Goal: Task Accomplishment & Management: Use online tool/utility

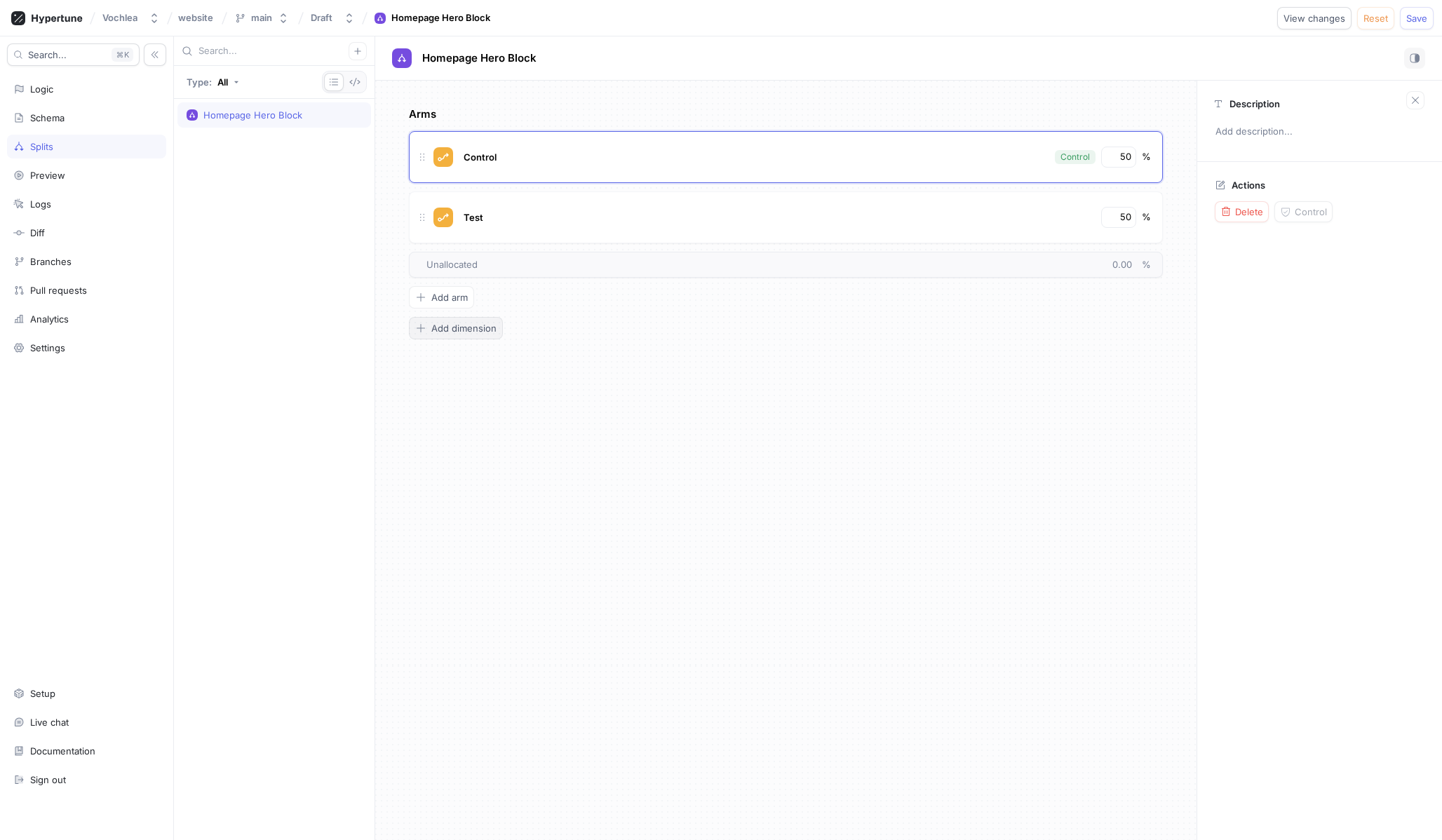
click at [488, 332] on span "Add dimension" at bounding box center [463, 328] width 65 height 8
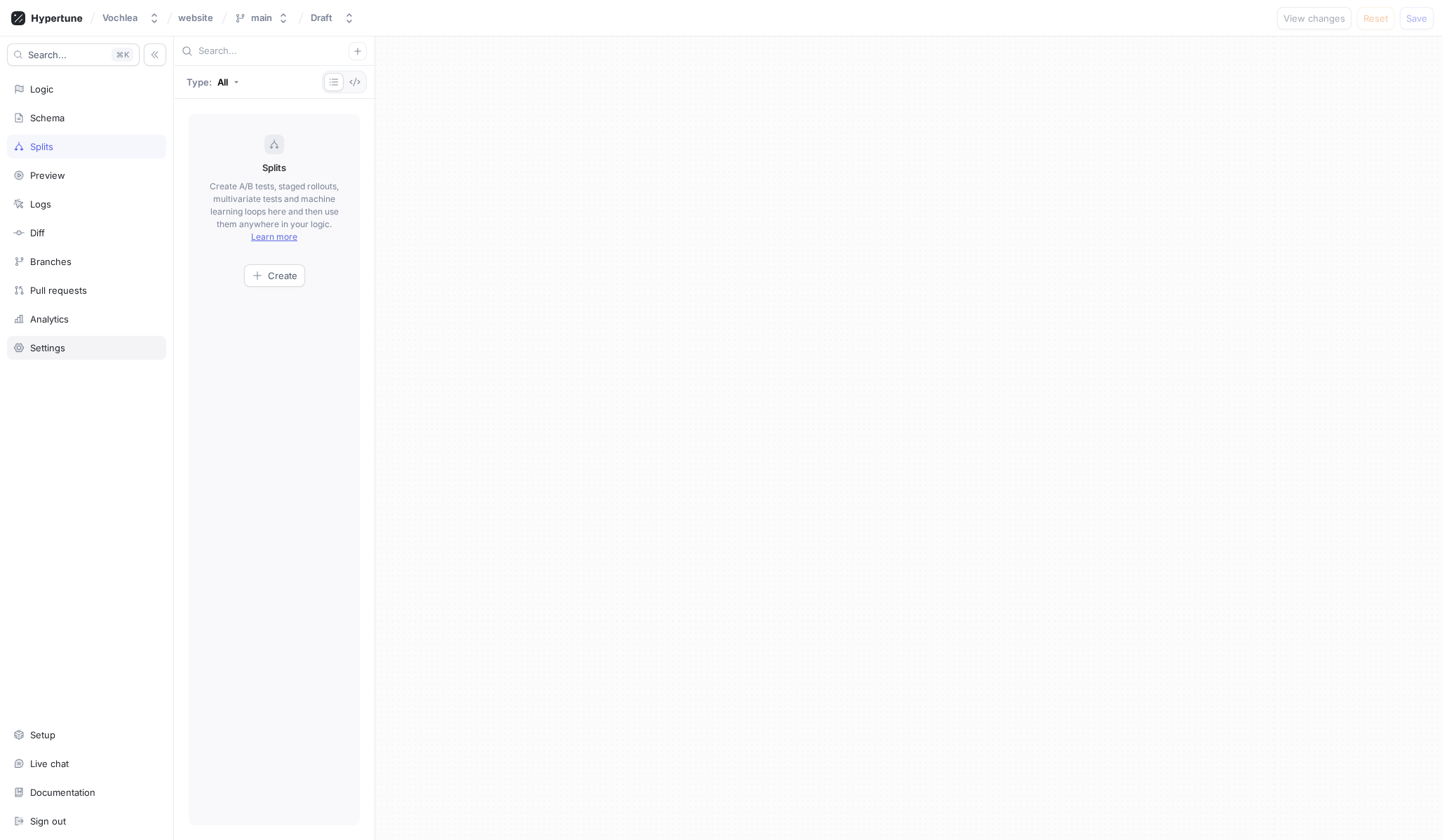
click at [52, 342] on div "Settings" at bounding box center [48, 348] width 35 height 11
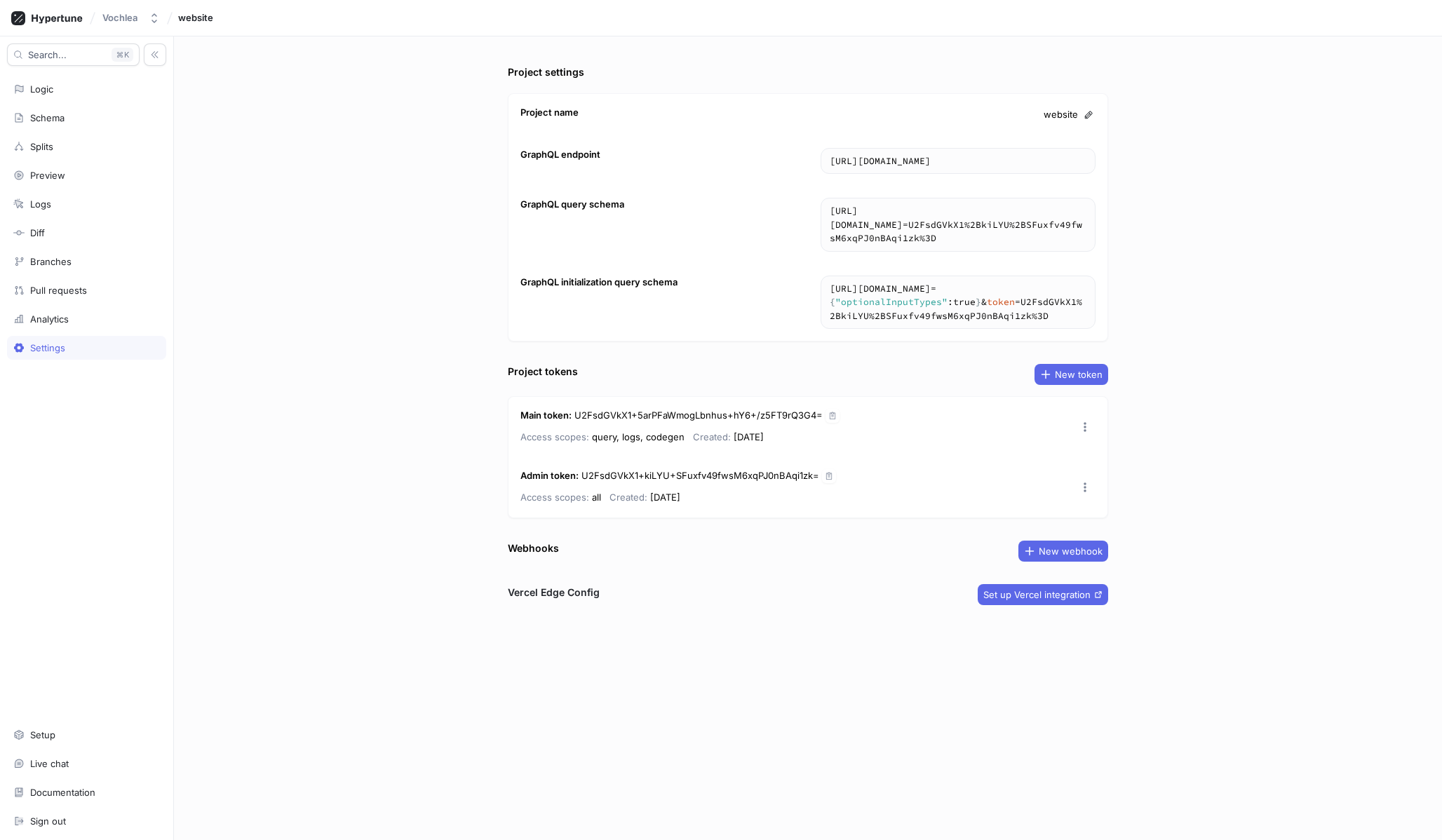
click at [1029, 611] on div at bounding box center [808, 632] width 600 height 56
click at [1026, 596] on span "Set up Vercel integration" at bounding box center [1037, 594] width 108 height 8
click at [99, 334] on div "Search... K Logic Schema Splits Preview Logs Diff Branches Pull requests Analyt…" at bounding box center [87, 438] width 174 height 803
click at [86, 326] on div "Analytics" at bounding box center [86, 319] width 159 height 24
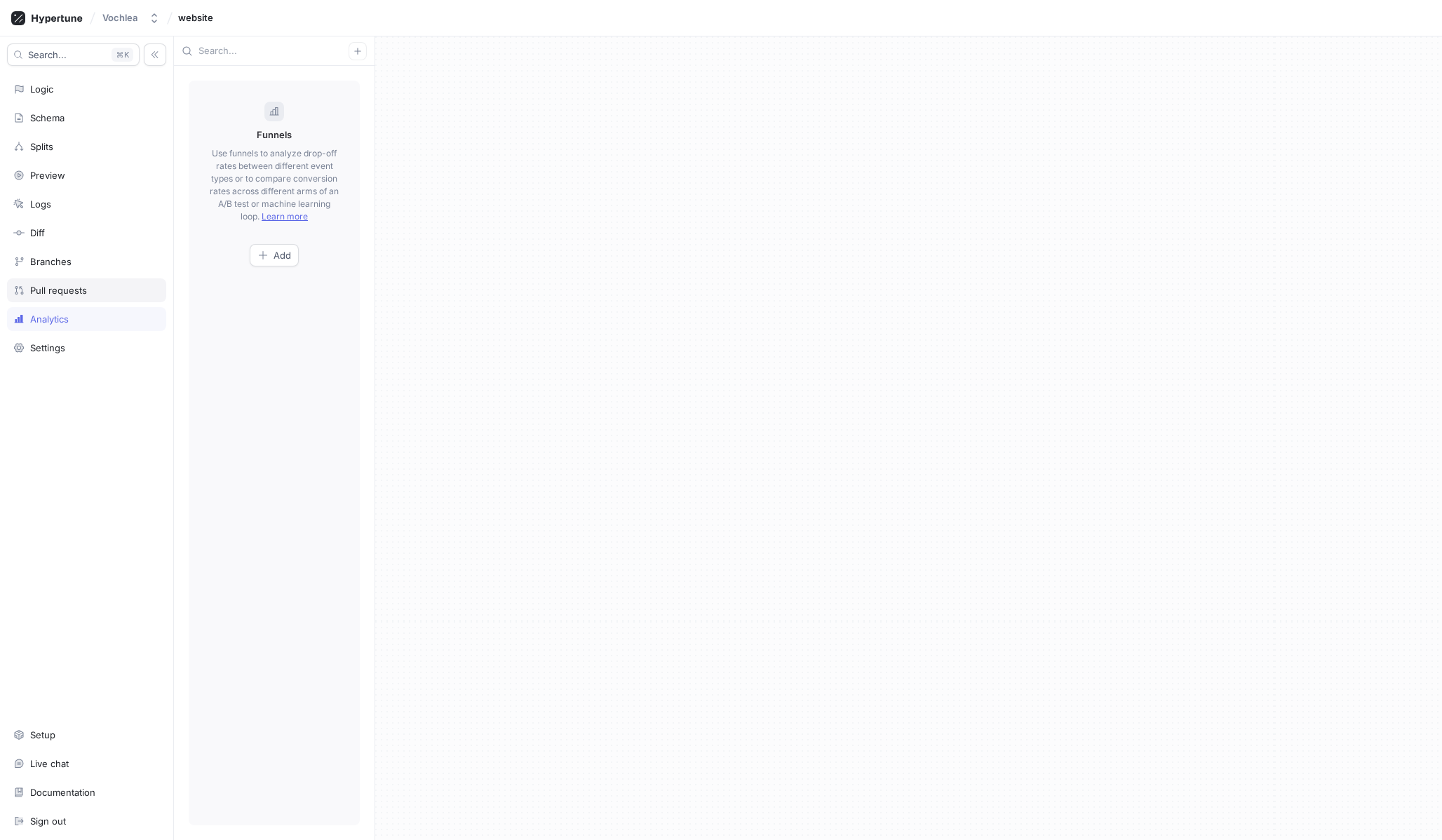
click at [53, 289] on div "Pull requests" at bounding box center [58, 290] width 57 height 11
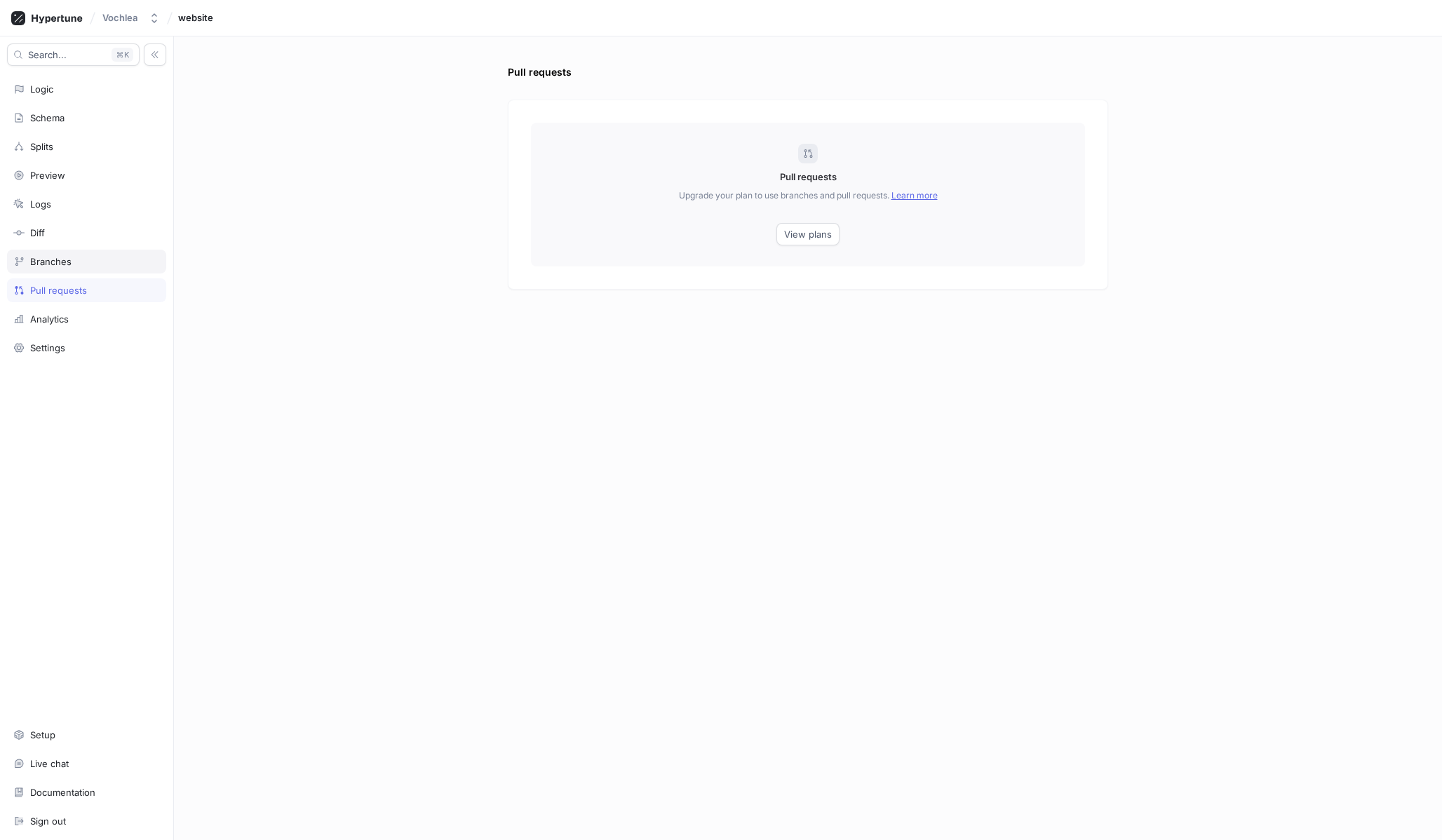
click at [43, 258] on div "Branches" at bounding box center [51, 261] width 42 height 11
click at [38, 120] on div "Schema" at bounding box center [47, 118] width 34 height 11
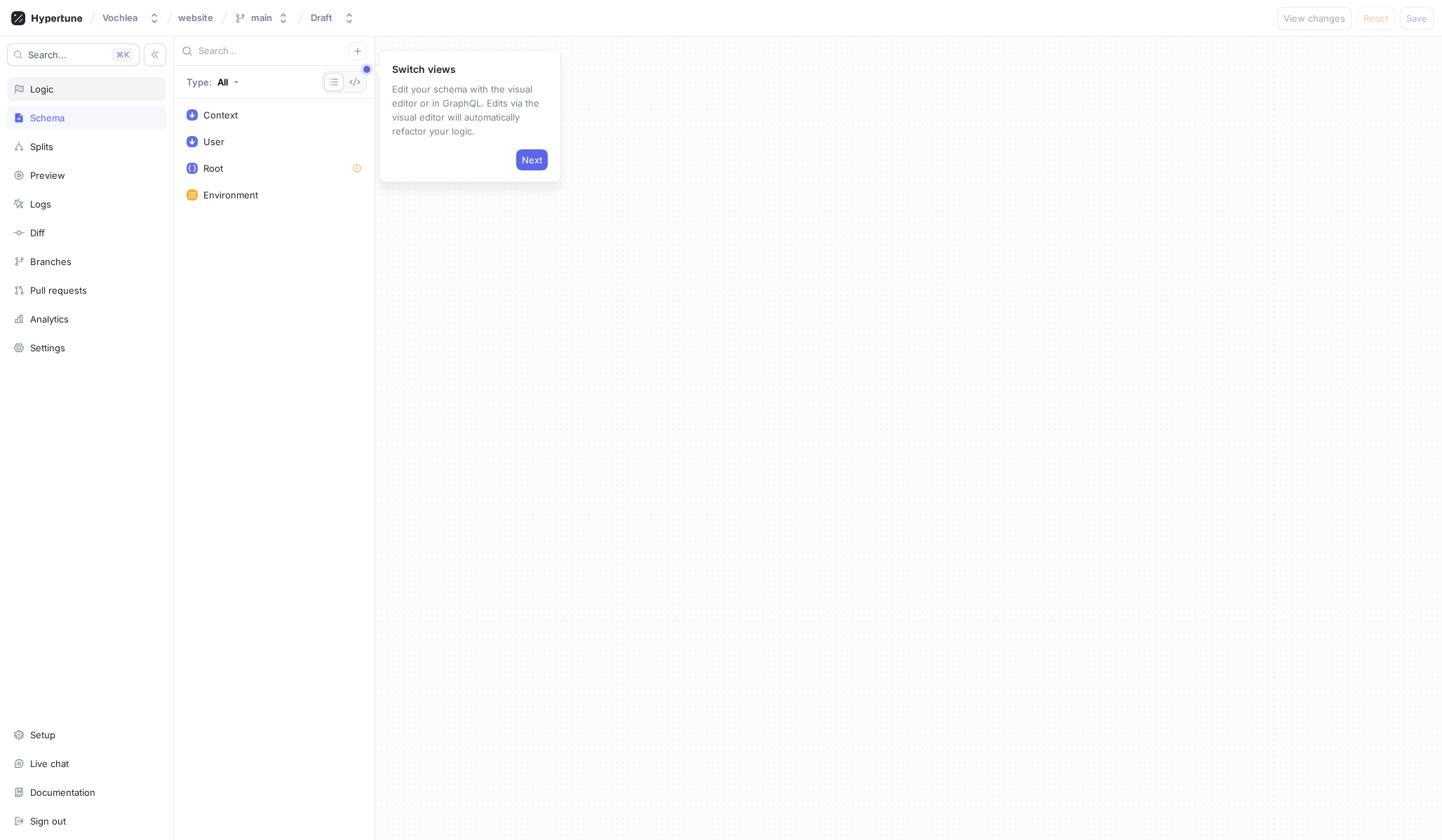
click at [33, 89] on div "Logic" at bounding box center [42, 88] width 23 height 11
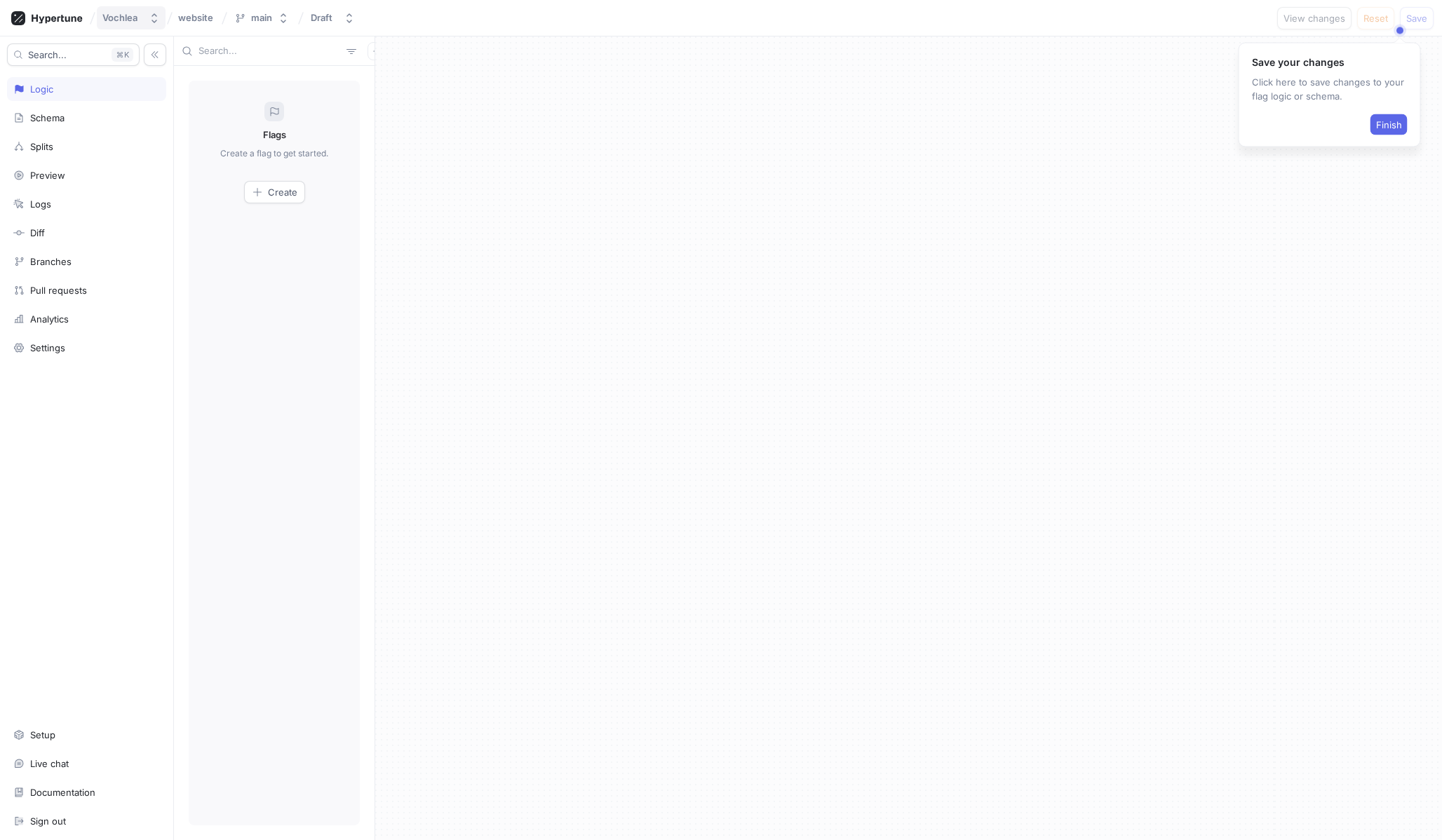
click at [115, 19] on div "Vochlea" at bounding box center [120, 18] width 35 height 12
click at [179, 17] on span "website" at bounding box center [196, 18] width 35 height 10
click at [198, 25] on div "website website" at bounding box center [197, 18] width 42 height 23
click at [235, 24] on button "main" at bounding box center [261, 18] width 66 height 23
click at [232, 22] on button "main" at bounding box center [261, 18] width 66 height 23
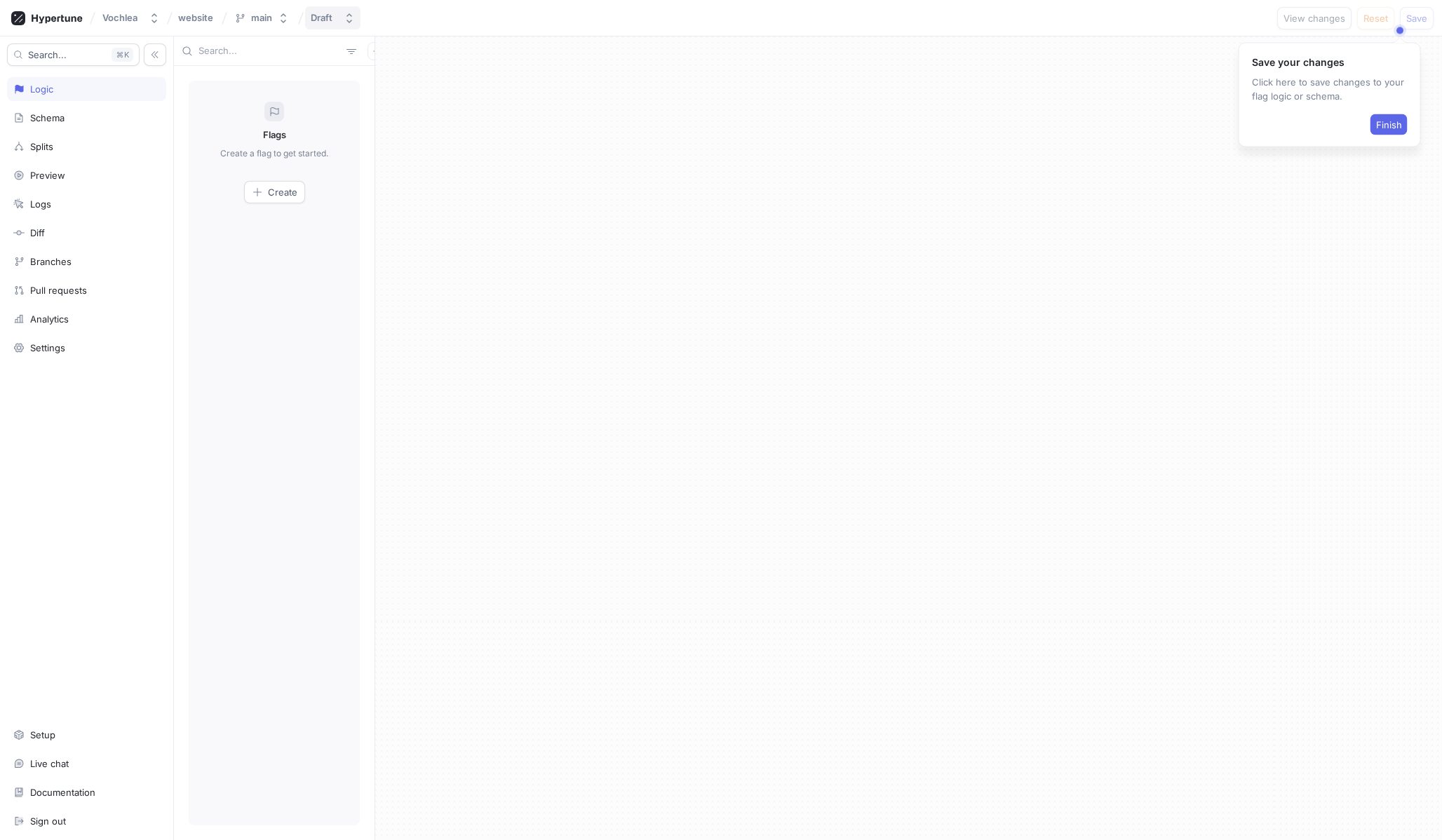
click at [320, 13] on div "Draft" at bounding box center [322, 18] width 22 height 12
click at [1389, 118] on button "Finish" at bounding box center [1389, 124] width 38 height 21
click at [78, 16] on icon at bounding box center [47, 18] width 72 height 14
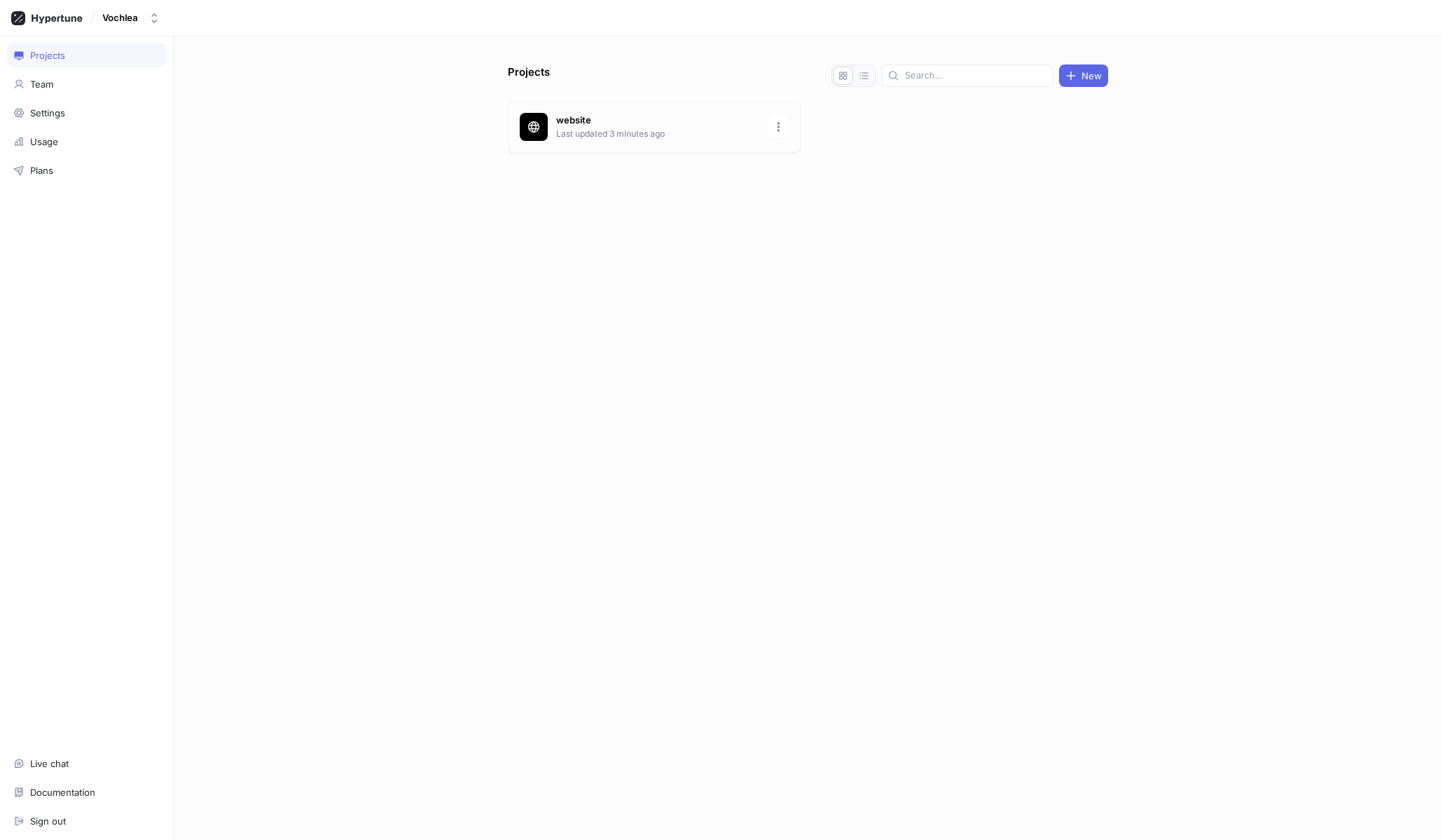
click at [555, 112] on div "website Last updated 3 minutes ago" at bounding box center [654, 127] width 293 height 52
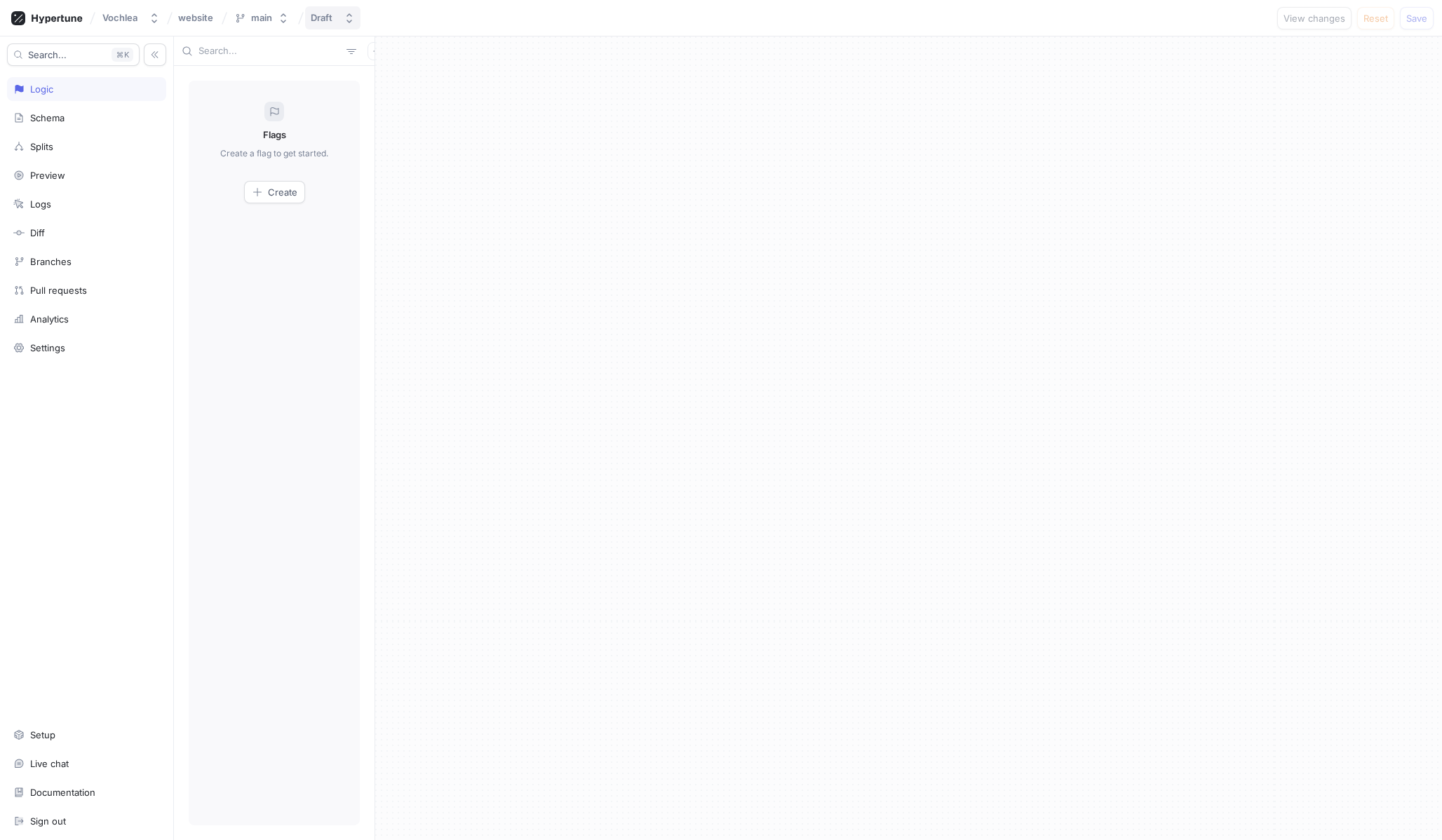
click at [345, 11] on button "Draft" at bounding box center [333, 18] width 55 height 23
click at [275, 188] on span "Create" at bounding box center [282, 192] width 29 height 8
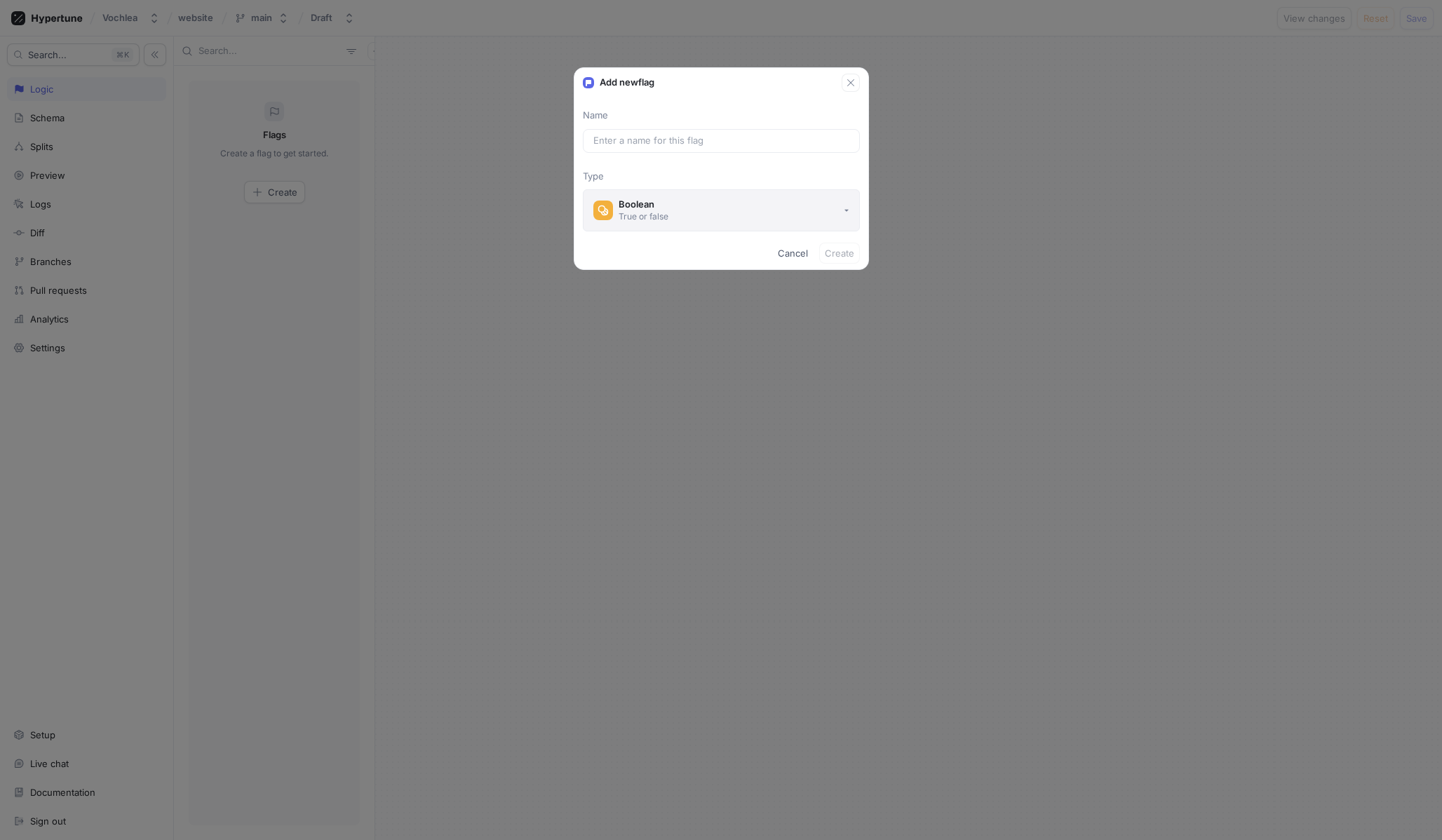
click at [690, 203] on button "Boolean True or false" at bounding box center [721, 210] width 277 height 42
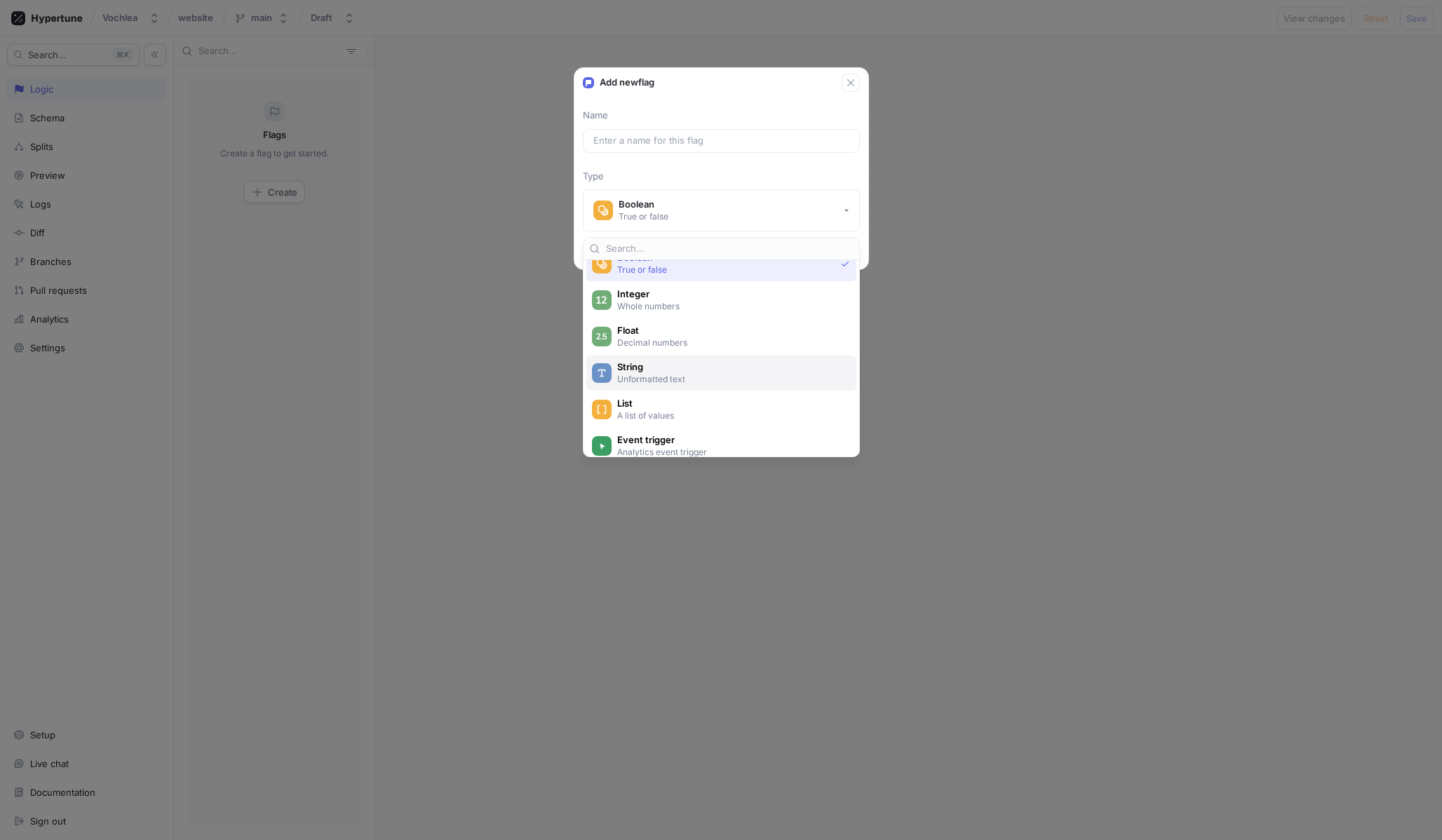
scroll to position [48, 0]
click at [618, 370] on p "Unformatted text" at bounding box center [729, 367] width 224 height 12
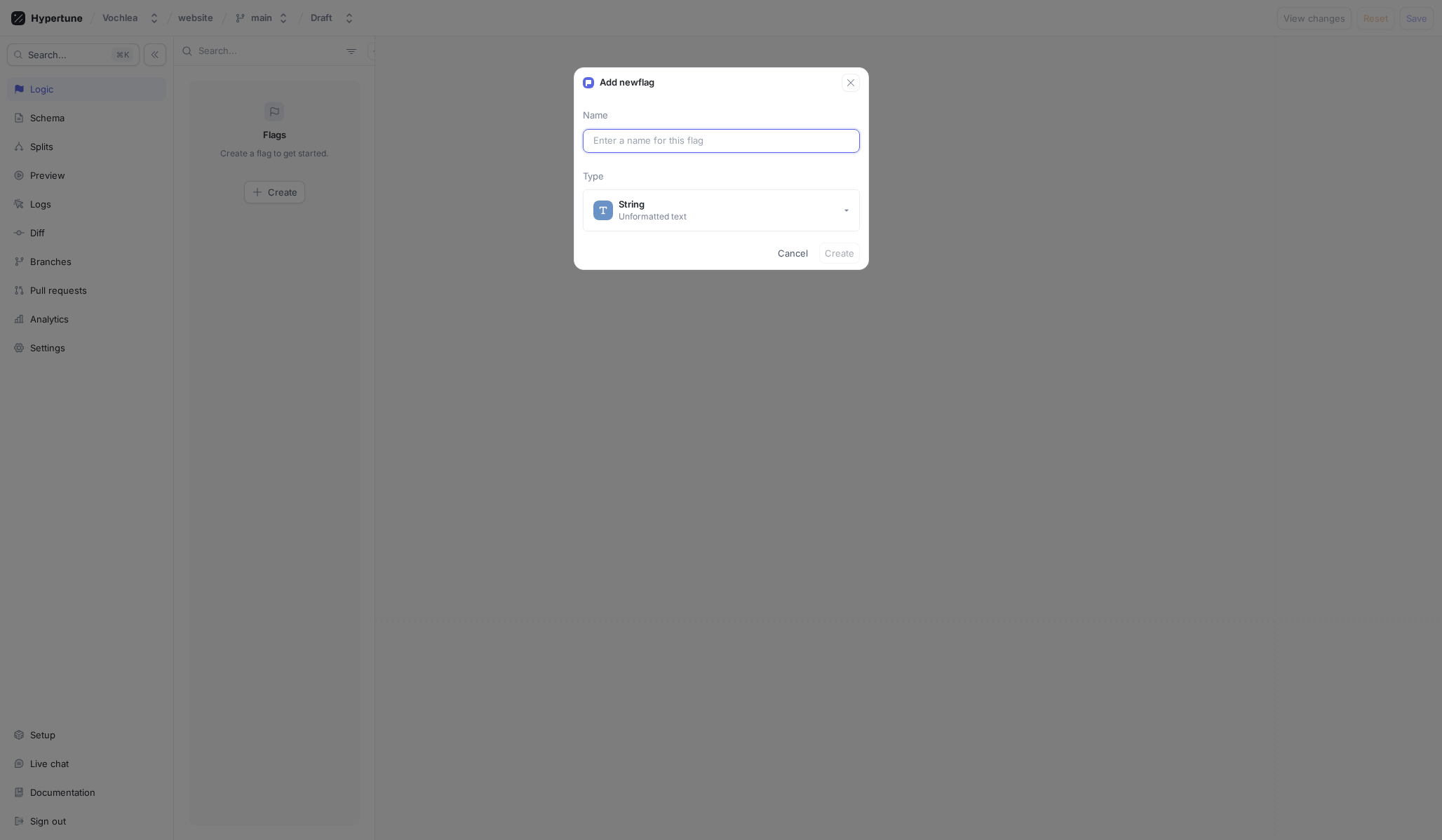
click at [628, 143] on input "text" at bounding box center [721, 141] width 256 height 14
paste input "Homepage Hero Block"
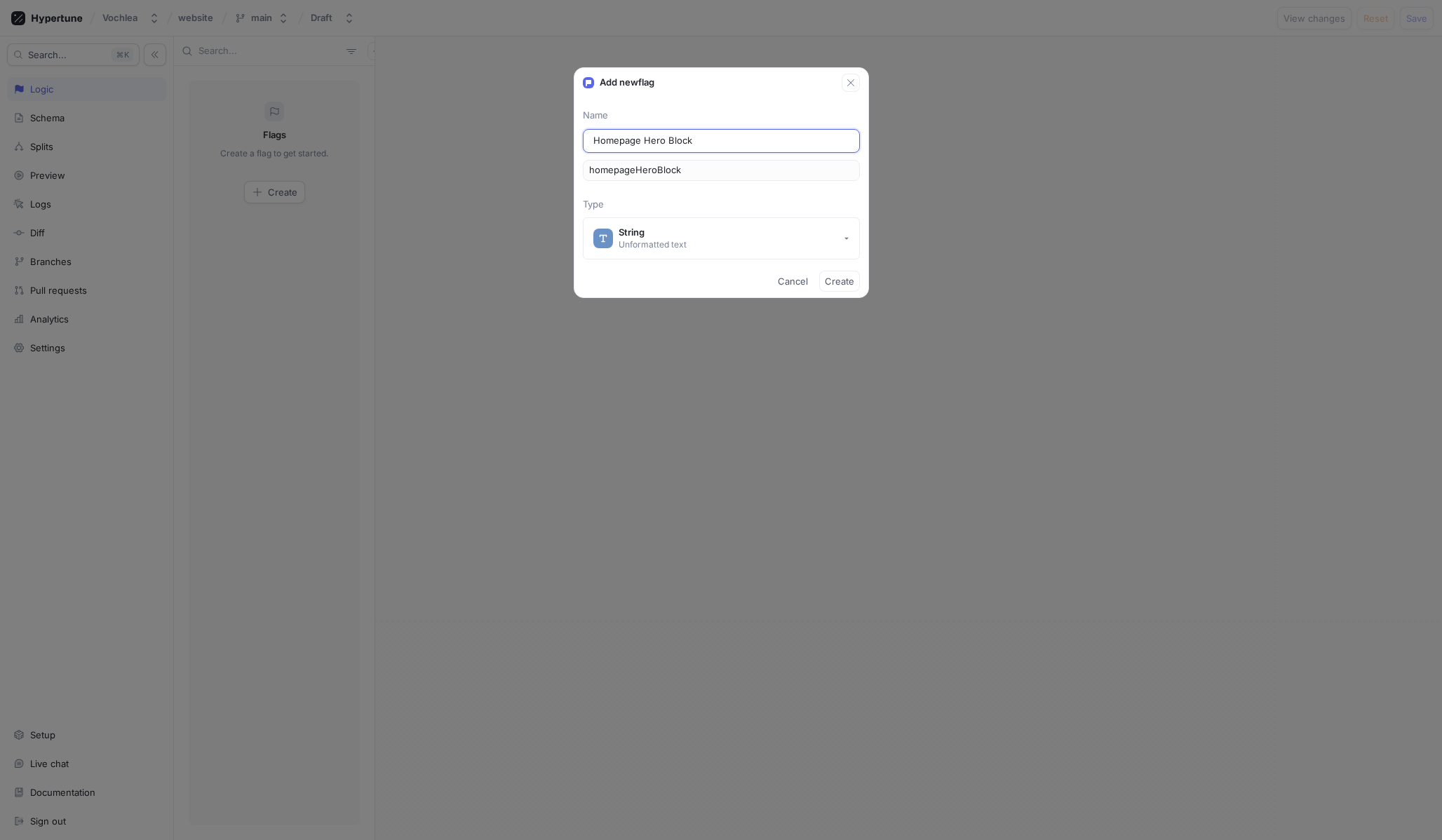
type input "Homepage Hero Block"
click at [663, 178] on div "homepageHeroBlock" at bounding box center [721, 170] width 277 height 21
click at [852, 278] on span "Create" at bounding box center [839, 281] width 29 height 8
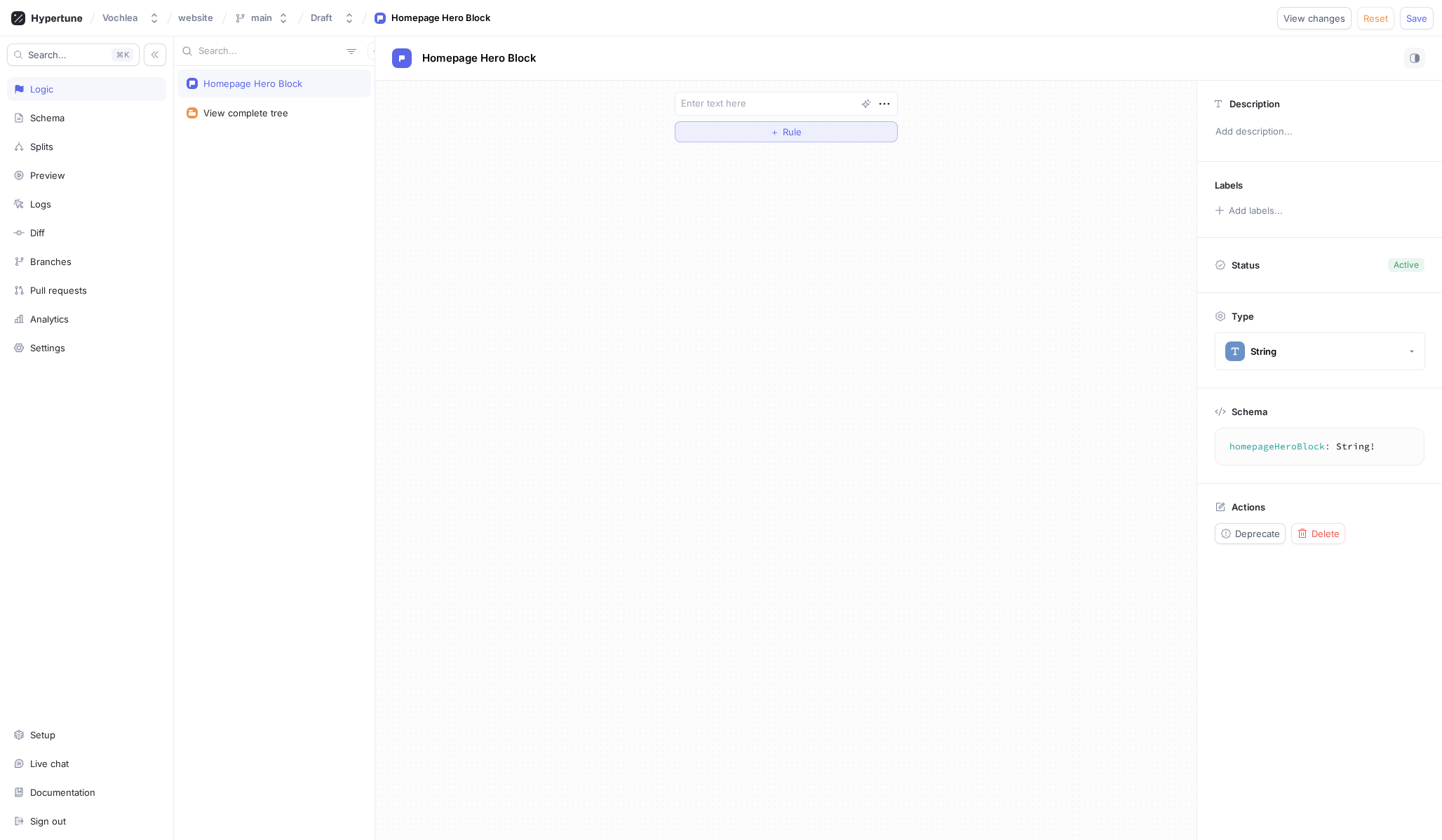
click at [784, 136] on span "Rule" at bounding box center [792, 132] width 19 height 8
click at [772, 130] on icon "button" at bounding box center [769, 128] width 11 height 11
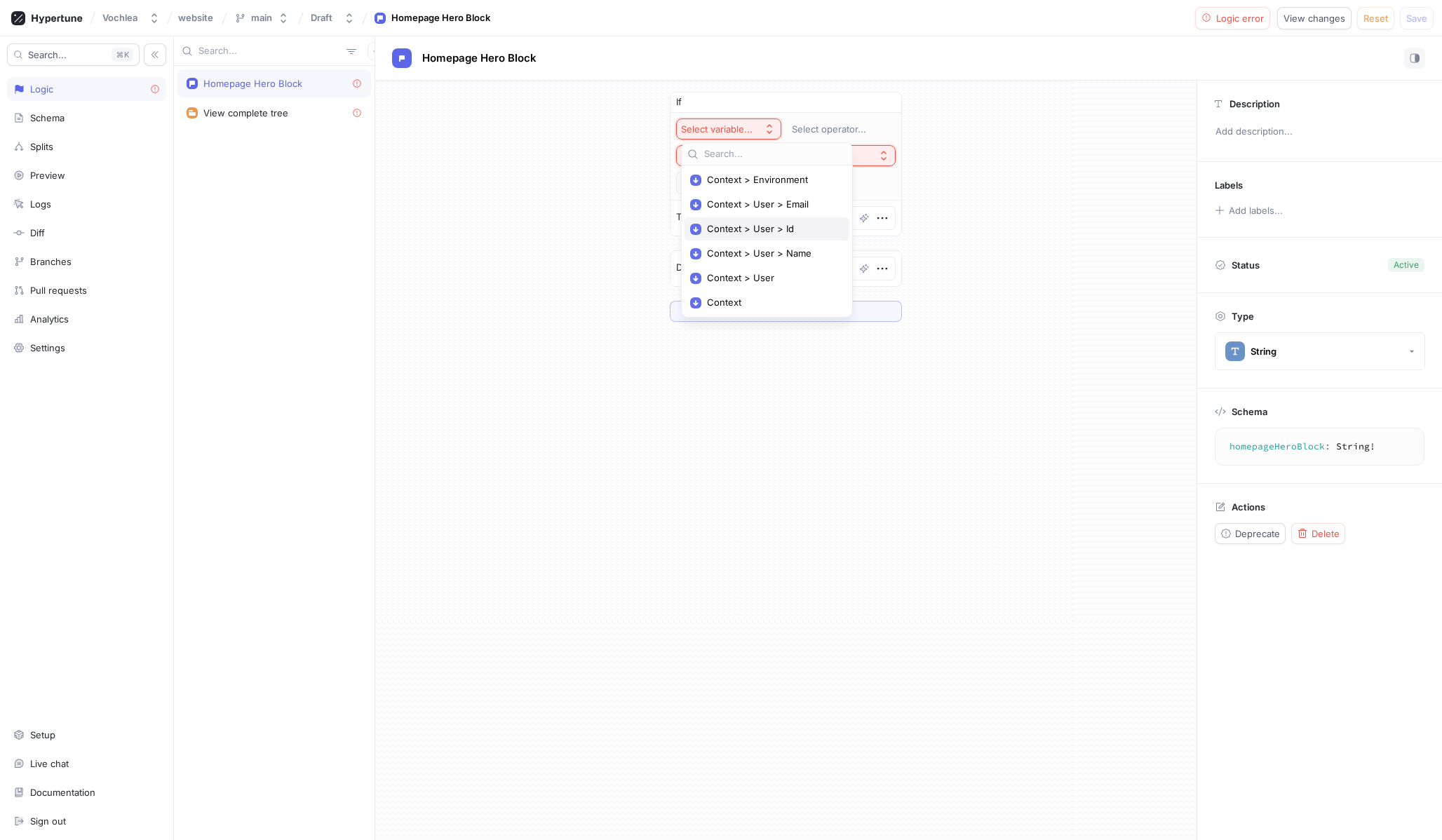
click at [764, 224] on span "Context > User > Id" at bounding box center [772, 229] width 130 height 12
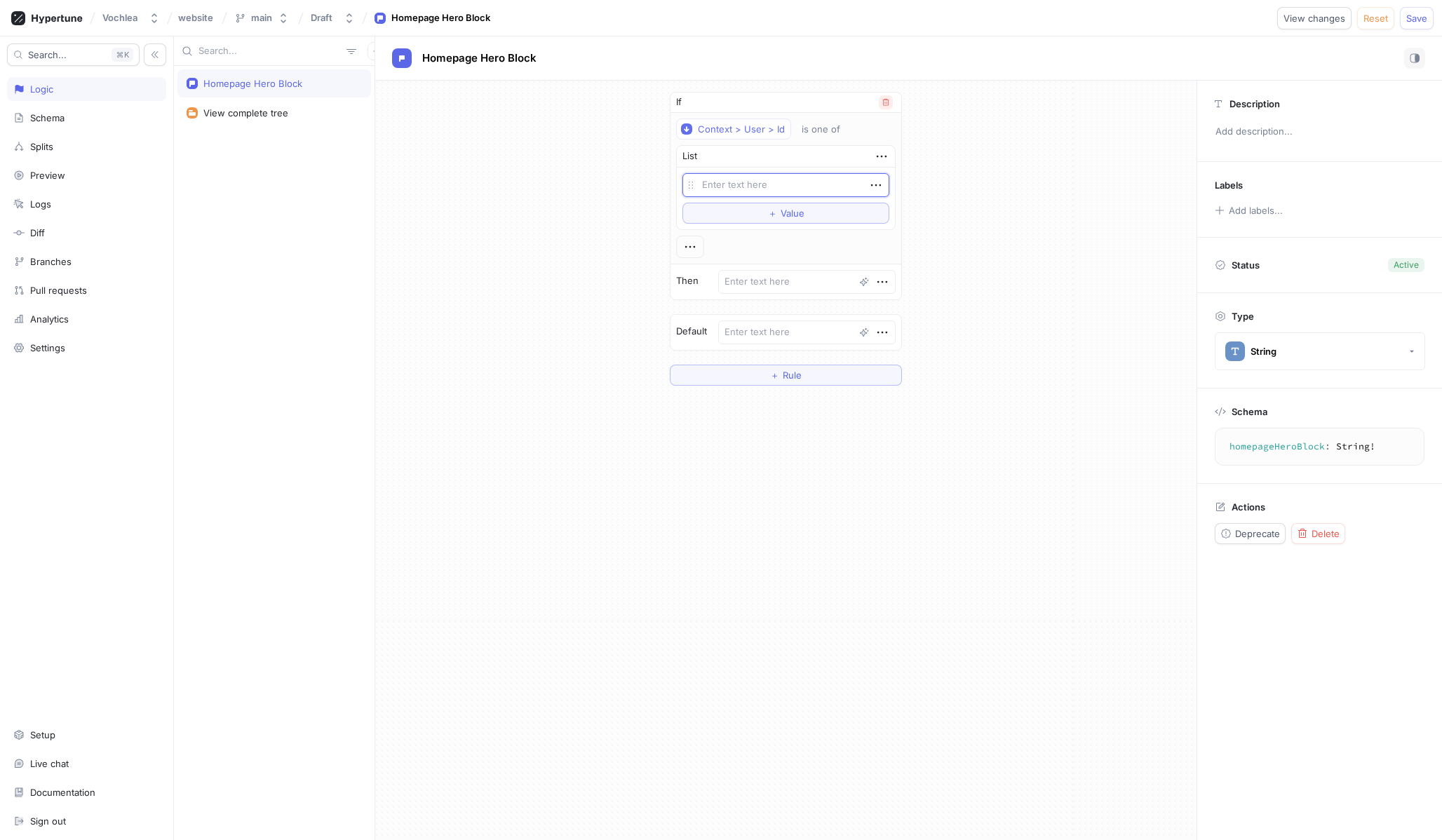
click at [883, 104] on icon "button" at bounding box center [886, 102] width 7 height 7
click at [774, 109] on textarea at bounding box center [786, 103] width 223 height 24
click at [769, 139] on button "＋ Rule" at bounding box center [786, 132] width 223 height 21
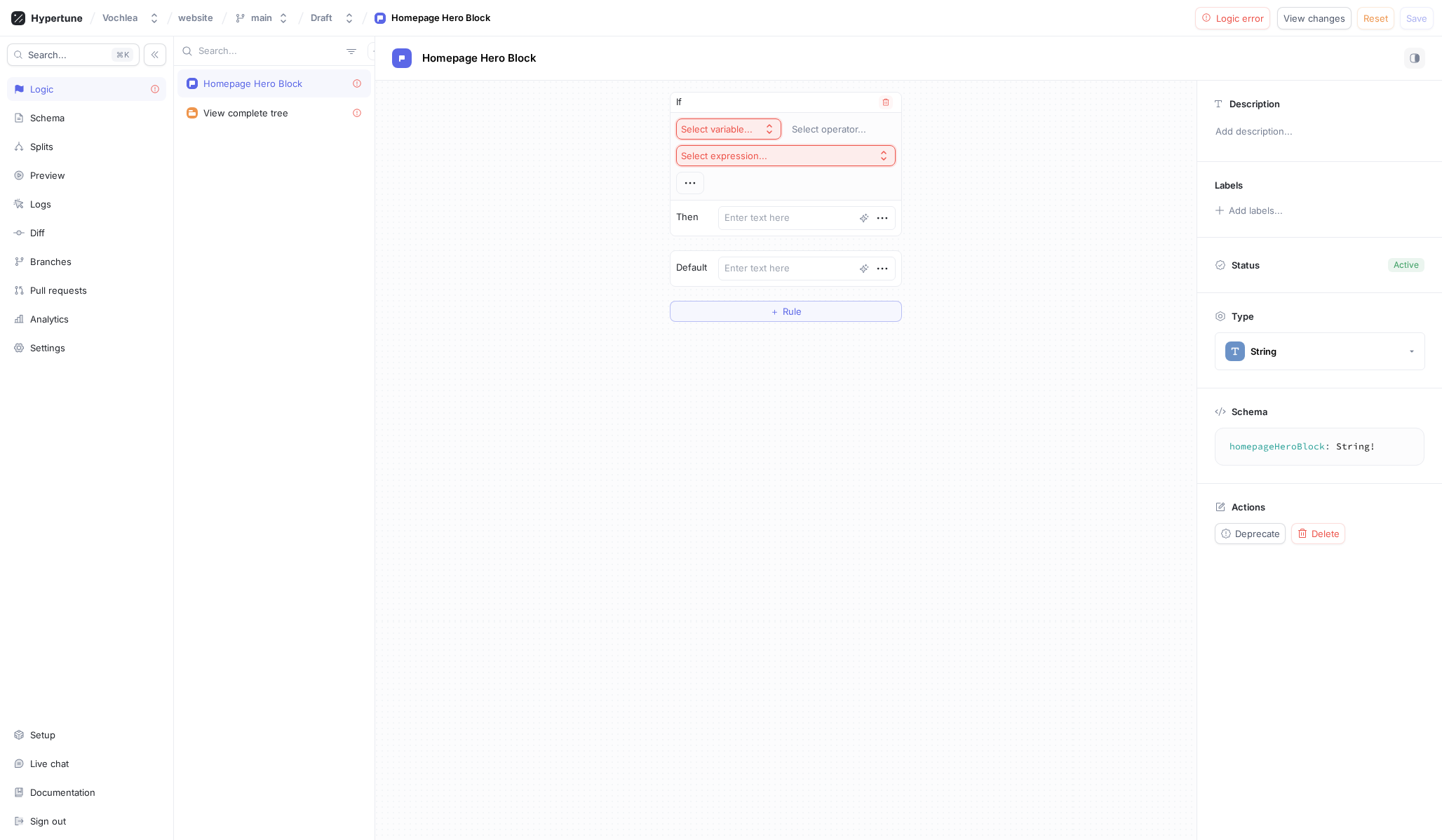
click at [750, 128] on div "Select variable..." at bounding box center [717, 129] width 72 height 12
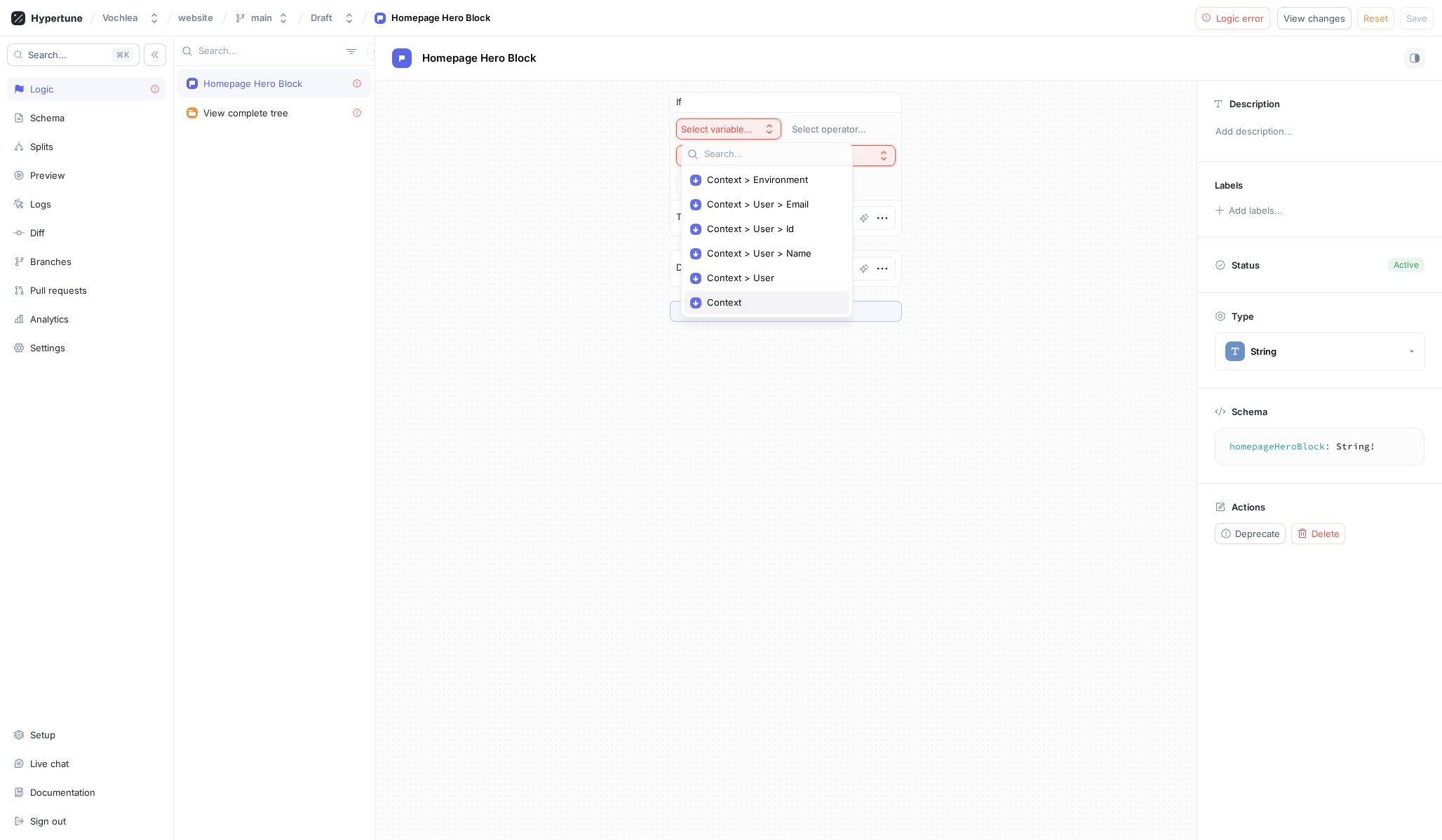
click at [745, 298] on span "Context" at bounding box center [772, 302] width 130 height 12
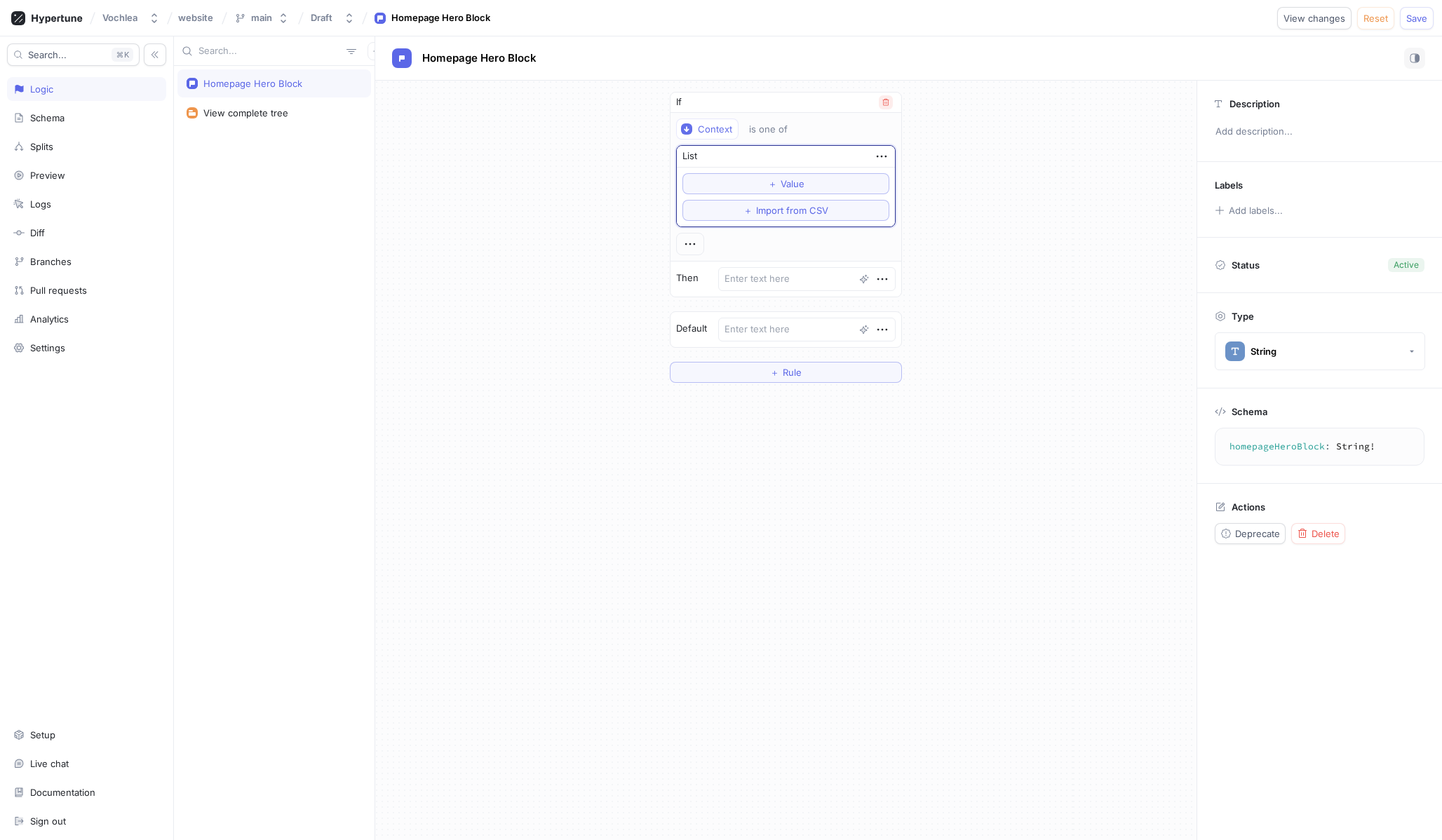
click at [884, 96] on button "button" at bounding box center [885, 102] width 14 height 14
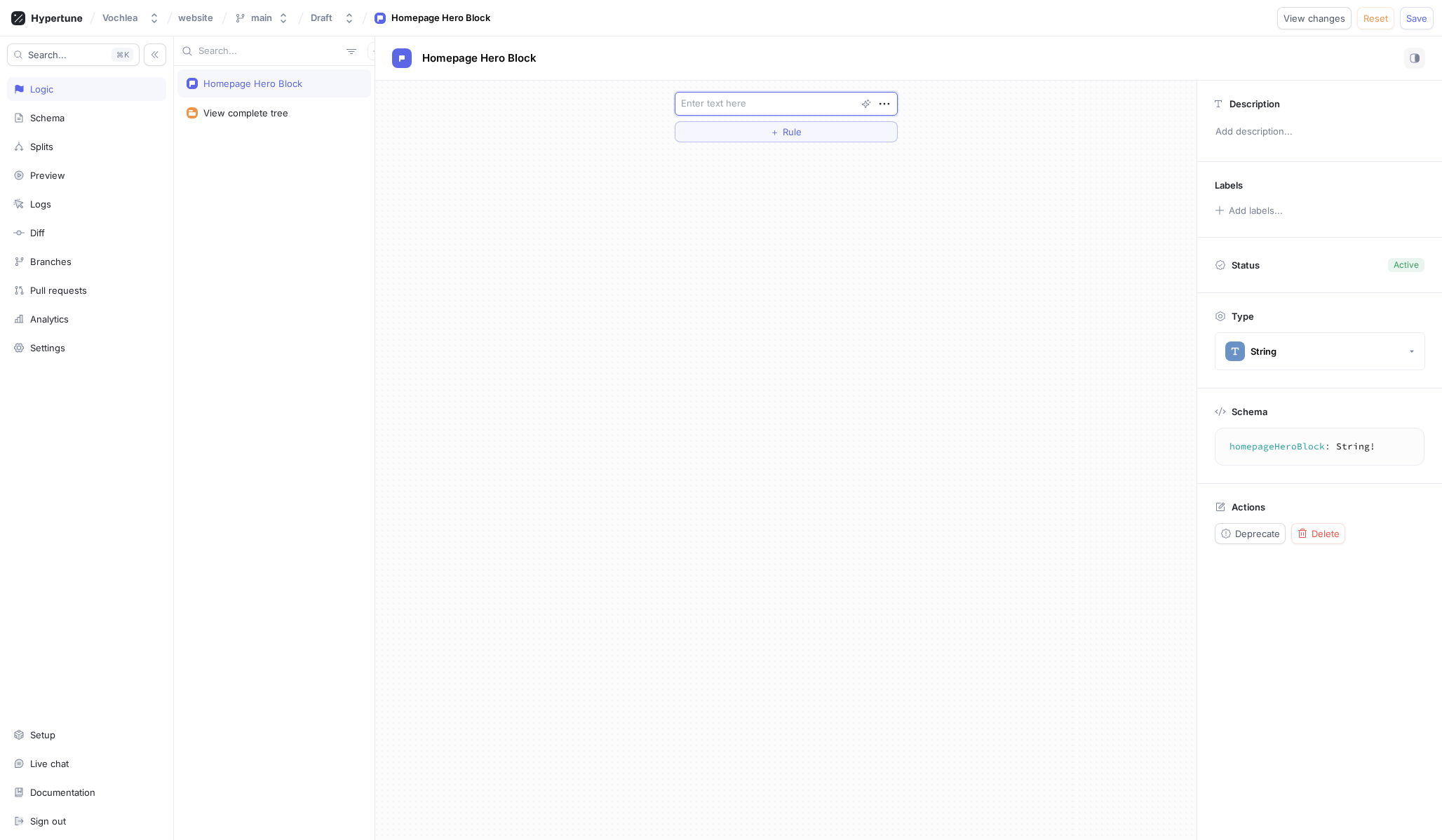
click at [725, 112] on textarea at bounding box center [786, 103] width 223 height 24
click at [733, 138] on button "＋ Rule" at bounding box center [786, 132] width 223 height 21
click at [745, 126] on div "Select variable..." at bounding box center [717, 129] width 72 height 12
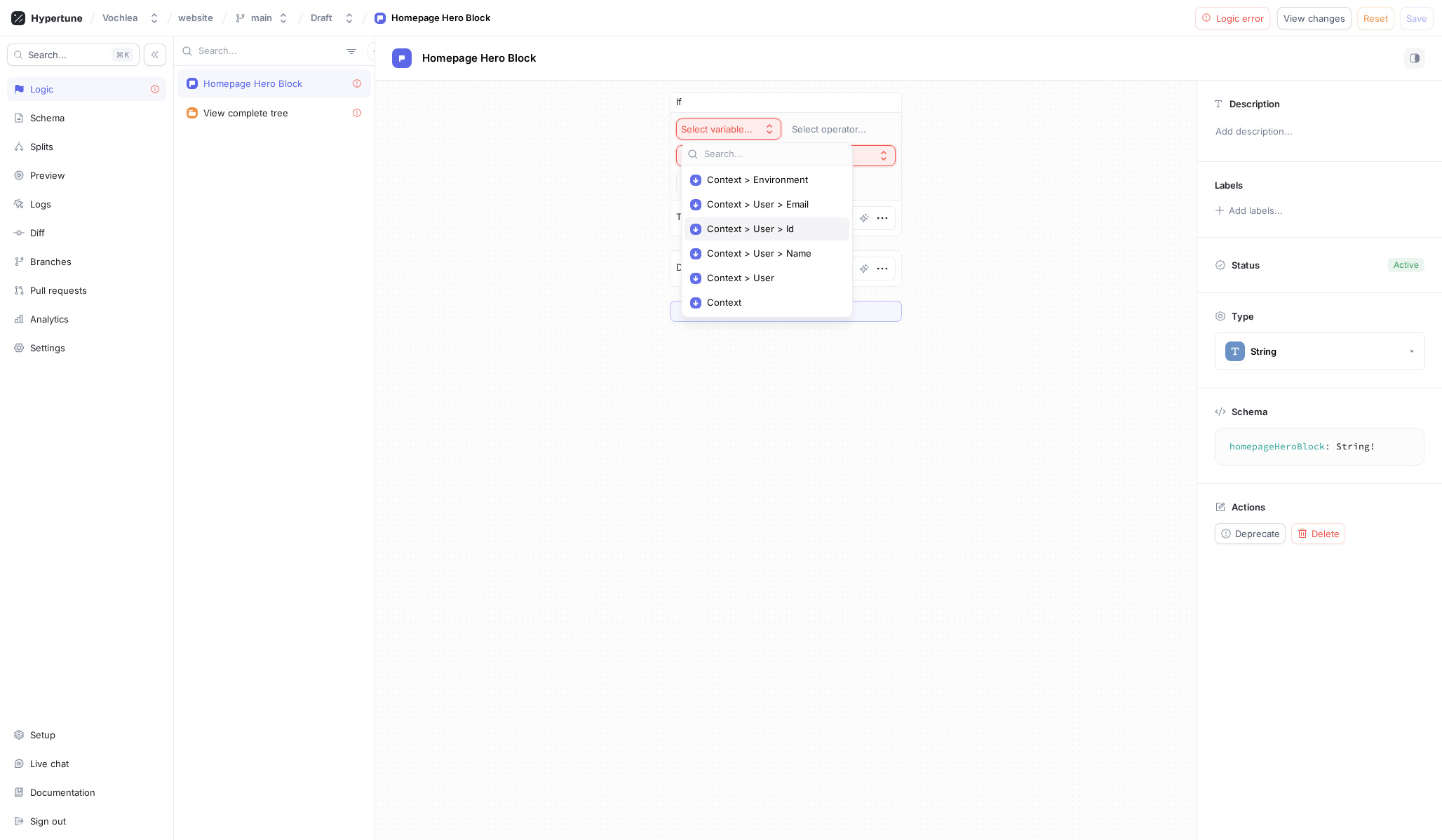
click at [738, 234] on span "Context > User > Id" at bounding box center [772, 229] width 130 height 12
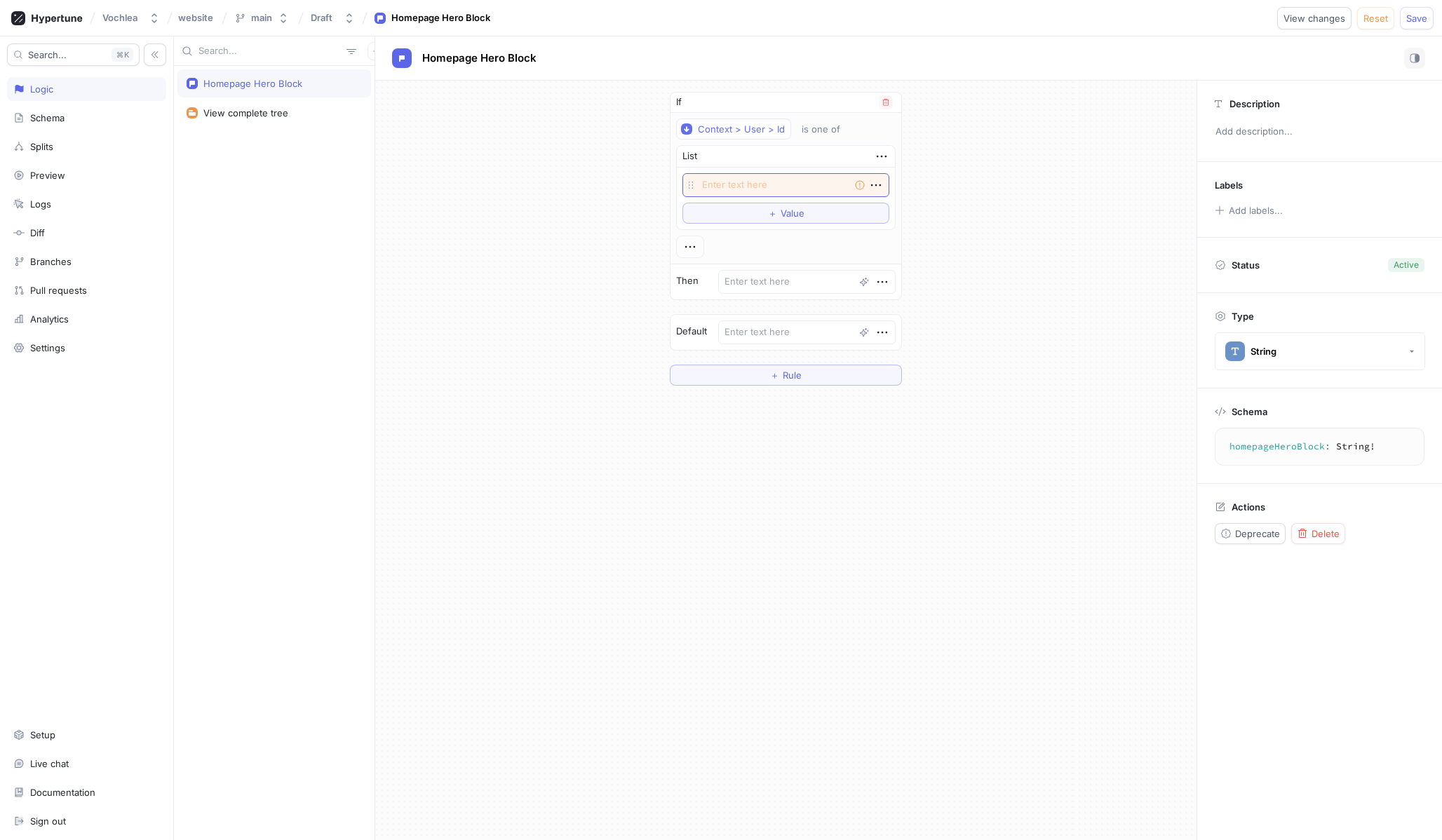
click at [822, 191] on textarea at bounding box center [786, 185] width 207 height 24
click at [762, 168] on div "Empty string To pick up a draggable item, press the space bar. While dragging, …" at bounding box center [786, 198] width 218 height 62
click at [749, 157] on div "List" at bounding box center [786, 157] width 218 height 22
click at [874, 151] on icon "button" at bounding box center [881, 156] width 16 height 16
click at [769, 296] on div "If Context > User > Id is one of List Empty string To pick up a draggable item,…" at bounding box center [786, 196] width 233 height 208
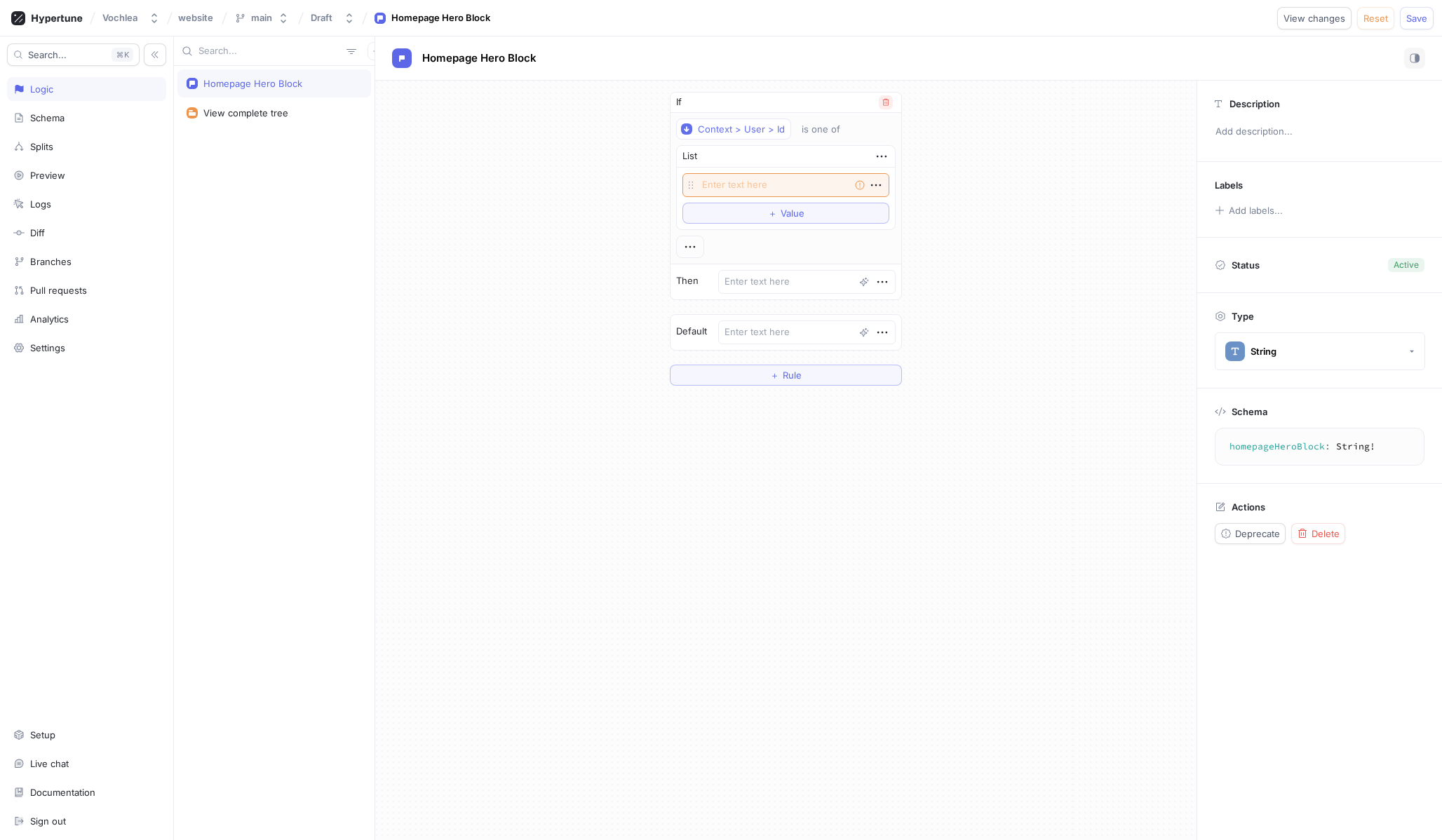
click at [882, 100] on icon "button" at bounding box center [886, 102] width 8 height 8
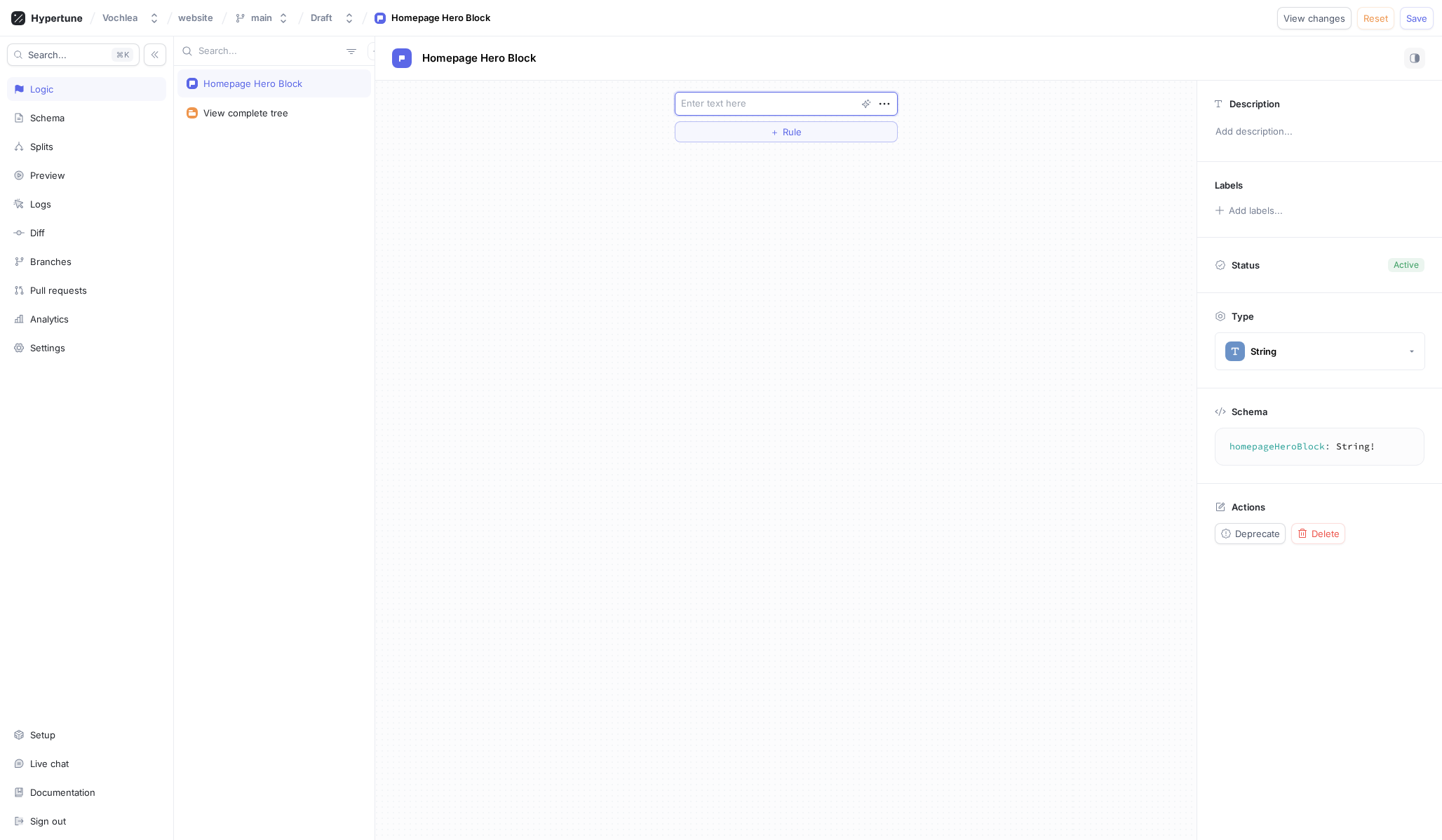
click at [745, 108] on textarea at bounding box center [786, 103] width 223 height 24
click at [723, 131] on button "＋ Rule" at bounding box center [786, 132] width 223 height 21
click at [882, 105] on icon "button" at bounding box center [886, 102] width 8 height 8
click at [754, 107] on textarea at bounding box center [786, 103] width 223 height 24
click at [748, 137] on button "＋ Rule" at bounding box center [786, 132] width 223 height 21
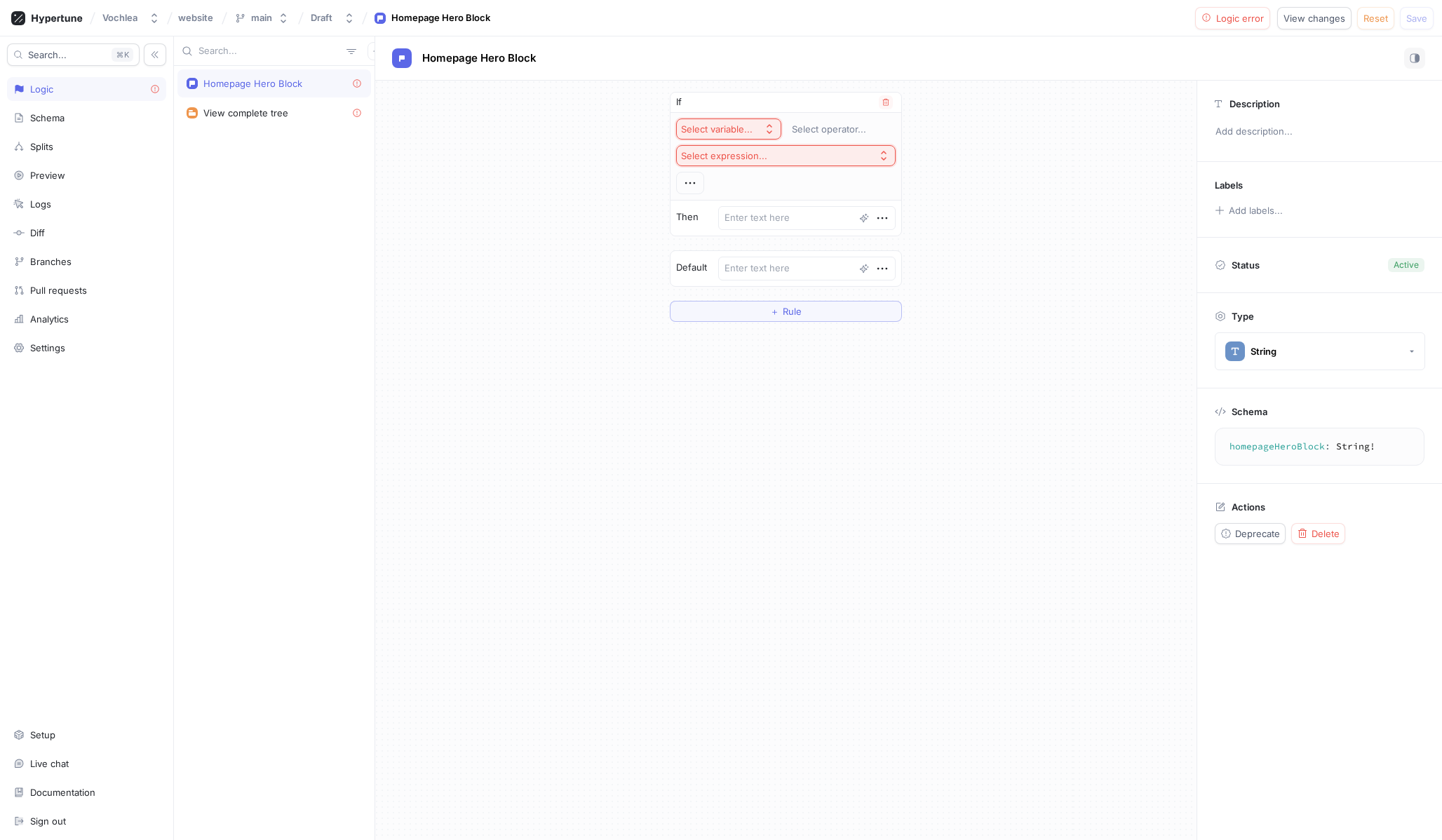
click at [739, 130] on div "Select variable..." at bounding box center [717, 129] width 72 height 12
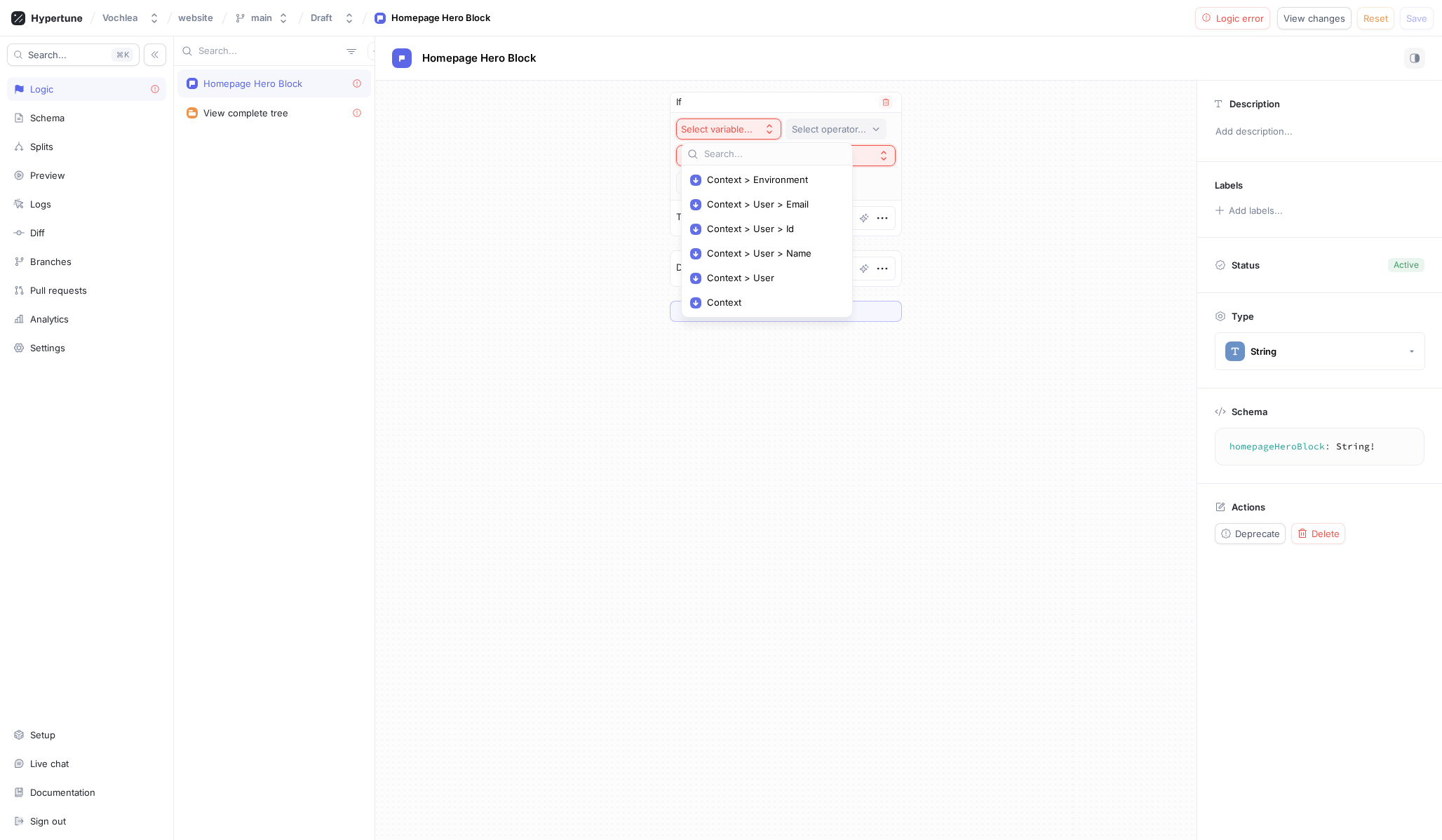
click at [828, 120] on button "Select operator..." at bounding box center [835, 128] width 101 height 21
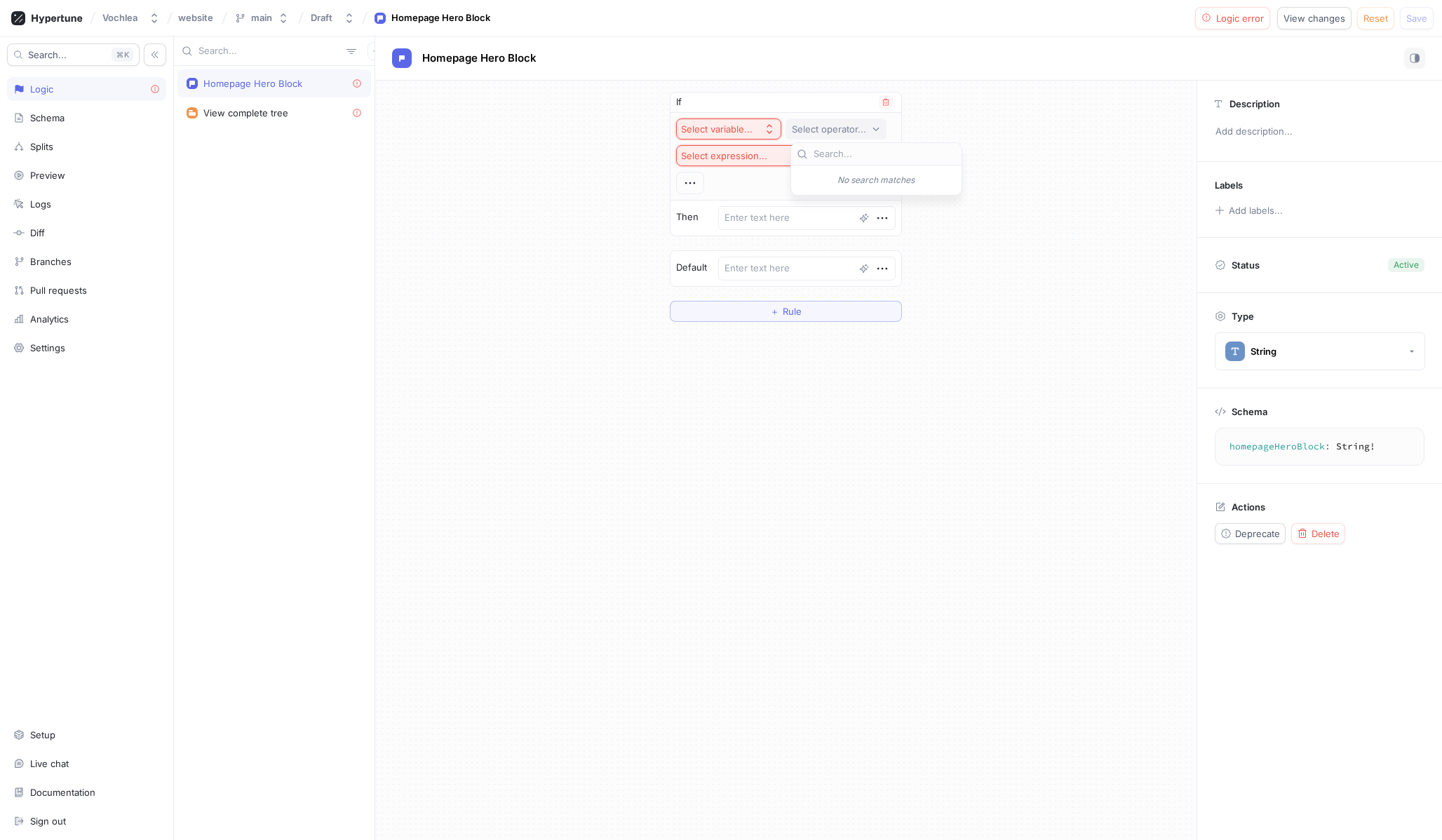
click at [885, 112] on div "If" at bounding box center [785, 102] width 231 height 20
click at [882, 105] on icon "button" at bounding box center [886, 102] width 8 height 8
click at [724, 118] on div "＋ Rule" at bounding box center [786, 117] width 223 height 51
click at [724, 108] on textarea at bounding box center [786, 103] width 223 height 24
click at [1258, 360] on div "String" at bounding box center [1250, 352] width 51 height 20
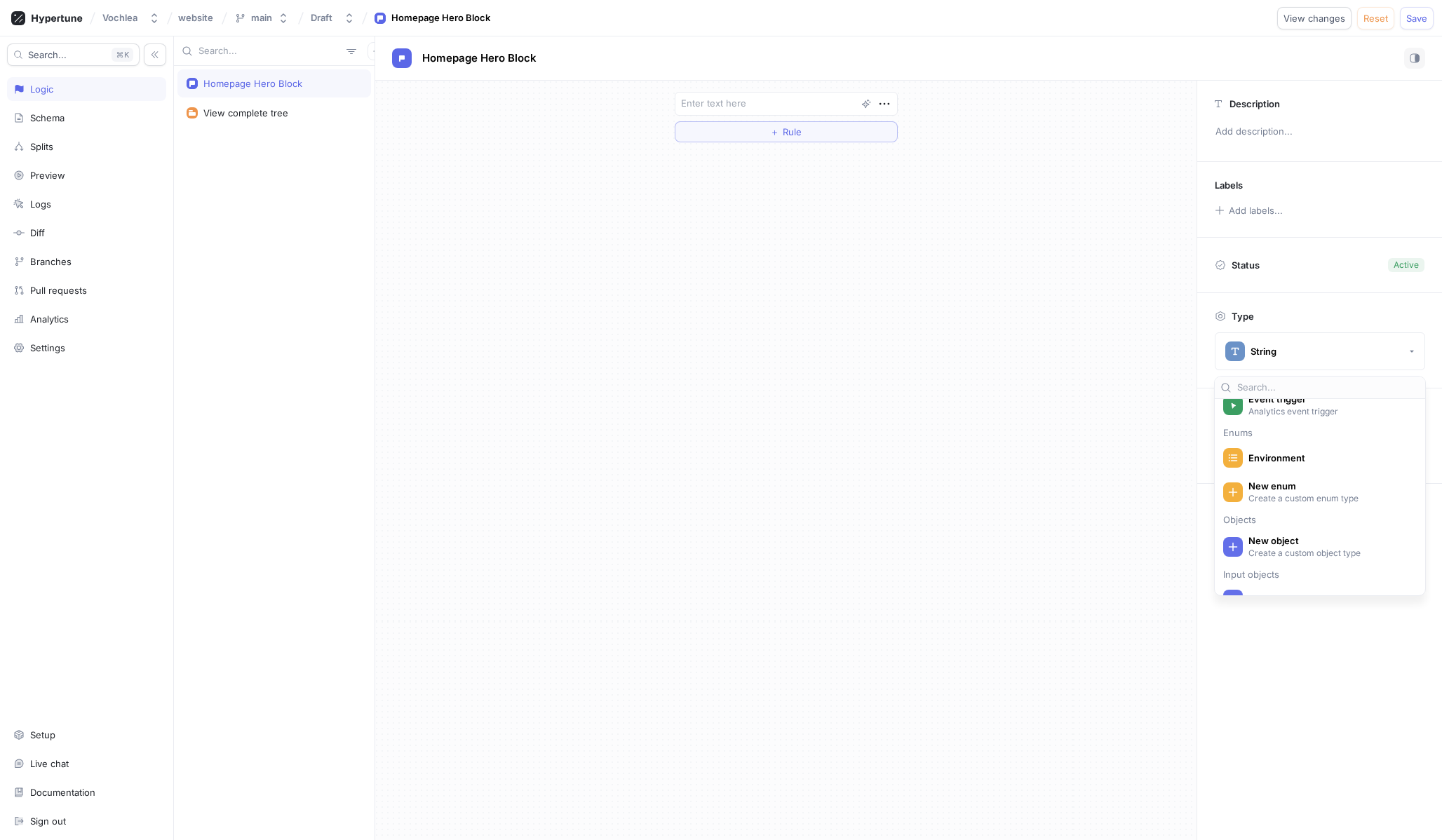
scroll to position [221, 0]
click at [1304, 480] on span "New enum" at bounding box center [1329, 481] width 162 height 12
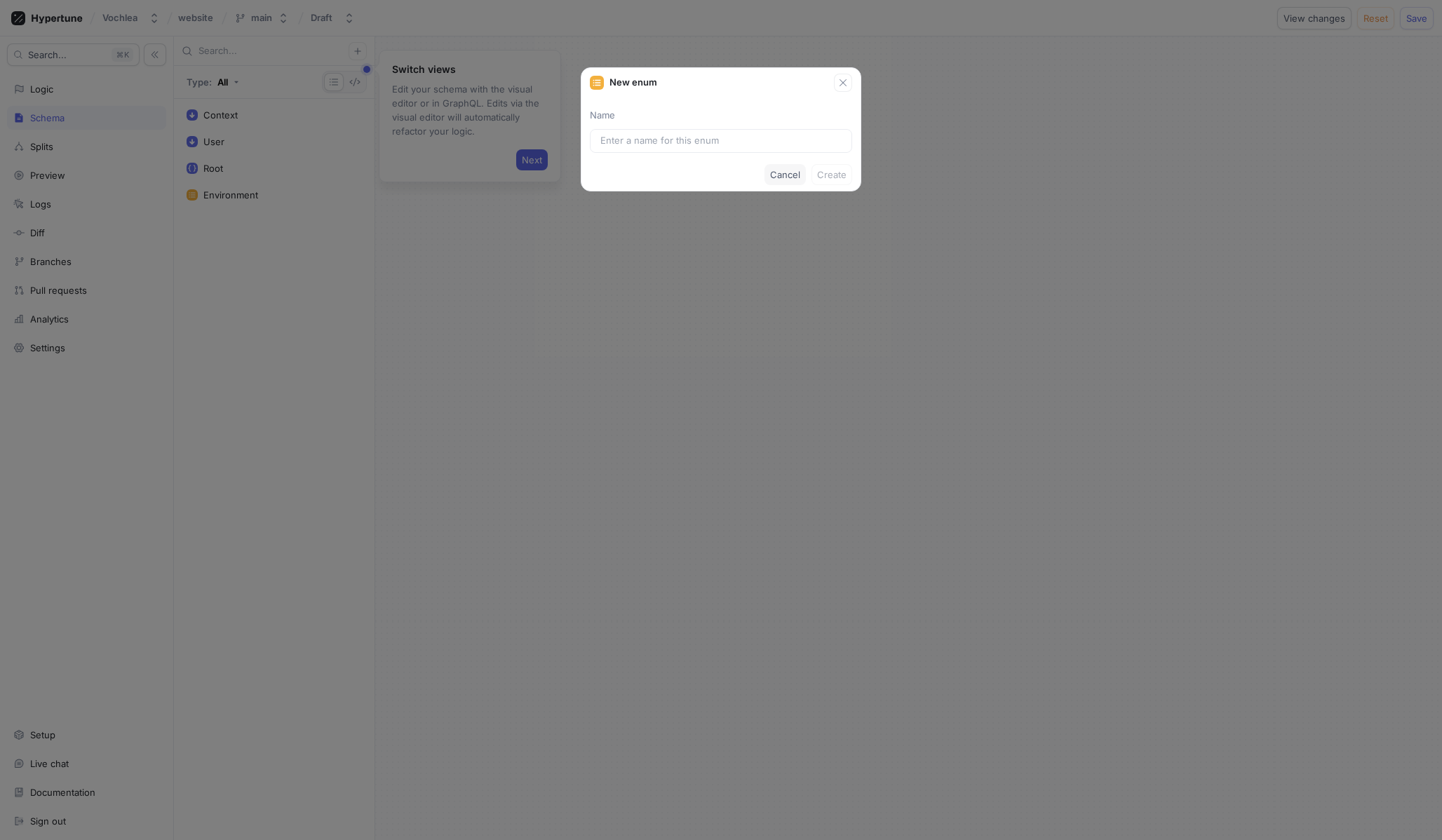
click at [776, 171] on span "Cancel" at bounding box center [785, 174] width 30 height 8
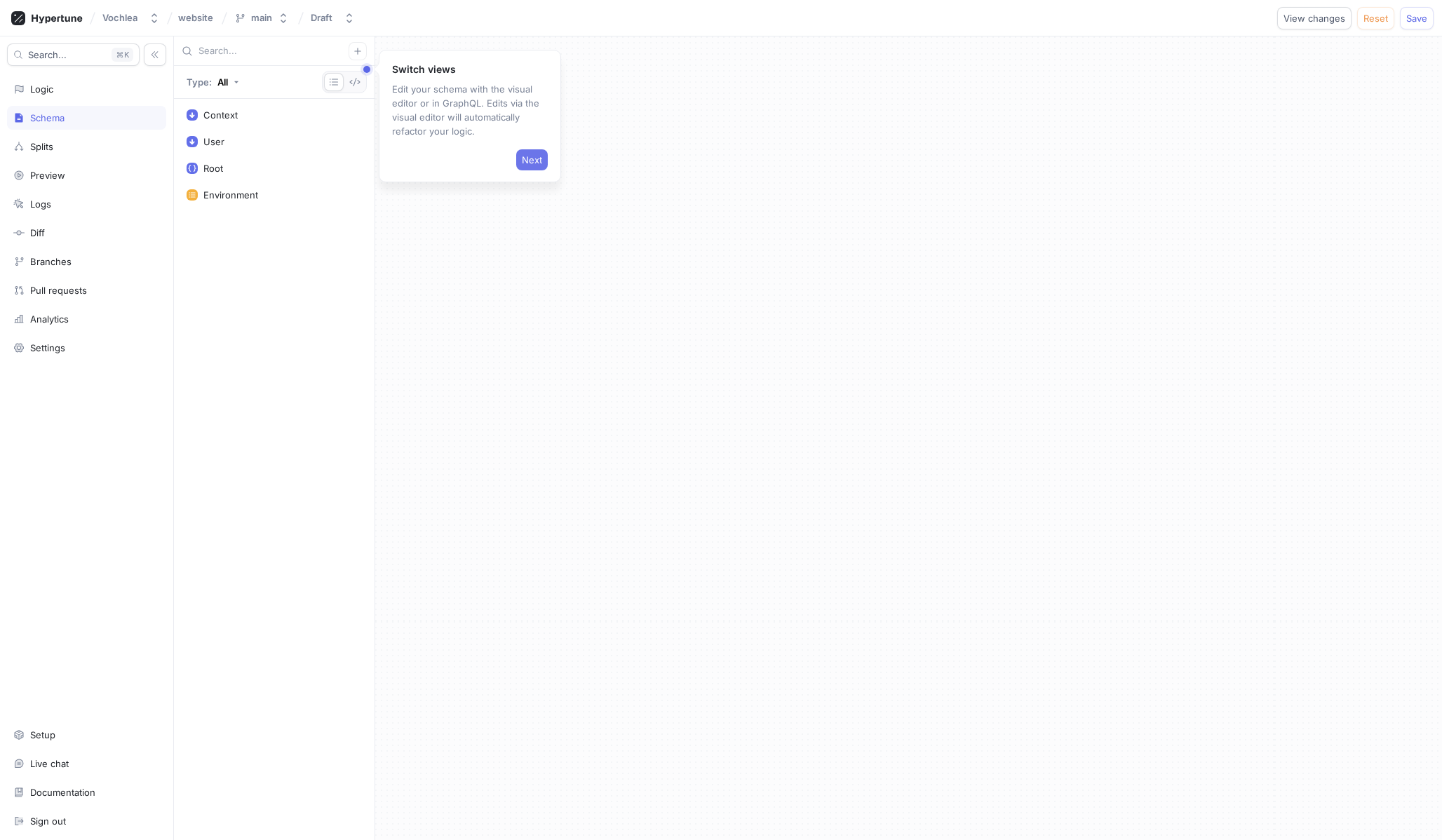
click at [519, 150] on button "Next" at bounding box center [532, 159] width 32 height 21
click at [513, 189] on div "Next" at bounding box center [465, 200] width 139 height 27
click at [527, 201] on span "Next" at bounding box center [519, 202] width 20 height 8
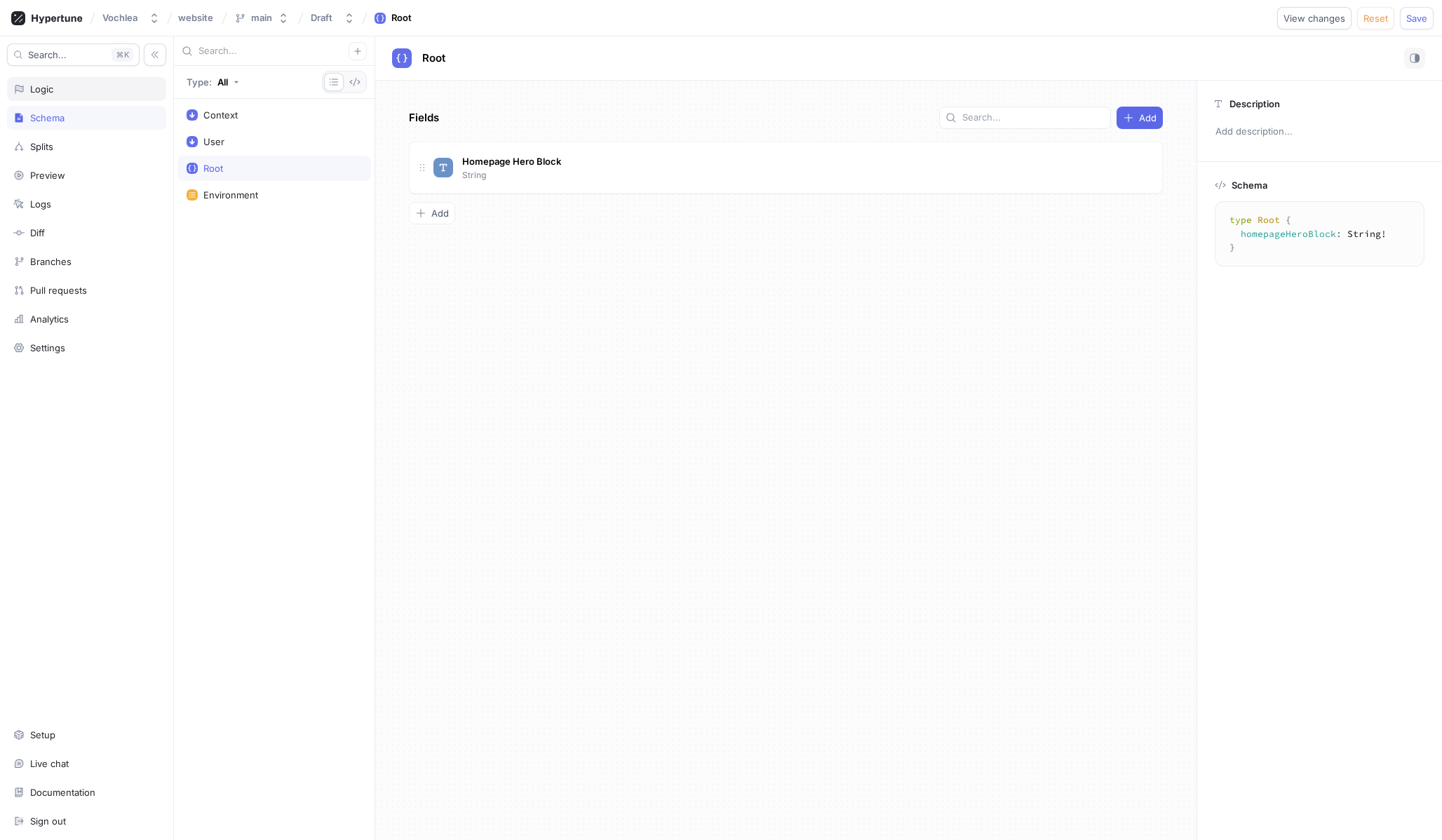
click at [49, 89] on div "Logic" at bounding box center [42, 88] width 23 height 11
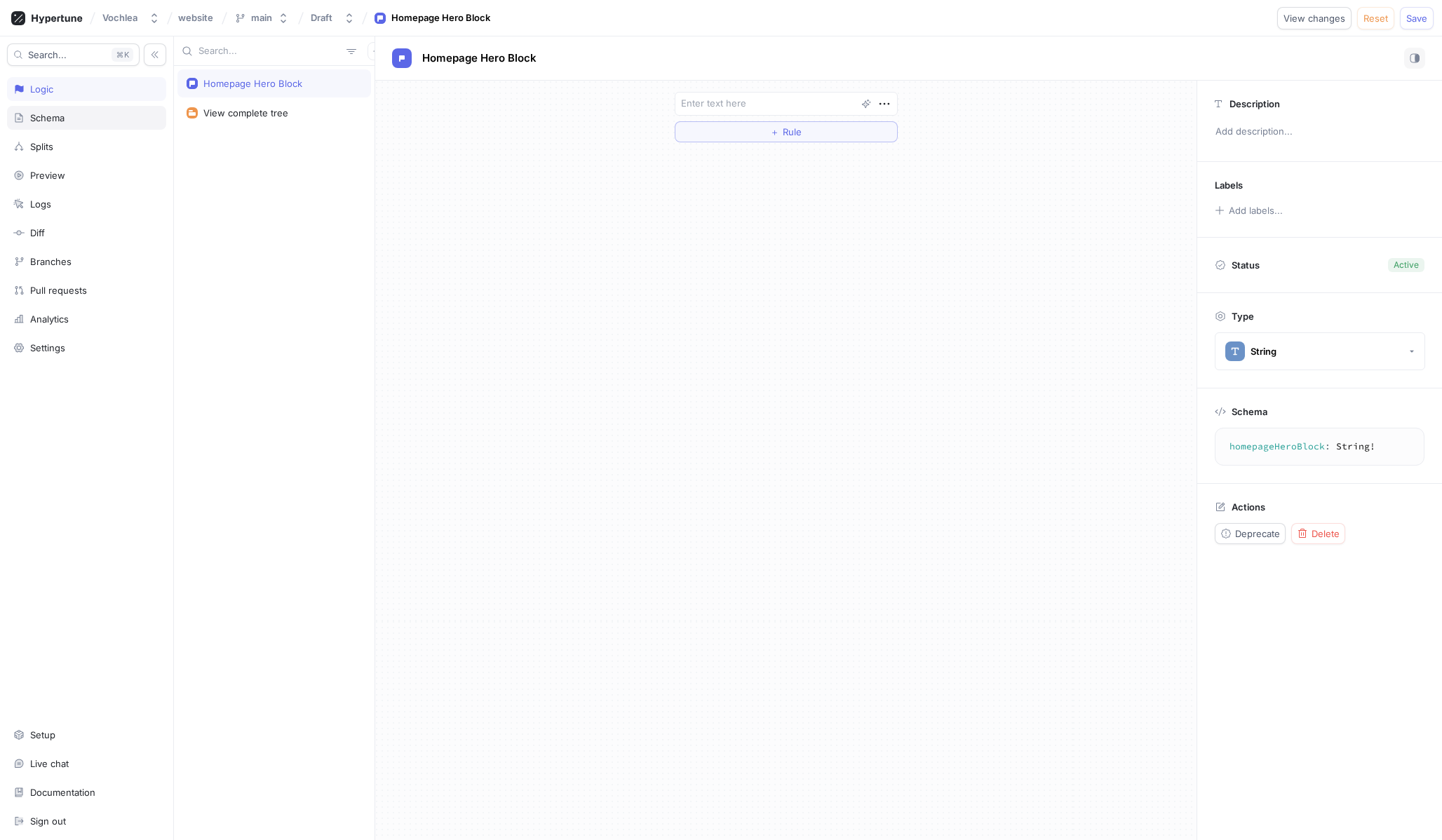
click at [95, 129] on div "Schema" at bounding box center [86, 118] width 159 height 24
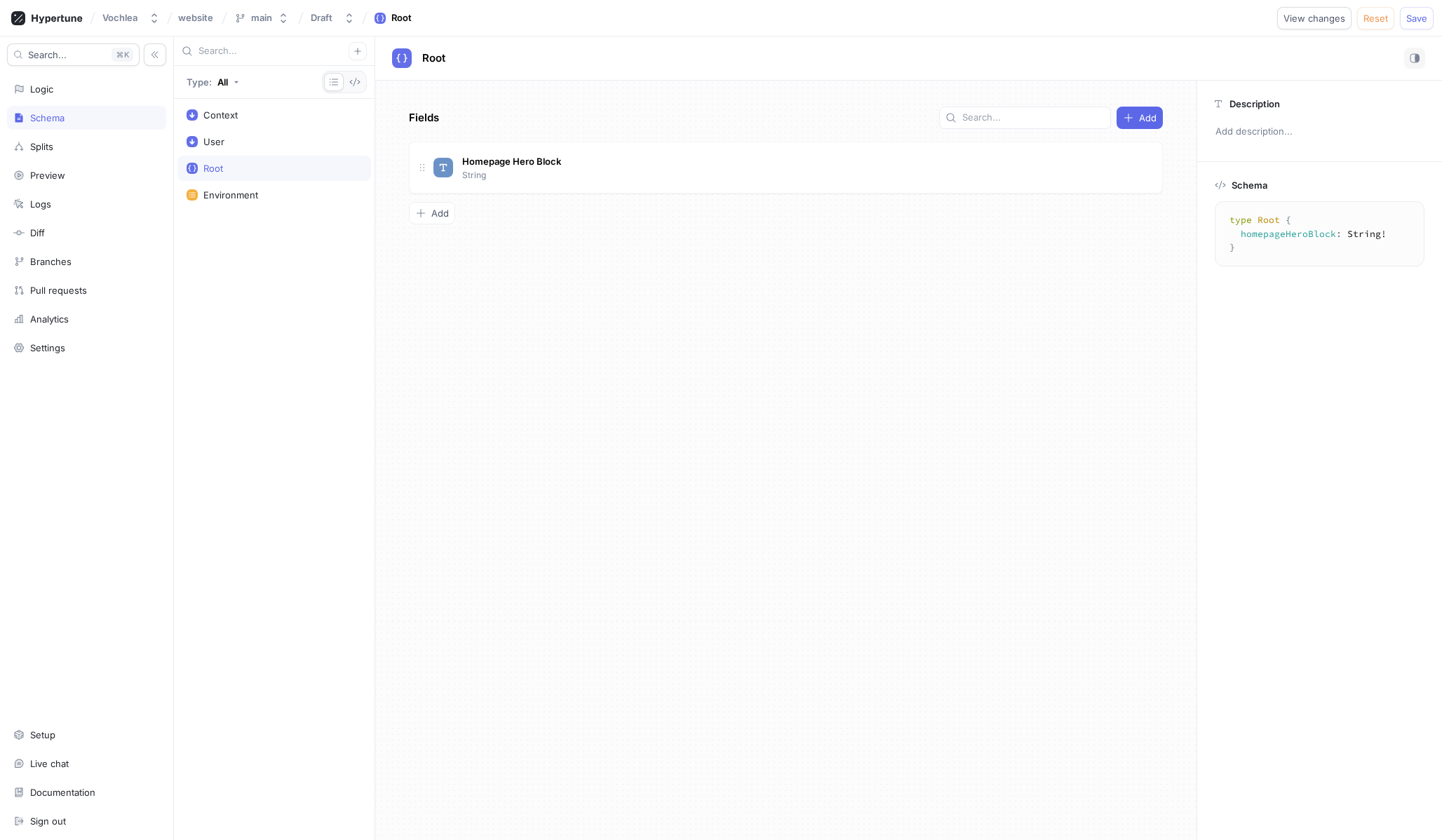
click at [86, 75] on div "Search... K Logic Schema Splits Preview Logs Diff Branches Pull requests Analyt…" at bounding box center [87, 438] width 174 height 803
click at [86, 81] on div "Logic" at bounding box center [86, 89] width 159 height 24
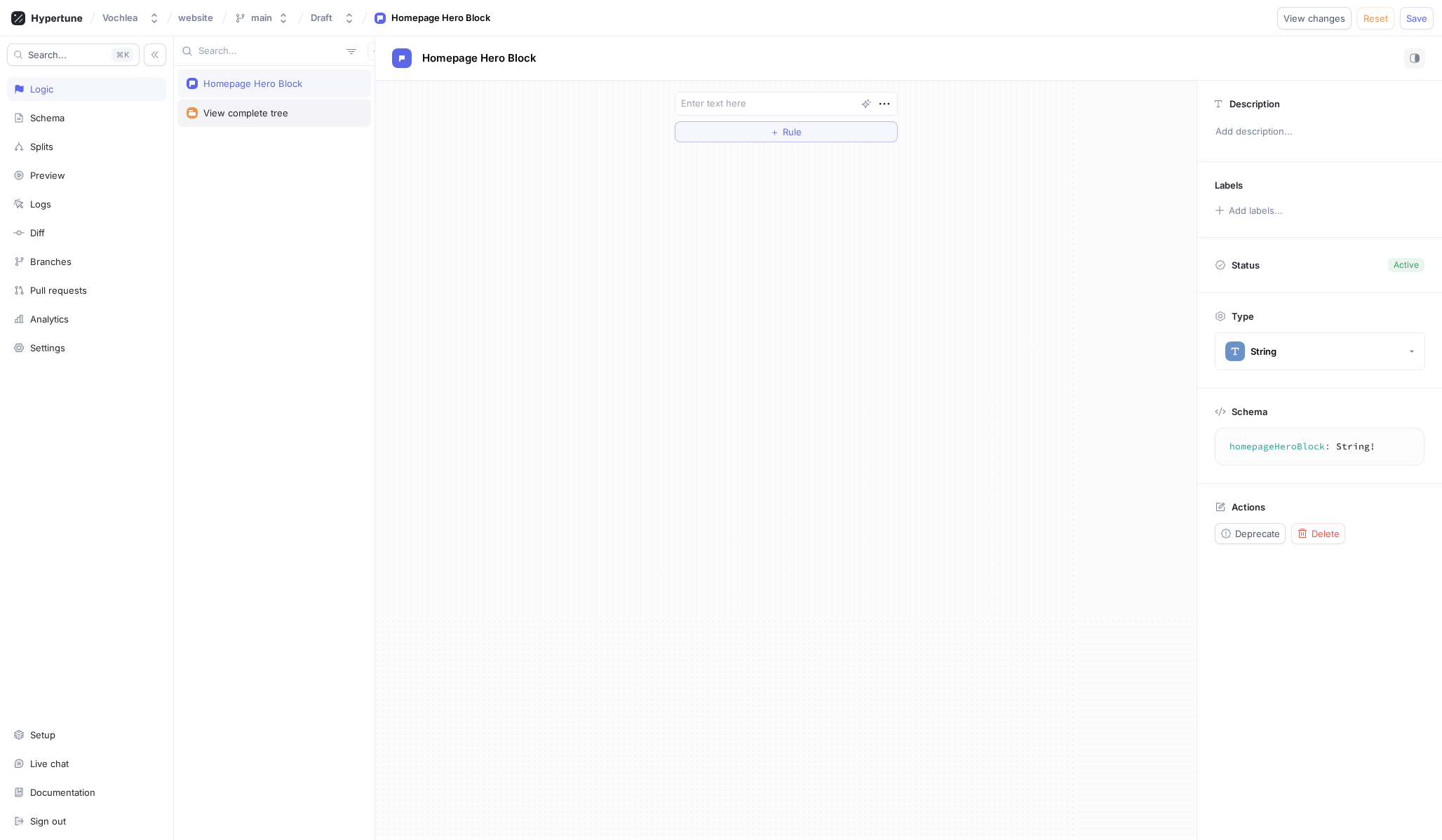
click at [317, 112] on div "View complete tree" at bounding box center [274, 112] width 175 height 11
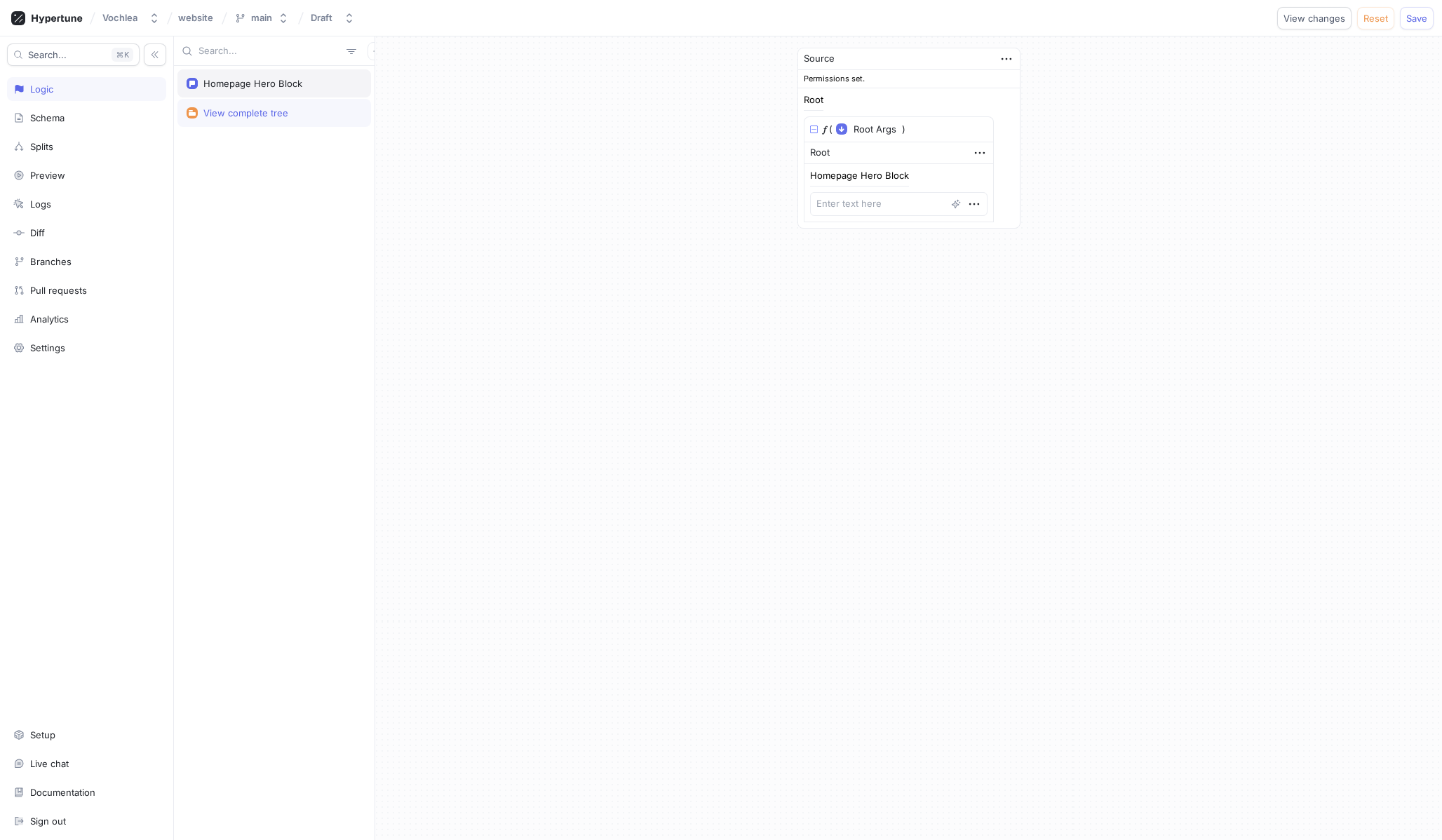
click at [285, 88] on div "Homepage Hero Block" at bounding box center [253, 82] width 99 height 11
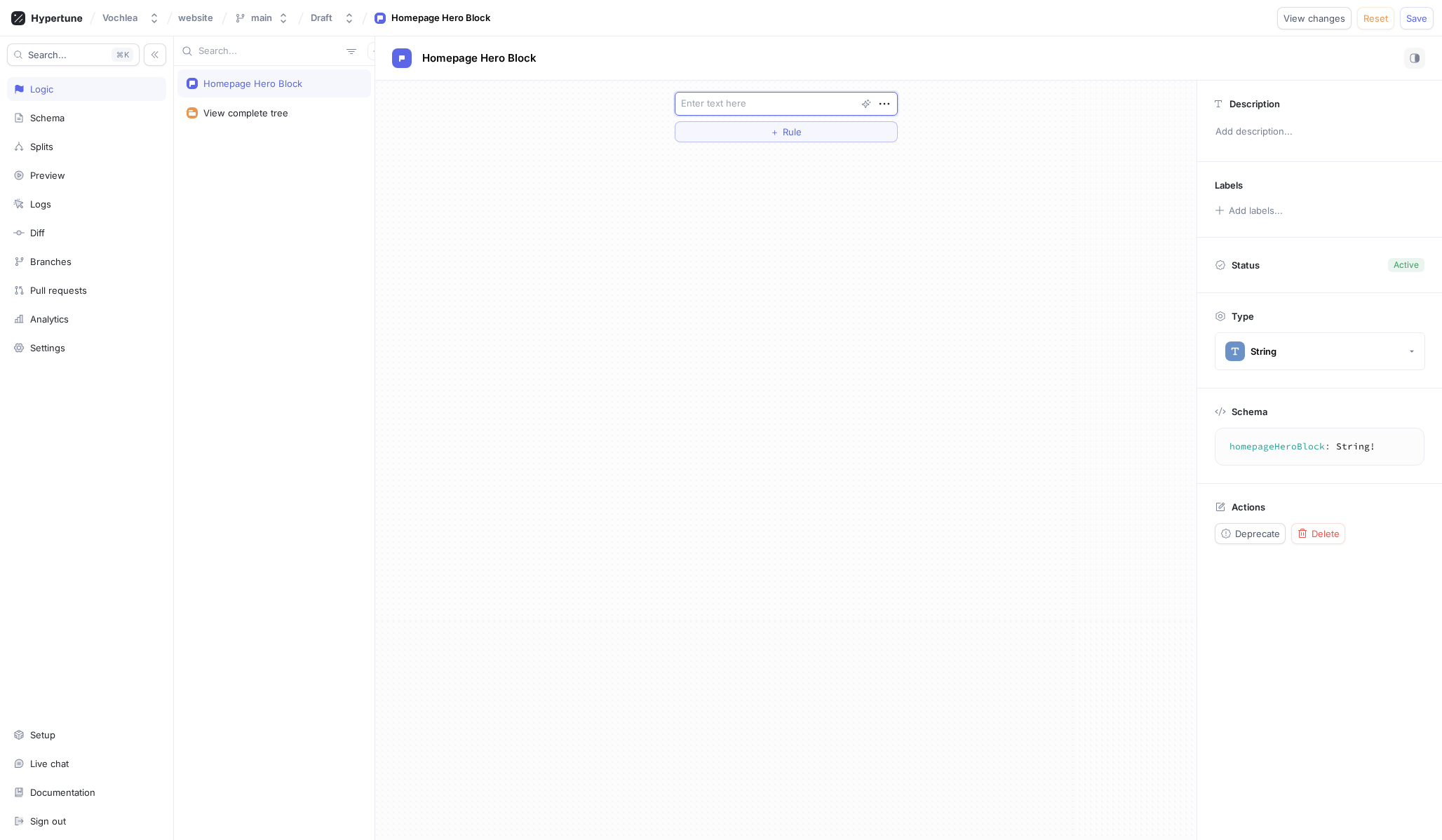
click at [729, 102] on textarea at bounding box center [786, 103] width 223 height 24
paste textarea "audio_block"
type textarea "x"
type textarea "audio_block"
click at [1420, 14] on span "Save" at bounding box center [1416, 18] width 21 height 8
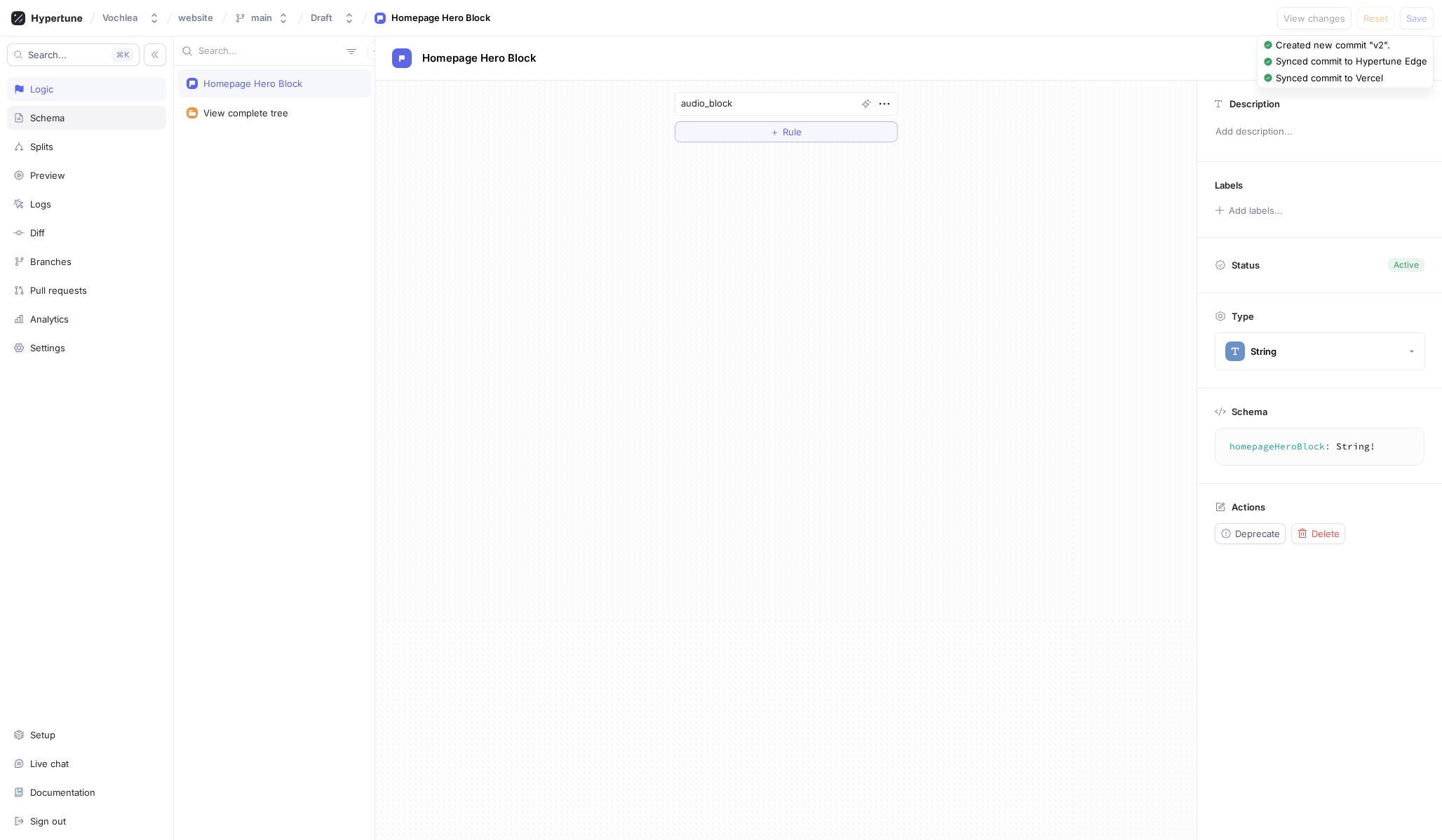
click at [63, 113] on div "Schema" at bounding box center [47, 118] width 34 height 11
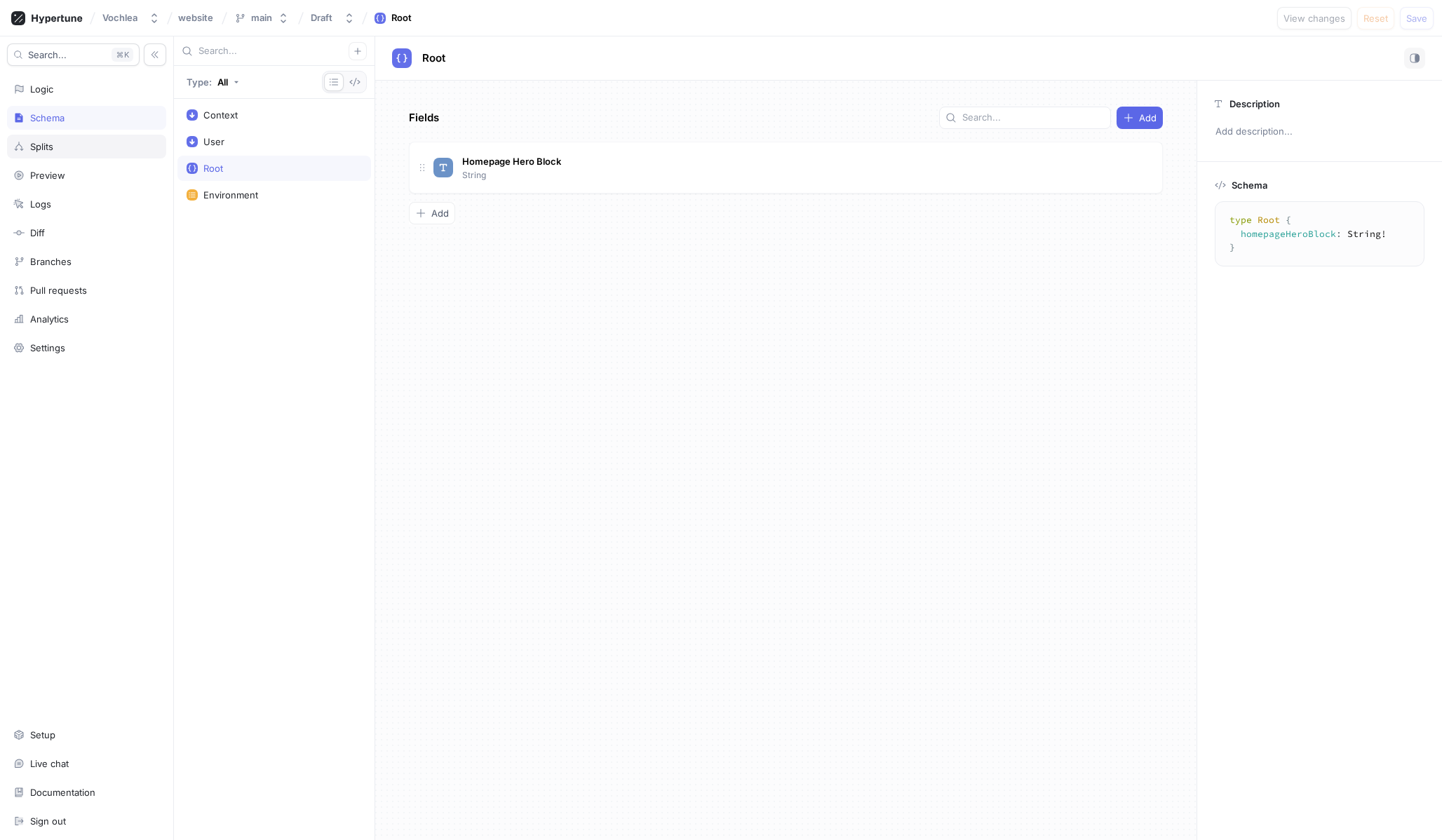
click at [114, 139] on div "Splits" at bounding box center [86, 147] width 159 height 24
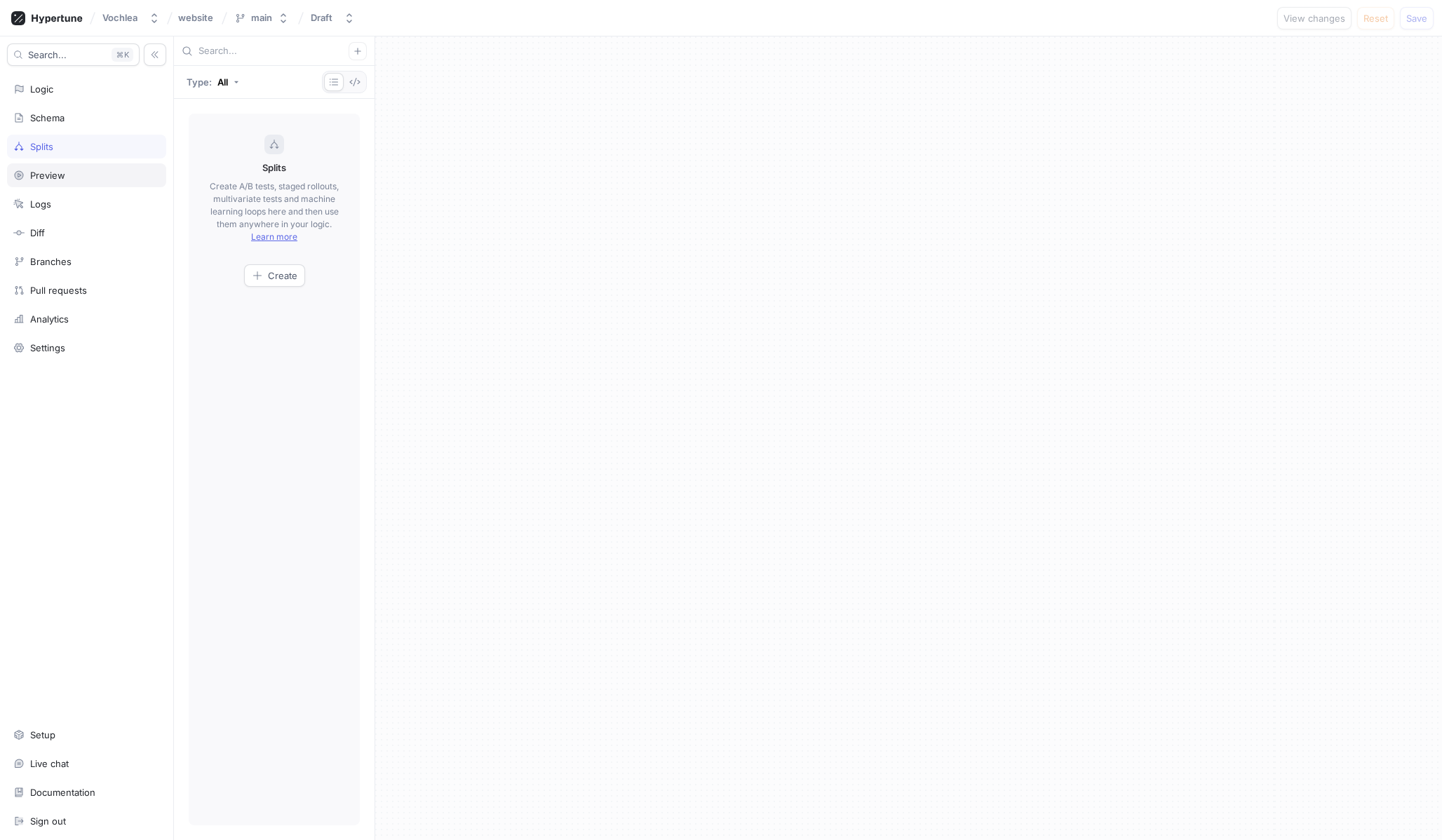
click at [69, 175] on div "Preview" at bounding box center [87, 175] width 147 height 11
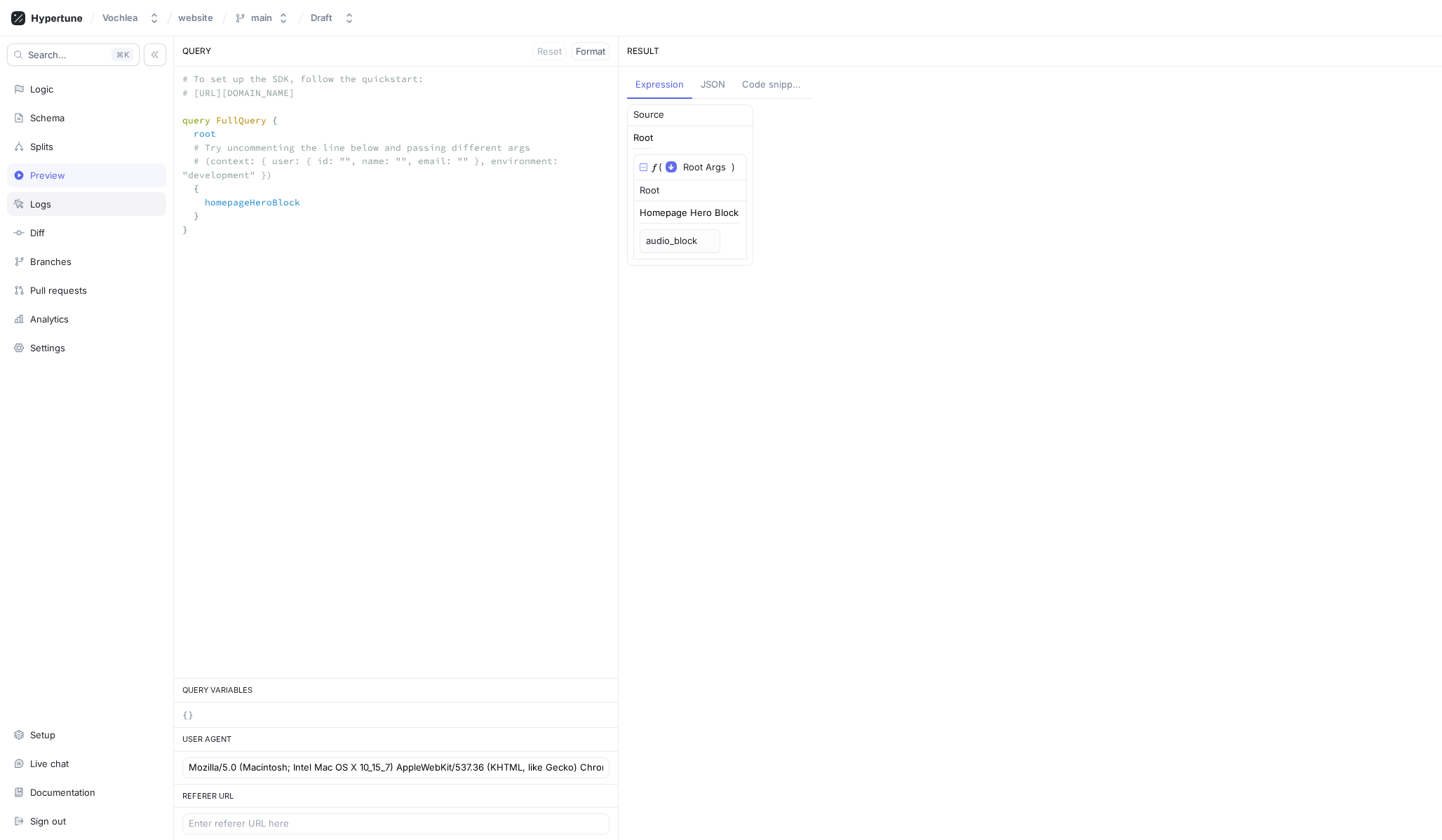
click at [68, 199] on div "Logs" at bounding box center [87, 203] width 147 height 11
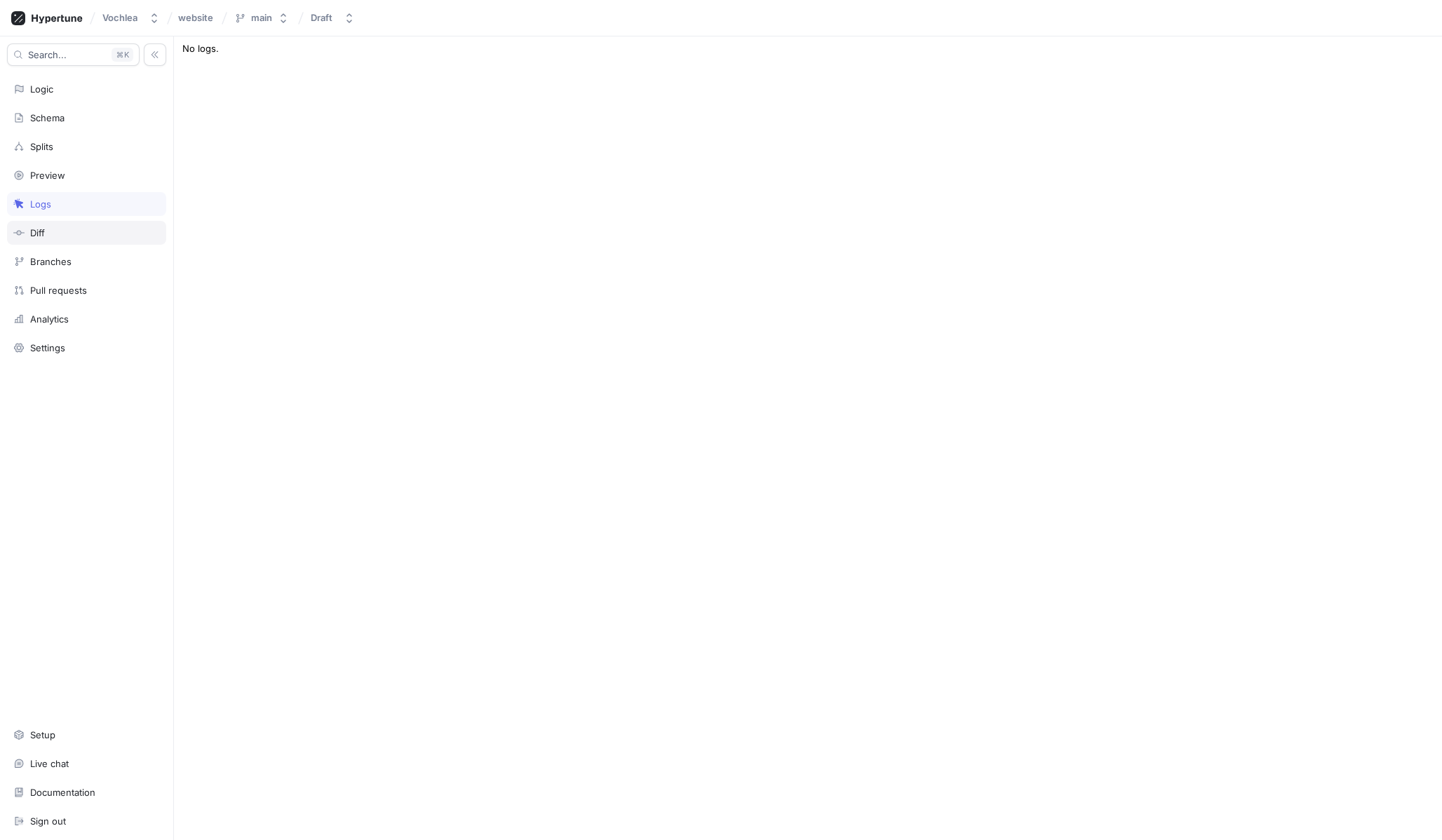
click at [68, 222] on div "Diff" at bounding box center [86, 232] width 159 height 24
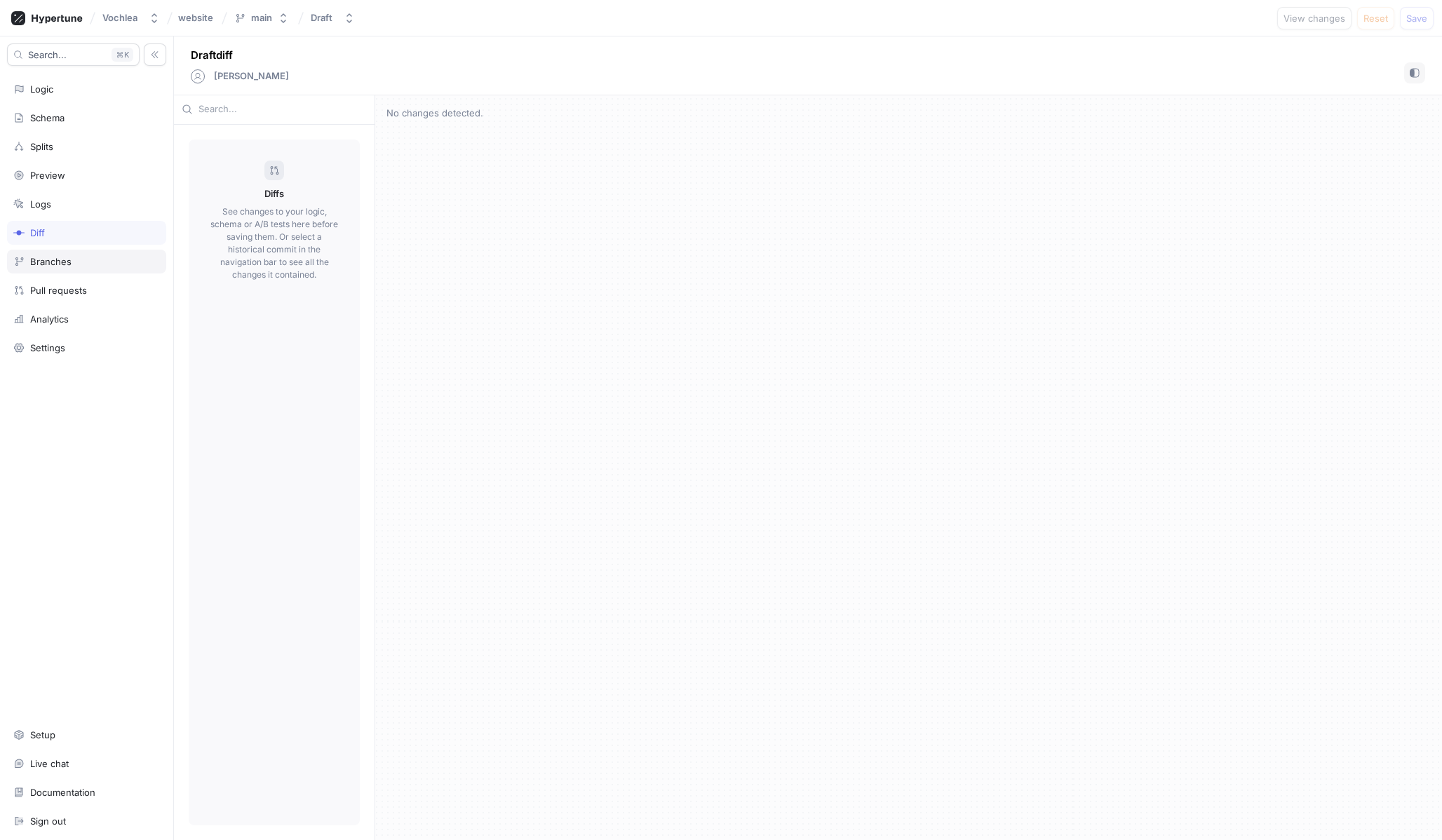
click at [68, 258] on div "Branches" at bounding box center [51, 261] width 42 height 11
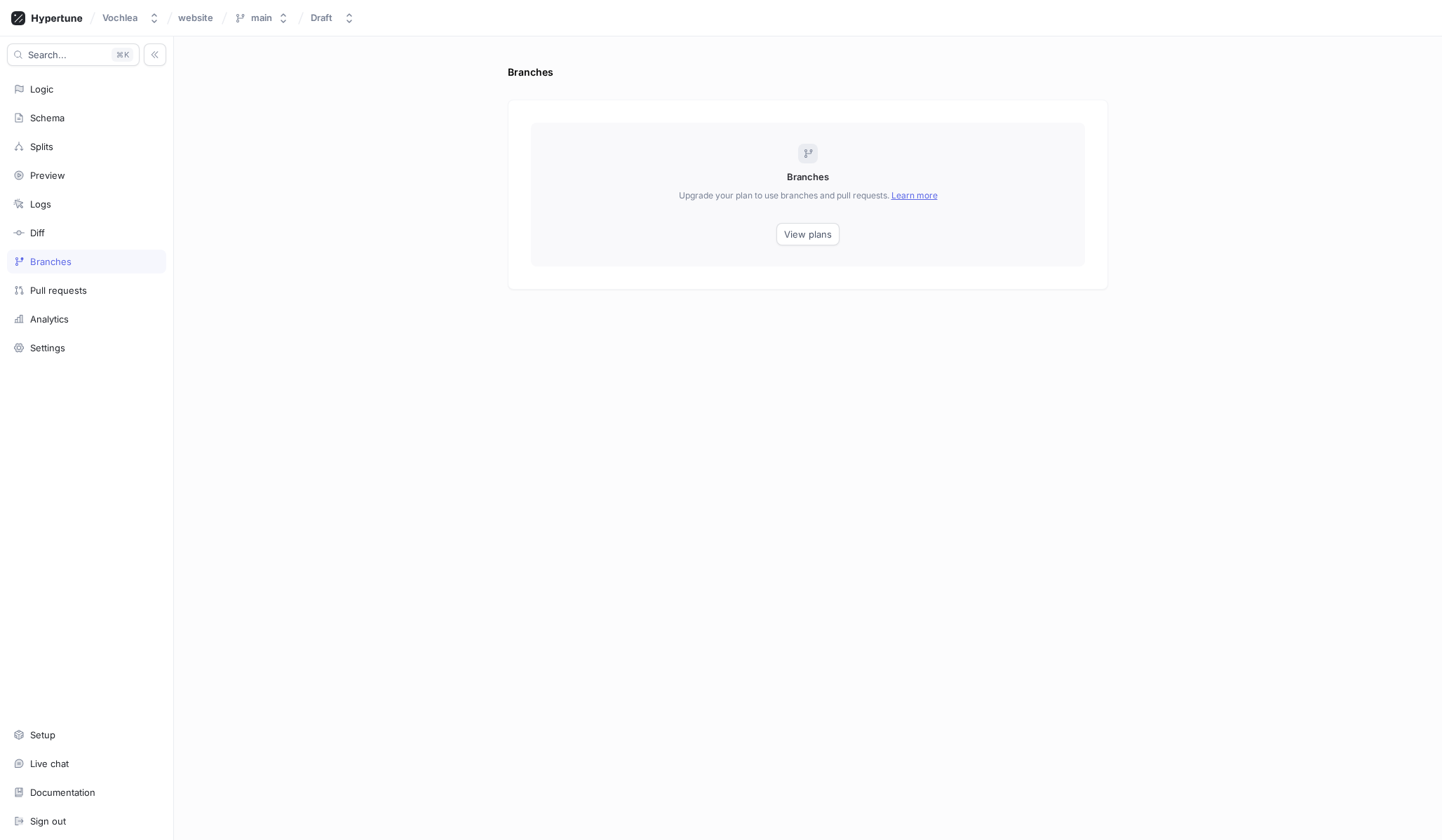
click at [68, 274] on div "Search... K Logic Schema Splits Preview Logs Diff Branches Pull requests Analyt…" at bounding box center [87, 438] width 174 height 803
click at [68, 293] on div "Pull requests" at bounding box center [58, 290] width 57 height 11
click at [68, 318] on div "Analytics" at bounding box center [49, 318] width 38 height 11
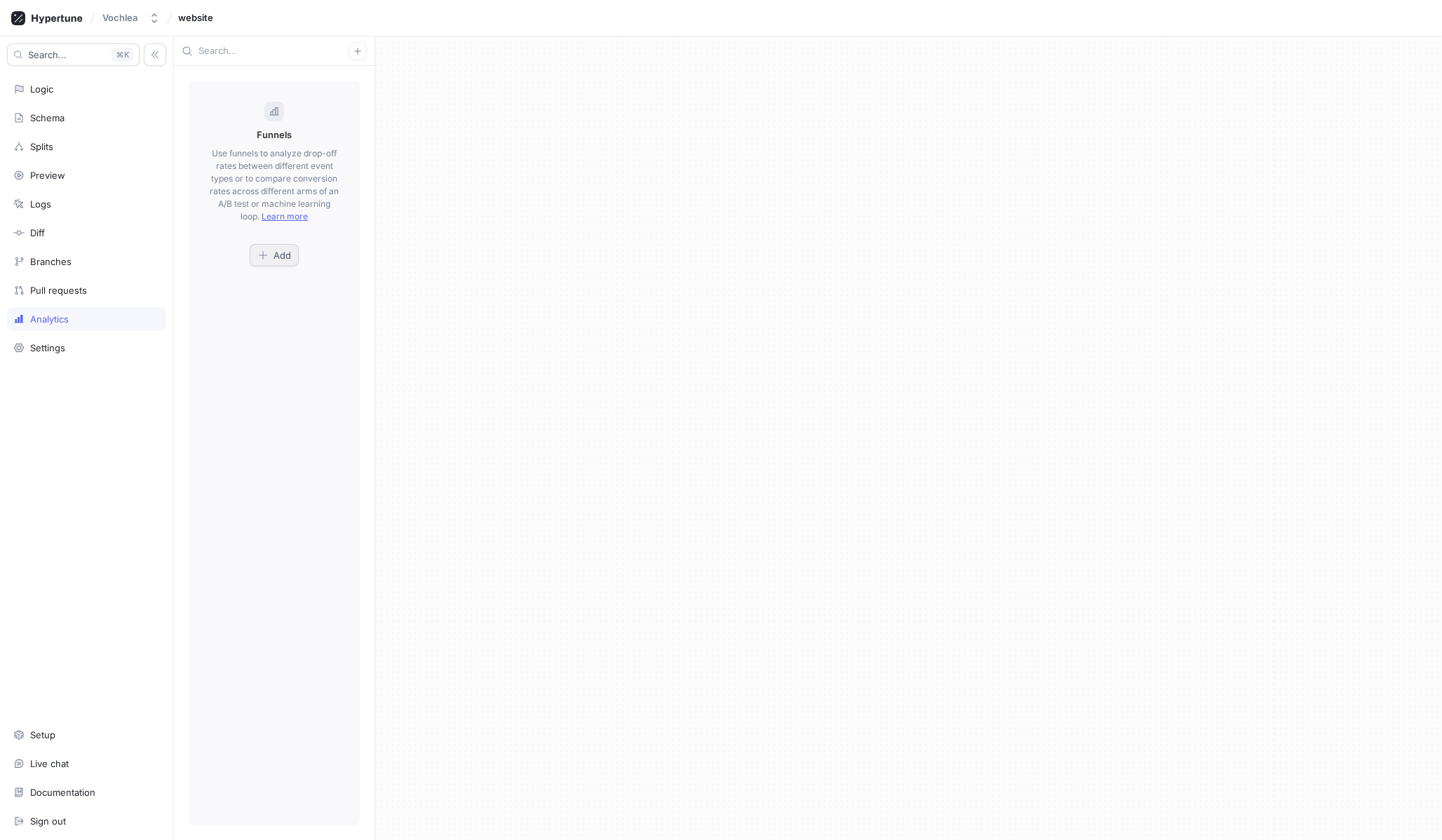
click at [278, 247] on button "Add" at bounding box center [274, 255] width 49 height 22
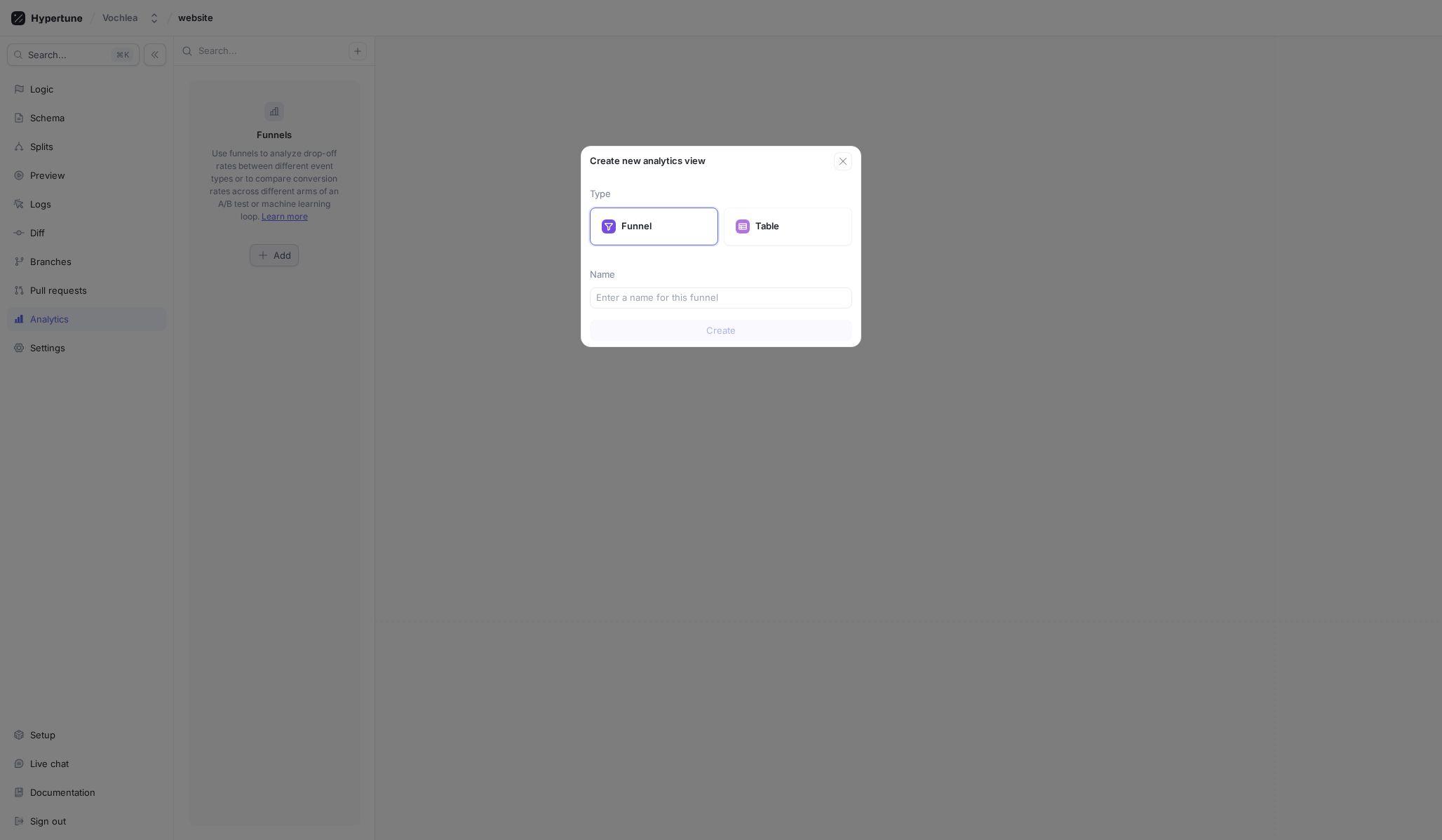
click at [278, 247] on div "Create new analytics view Type Funnel Table Name Create" at bounding box center [721, 420] width 1442 height 840
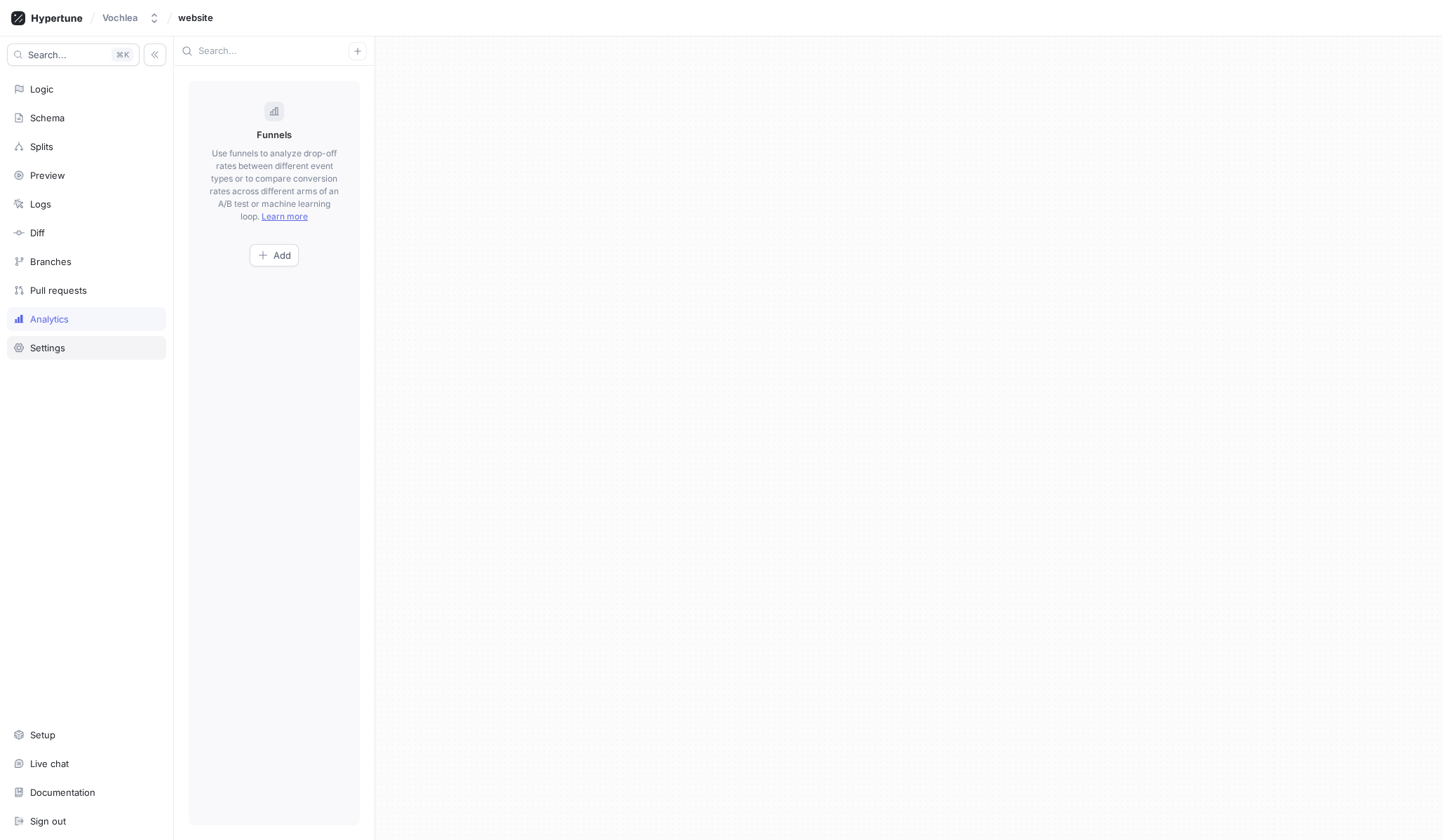
click at [78, 354] on div "Settings" at bounding box center [86, 348] width 159 height 24
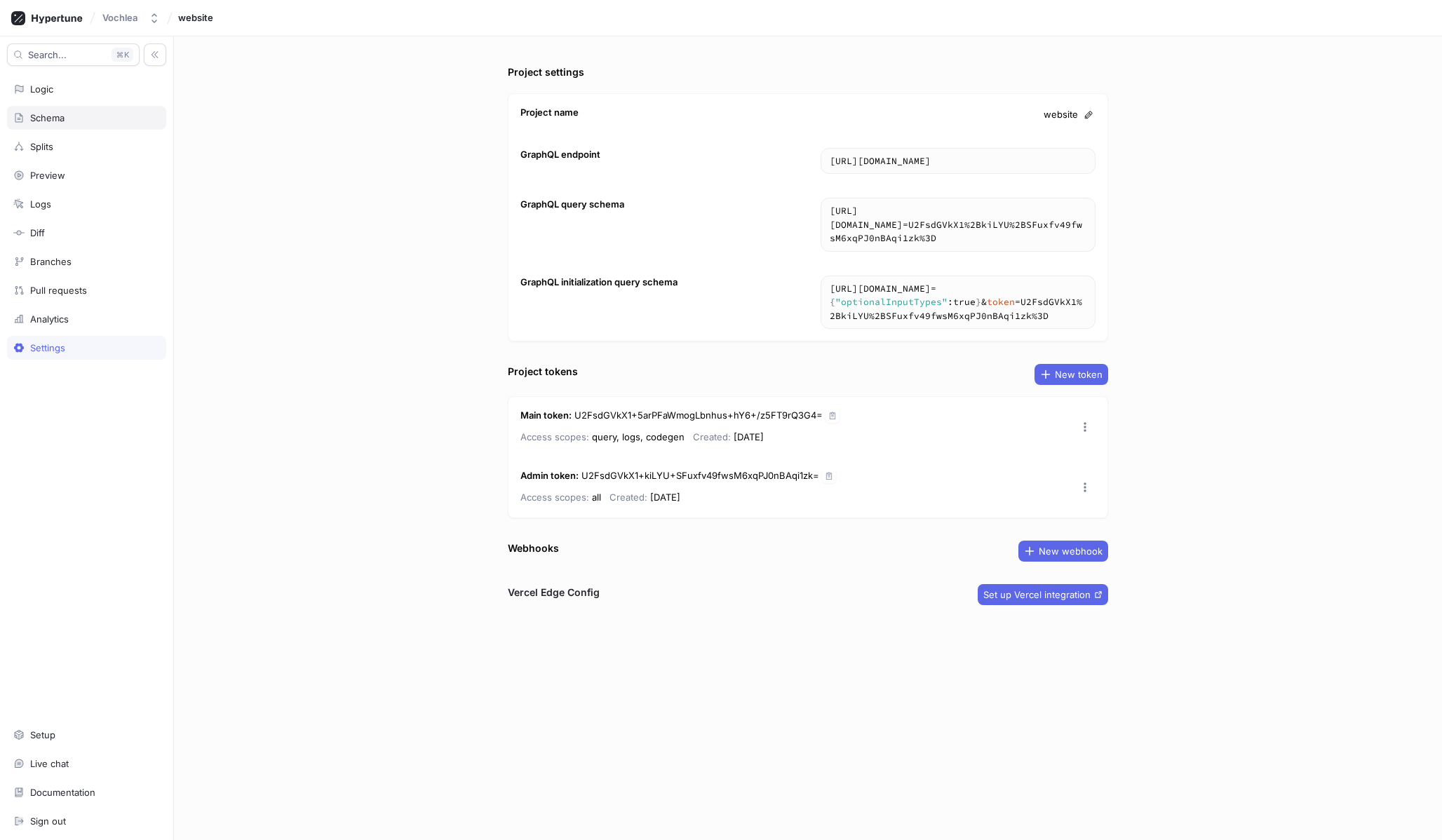
click at [86, 112] on div "Schema" at bounding box center [87, 118] width 147 height 11
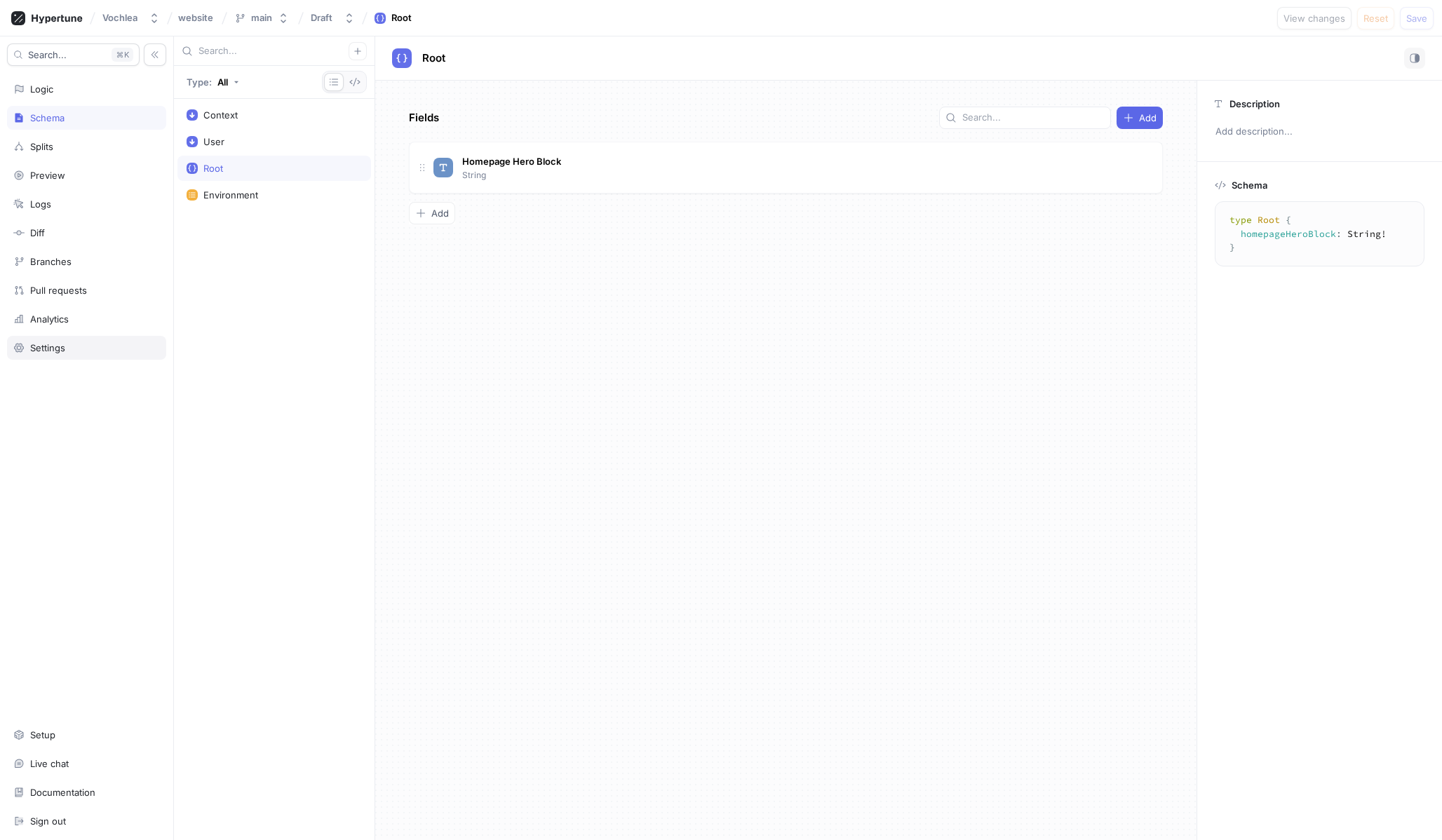
click at [75, 343] on div "Settings" at bounding box center [87, 348] width 147 height 11
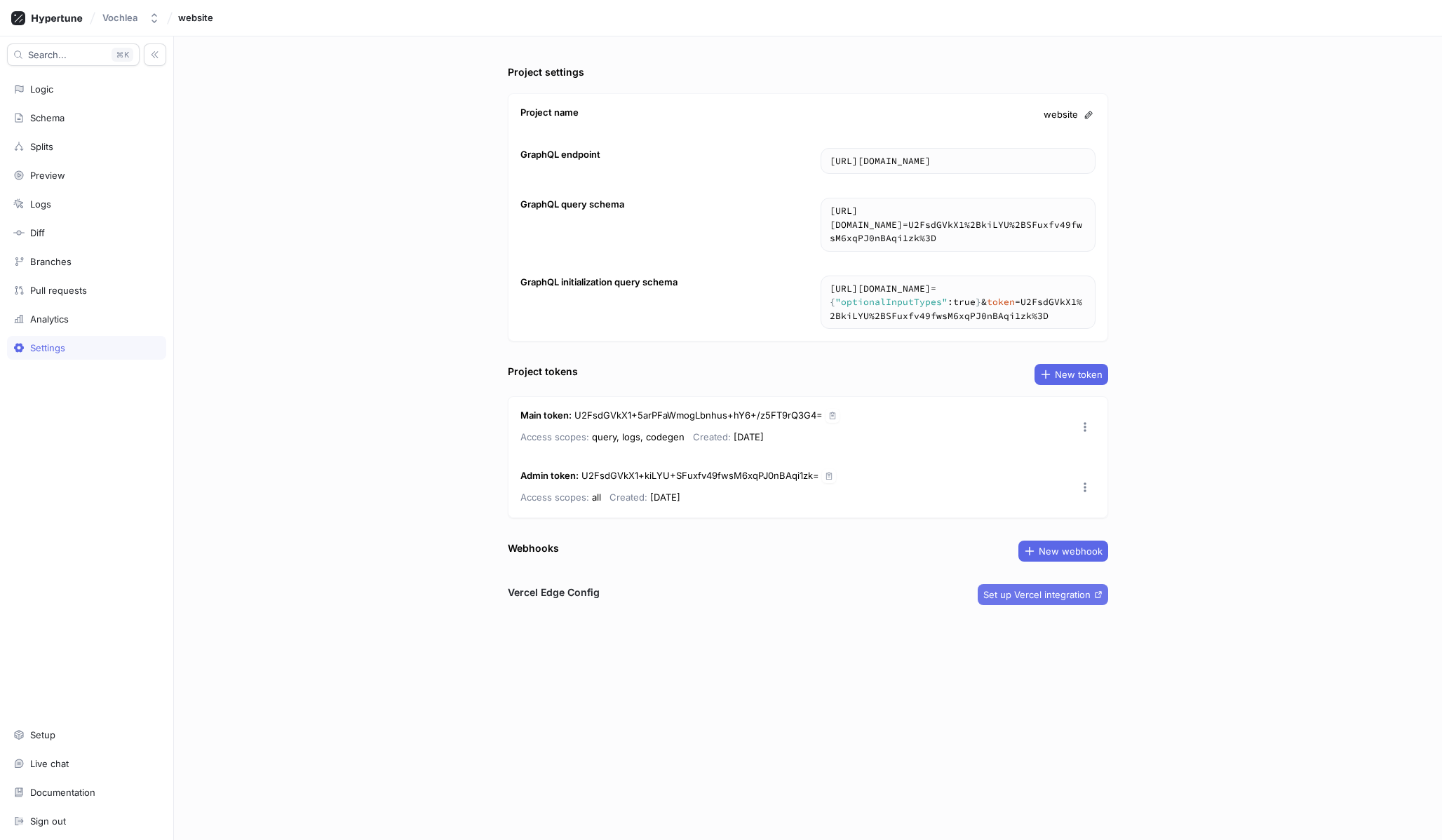
click at [1065, 593] on span "Set up Vercel integration" at bounding box center [1037, 594] width 108 height 8
click at [101, 106] on div "Schema" at bounding box center [86, 118] width 159 height 24
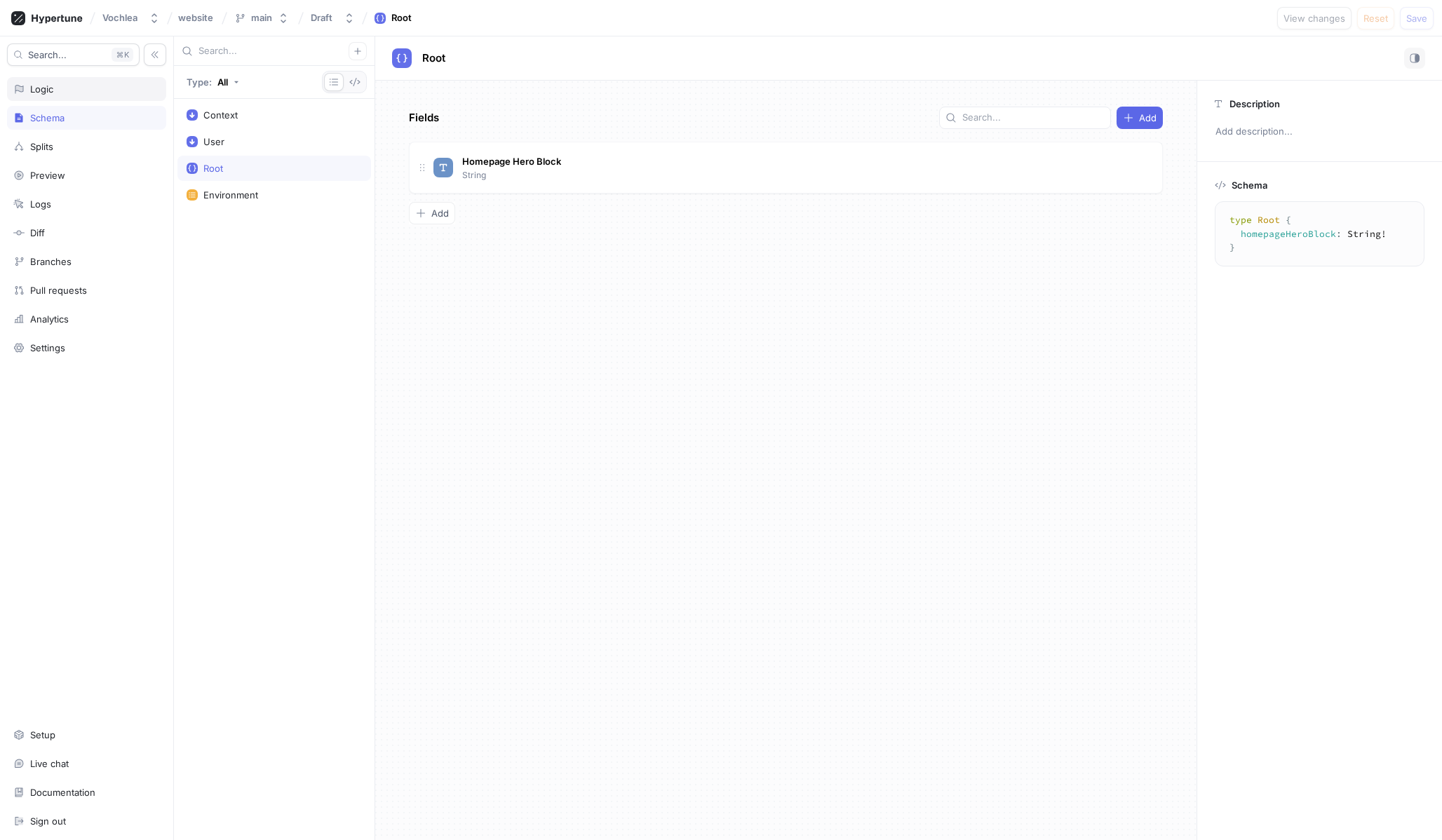
click at [73, 83] on div "Logic" at bounding box center [87, 88] width 147 height 11
type textarea "x"
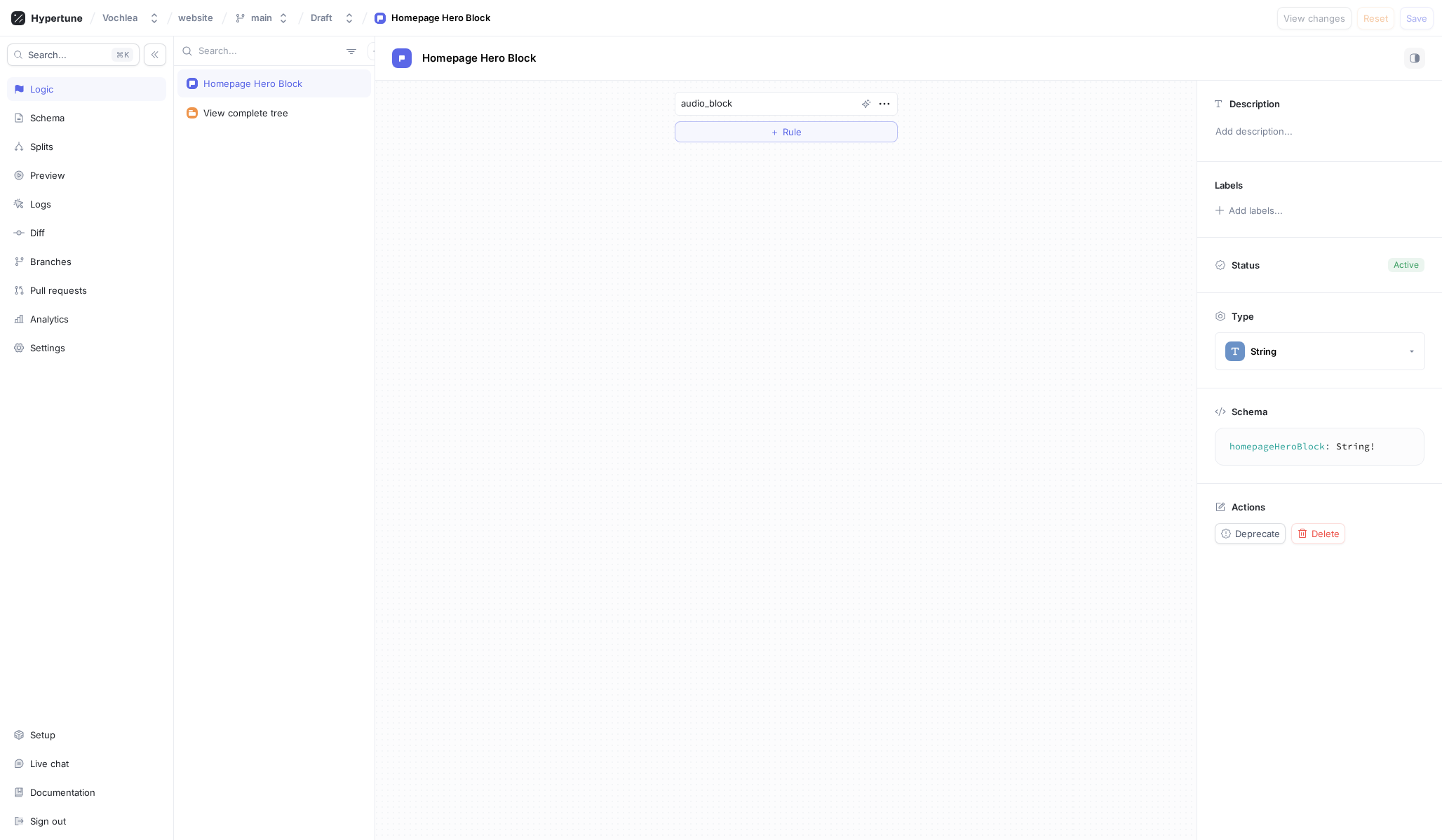
click at [48, 2] on div "Vochlea website main Draft Homepage Hero Block View changes Reset Save" at bounding box center [721, 18] width 1442 height 37
click at [48, 18] on icon at bounding box center [47, 18] width 72 height 14
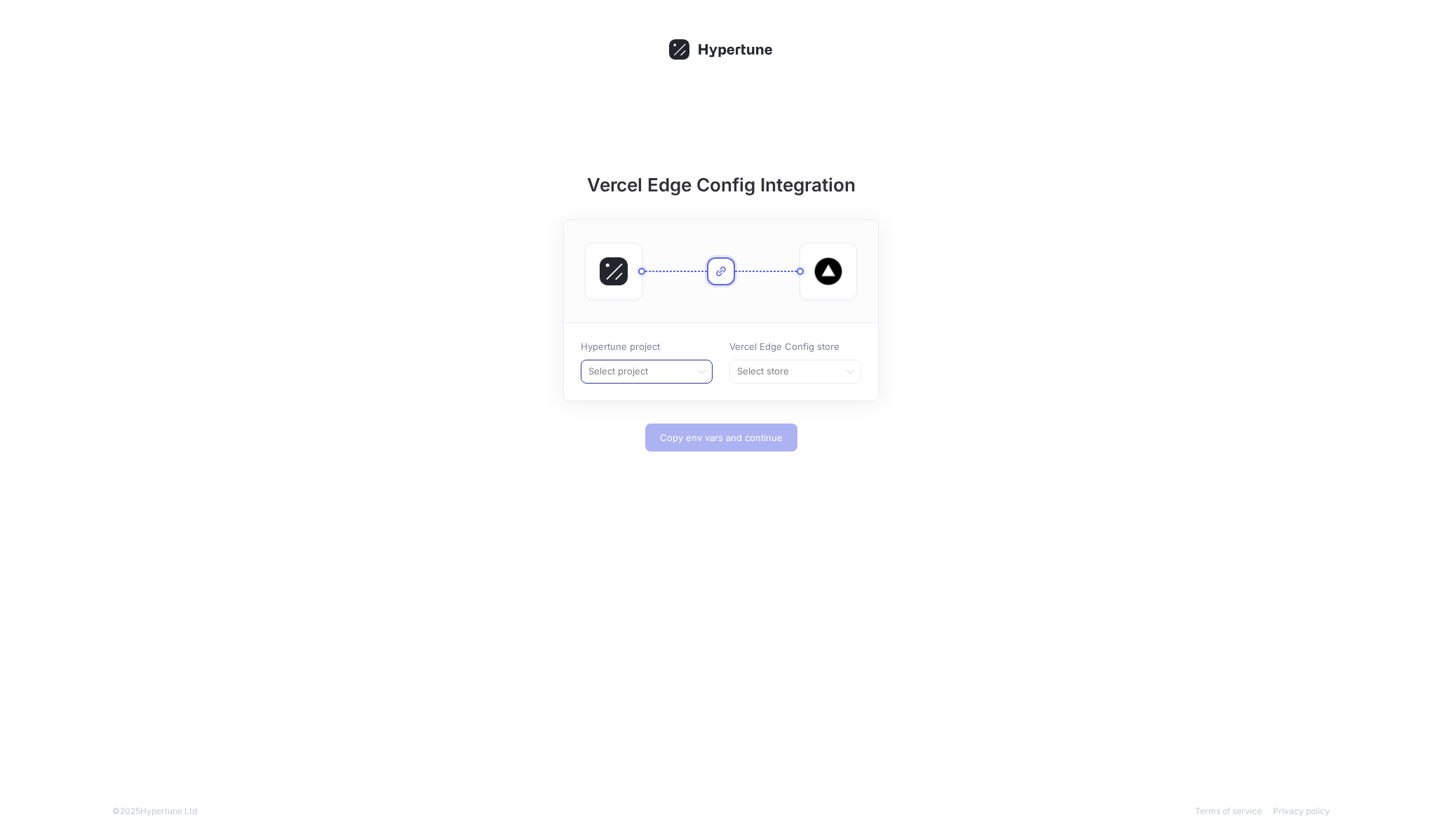
click at [684, 378] on div at bounding box center [636, 372] width 98 height 17
click at [678, 392] on div "website" at bounding box center [647, 401] width 130 height 22
click at [754, 369] on div at bounding box center [785, 372] width 98 height 17
click at [755, 400] on div "website" at bounding box center [795, 401] width 130 height 22
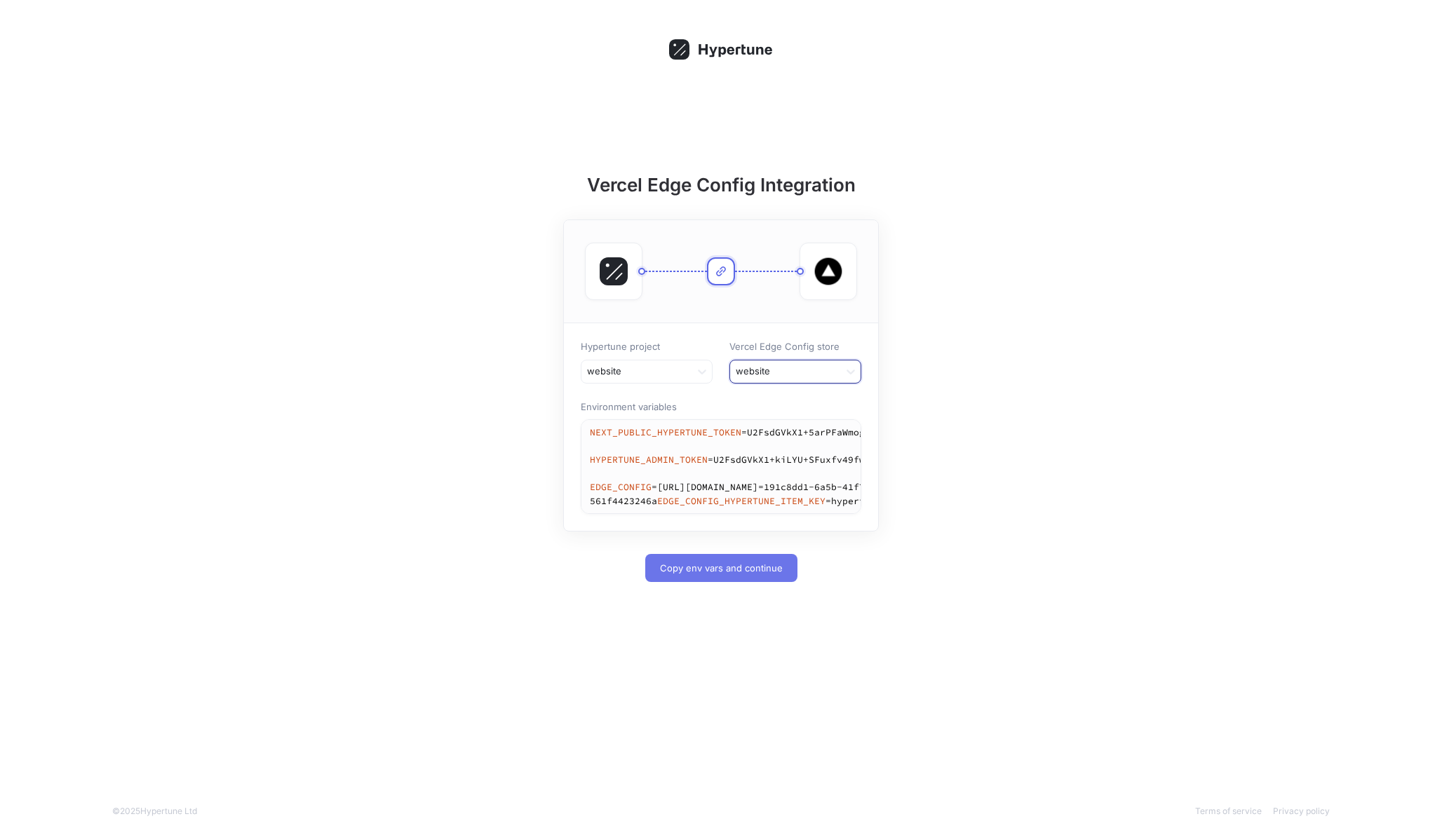
click at [699, 582] on button "Copy env vars and continue" at bounding box center [721, 568] width 153 height 28
type textarea "NEXT_PUBLIC_HYPERTUNE_TOKEN=U2FsdGVkX1+5arPFaWmogLbnhus+hY6+/z5FT9rQ3G4= HYPERT…"
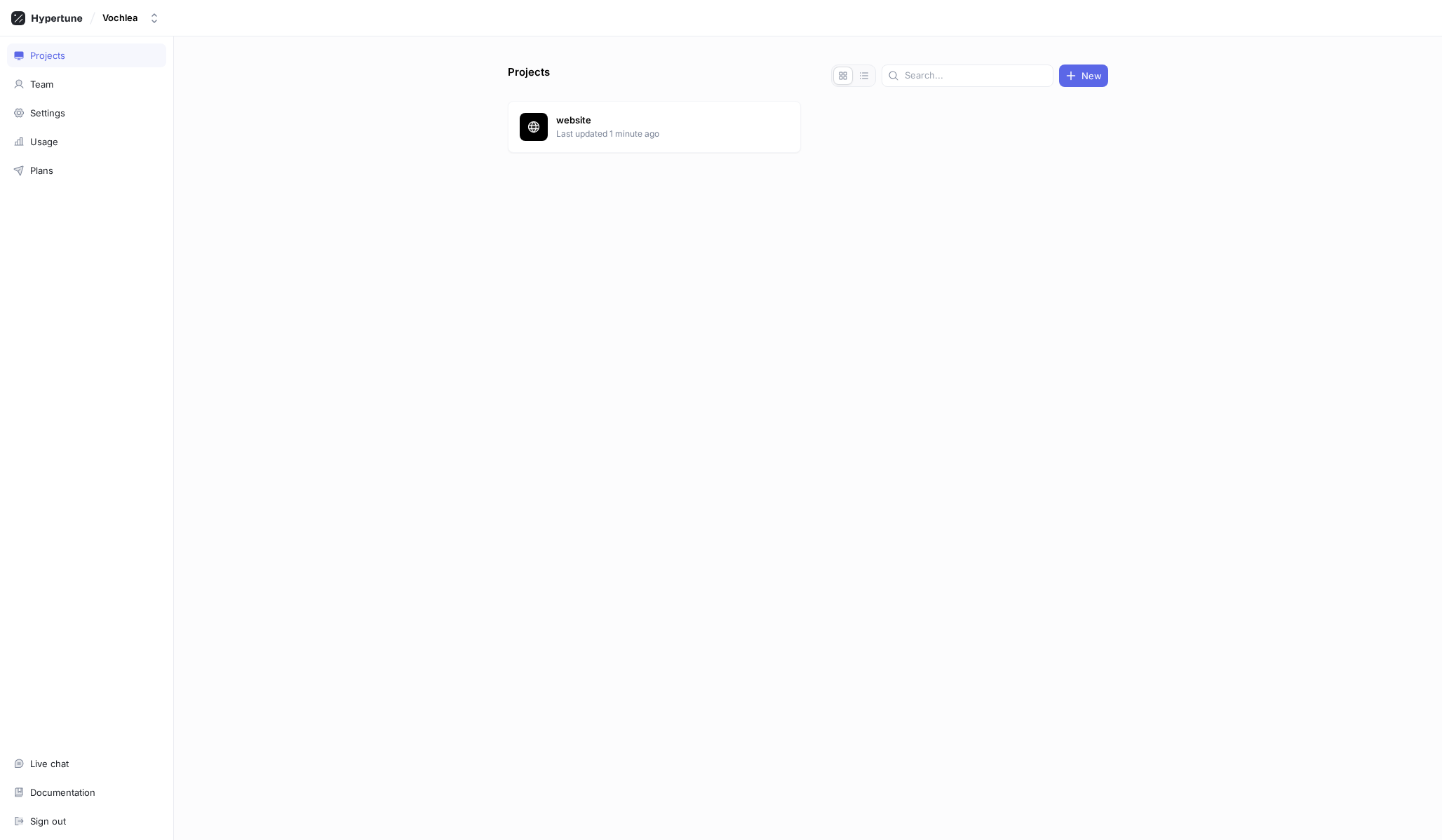
click at [586, 113] on p "website" at bounding box center [658, 120] width 203 height 14
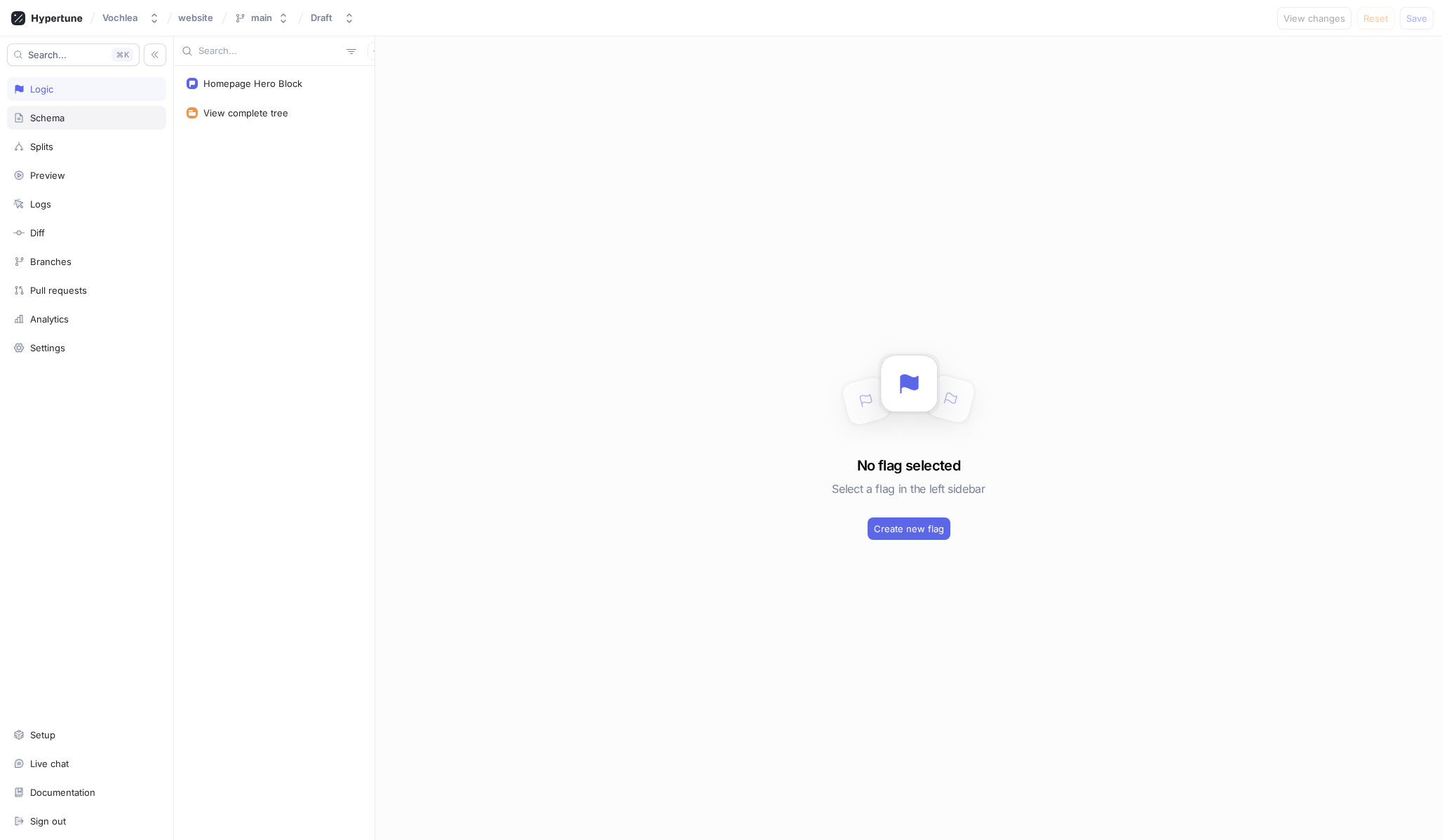
click at [97, 125] on div "Schema" at bounding box center [86, 118] width 159 height 24
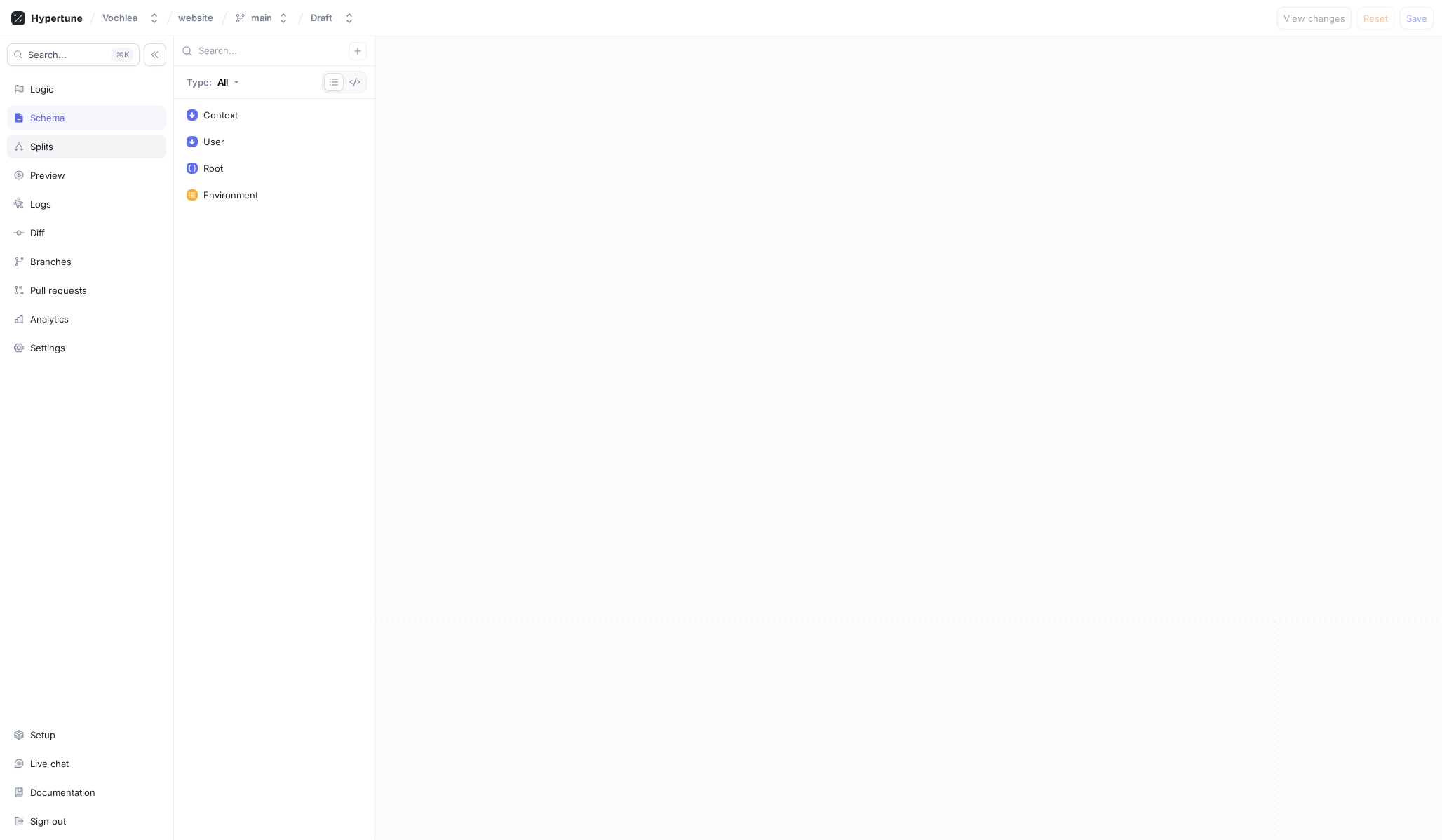
click at [110, 142] on div "Splits" at bounding box center [87, 146] width 147 height 11
click at [93, 114] on div "Schema" at bounding box center [87, 118] width 147 height 11
click at [273, 139] on div "User" at bounding box center [274, 141] width 175 height 11
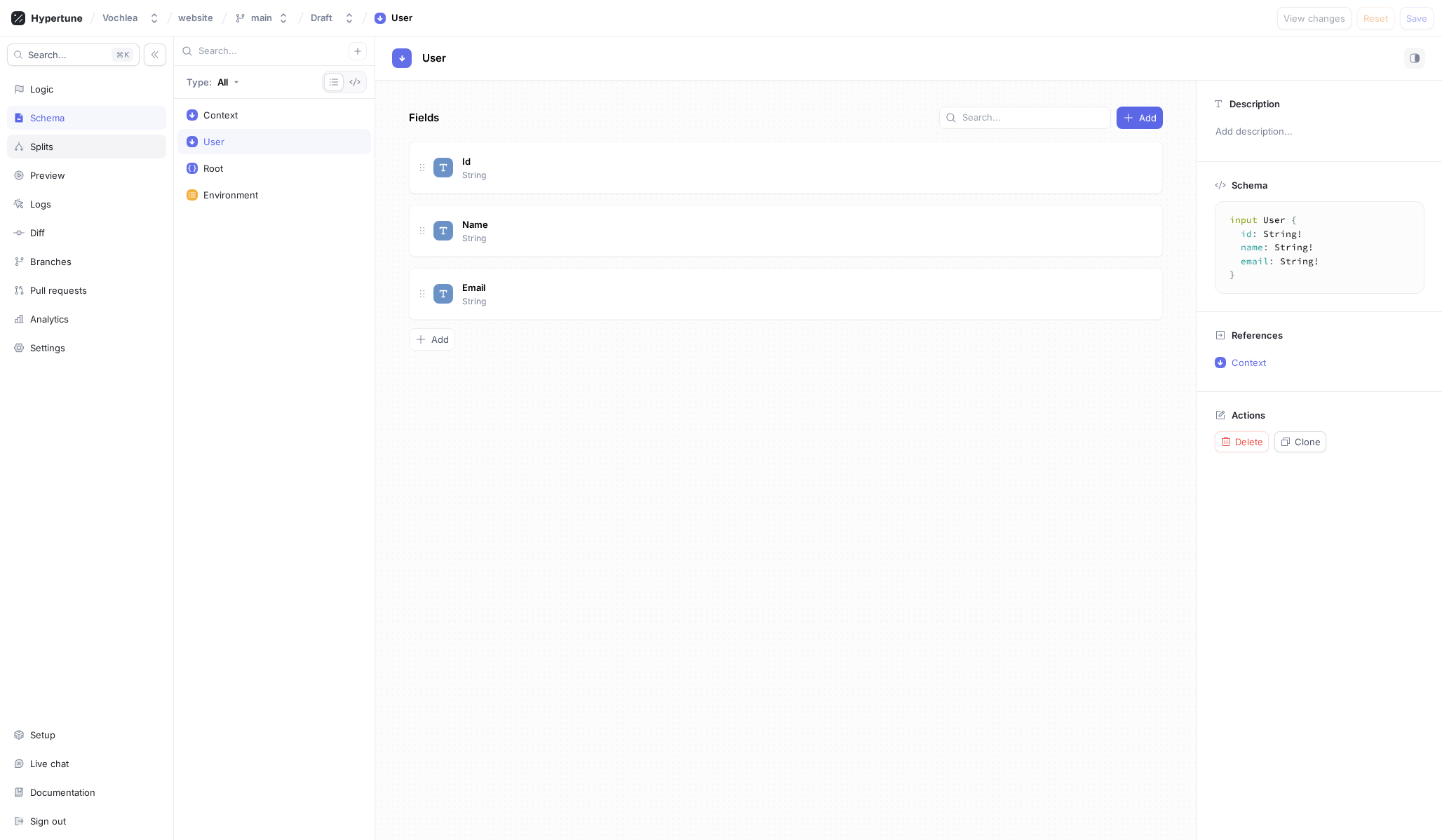
click at [55, 154] on div "Splits" at bounding box center [86, 147] width 159 height 24
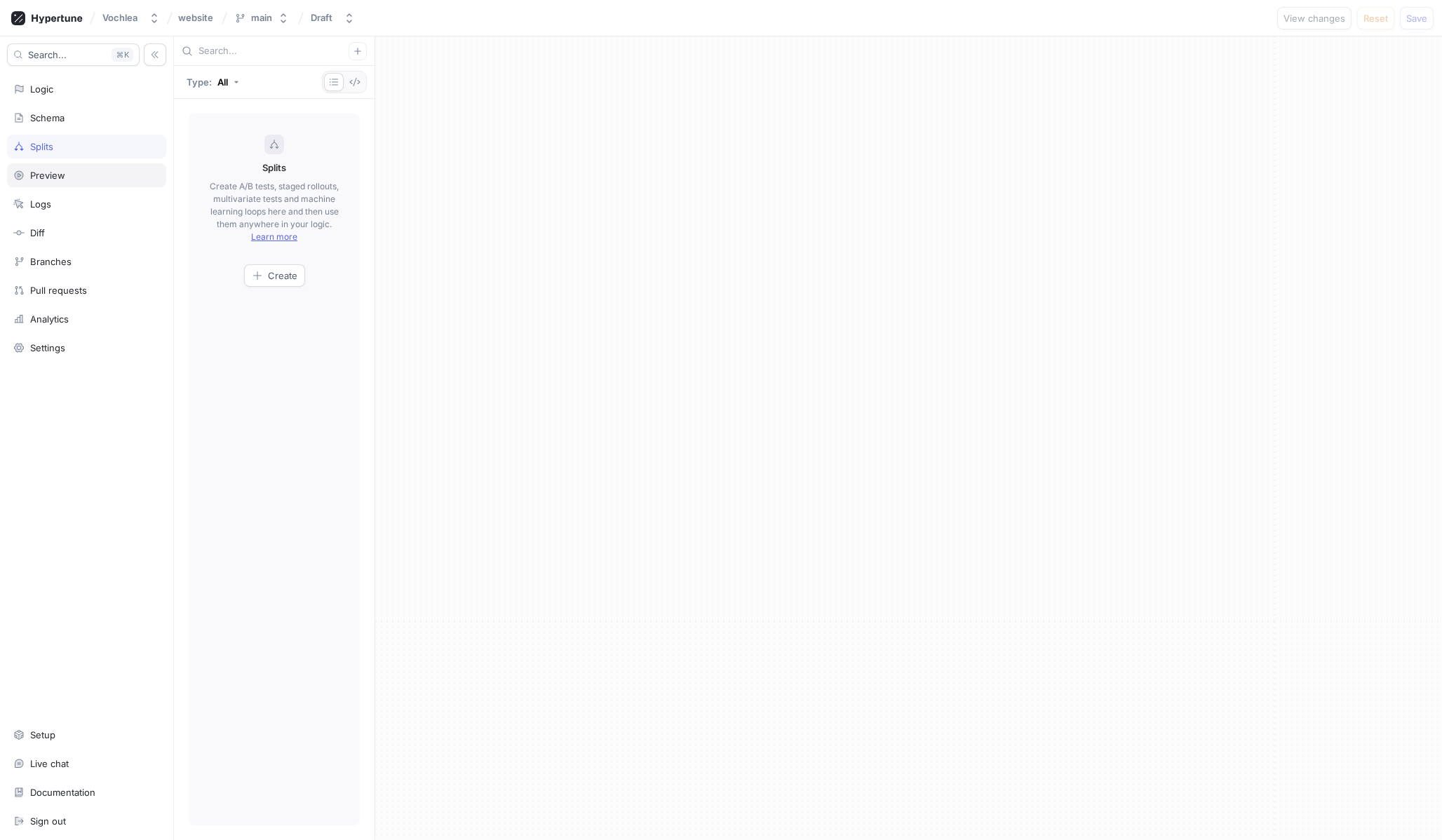
click at [51, 174] on div "Preview" at bounding box center [48, 175] width 35 height 11
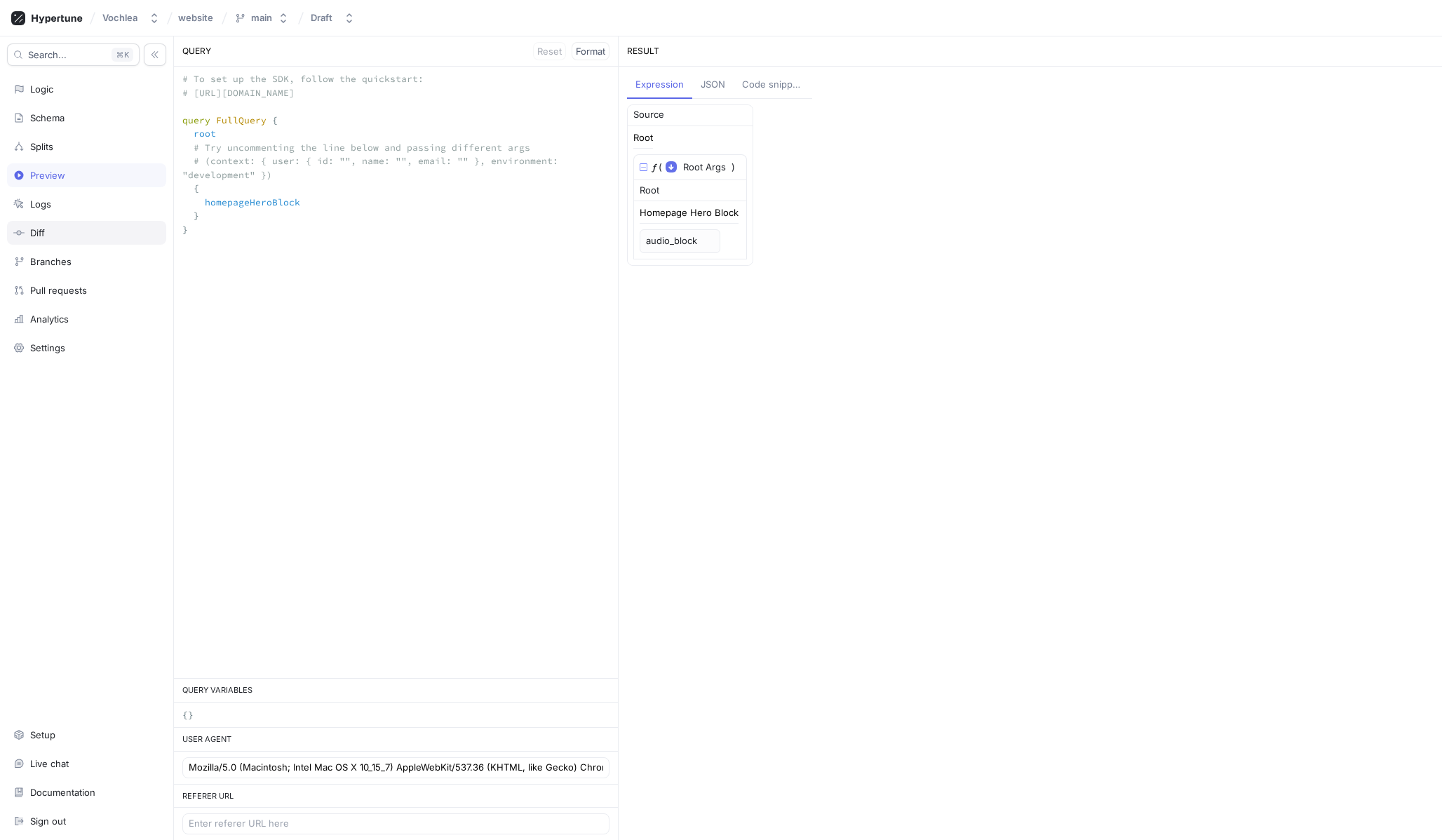
click at [71, 228] on div "Diff" at bounding box center [87, 232] width 147 height 11
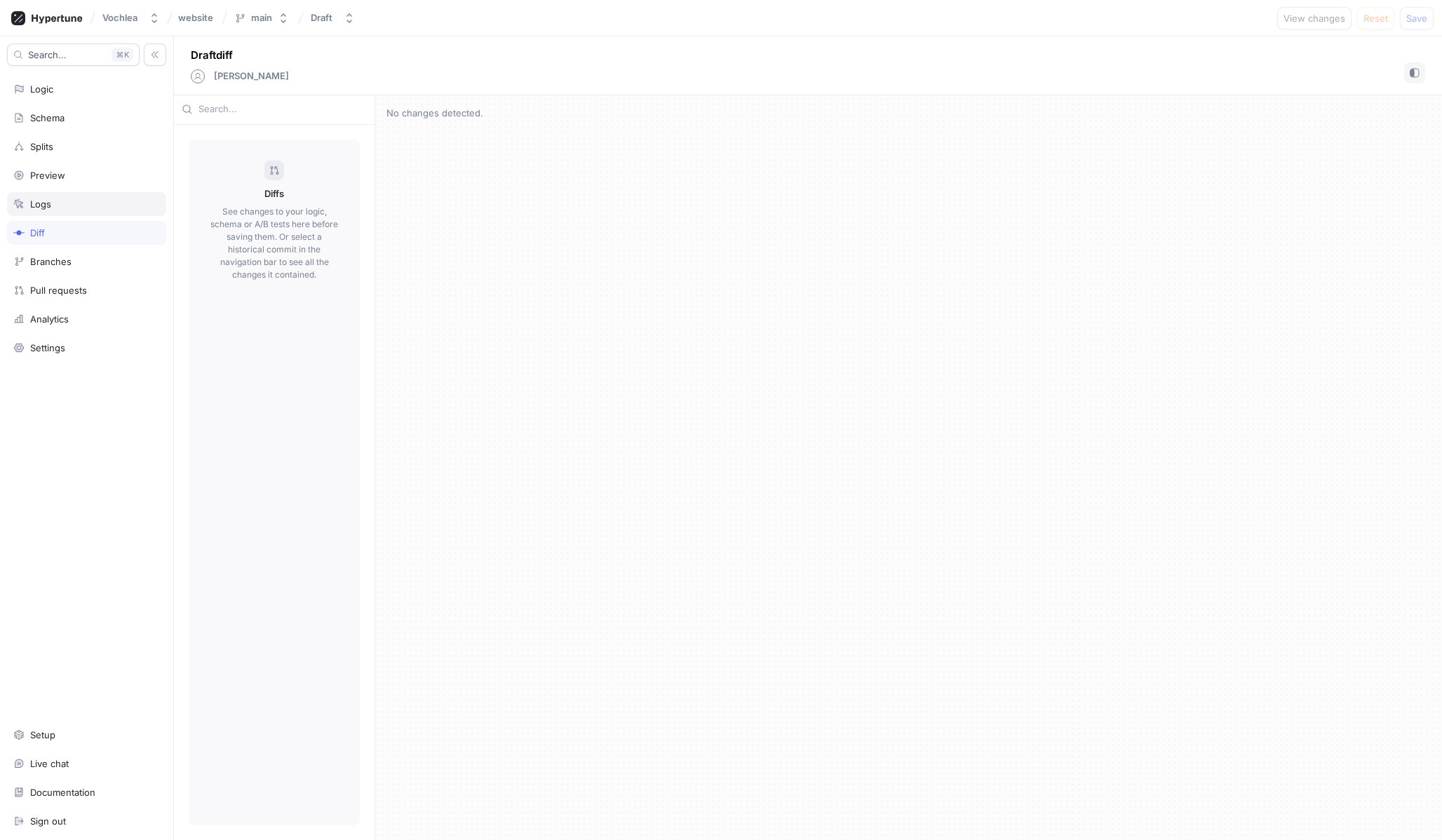
click at [78, 210] on div "Logs" at bounding box center [86, 204] width 159 height 24
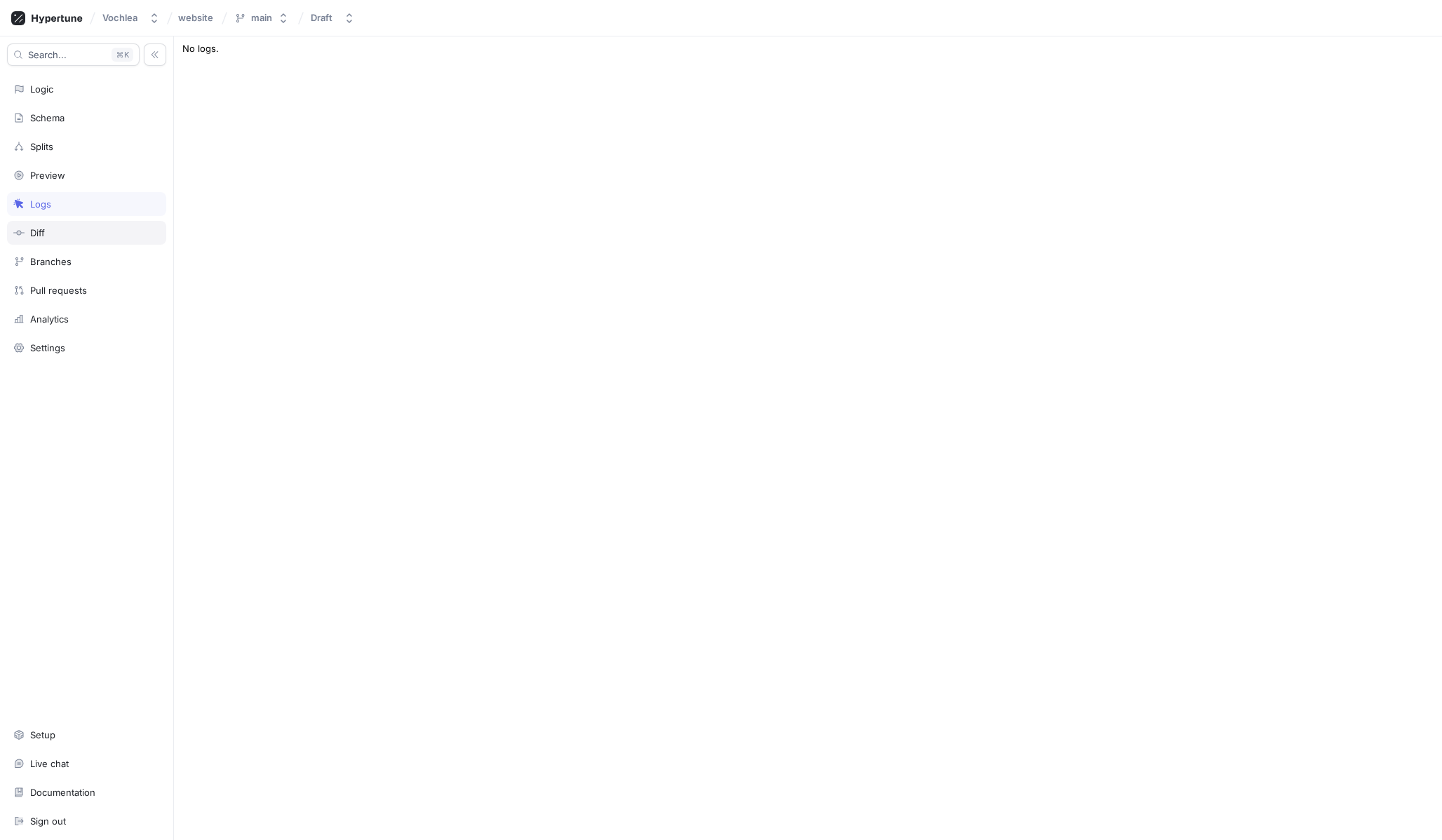
click at [98, 232] on div "Diff" at bounding box center [87, 232] width 147 height 11
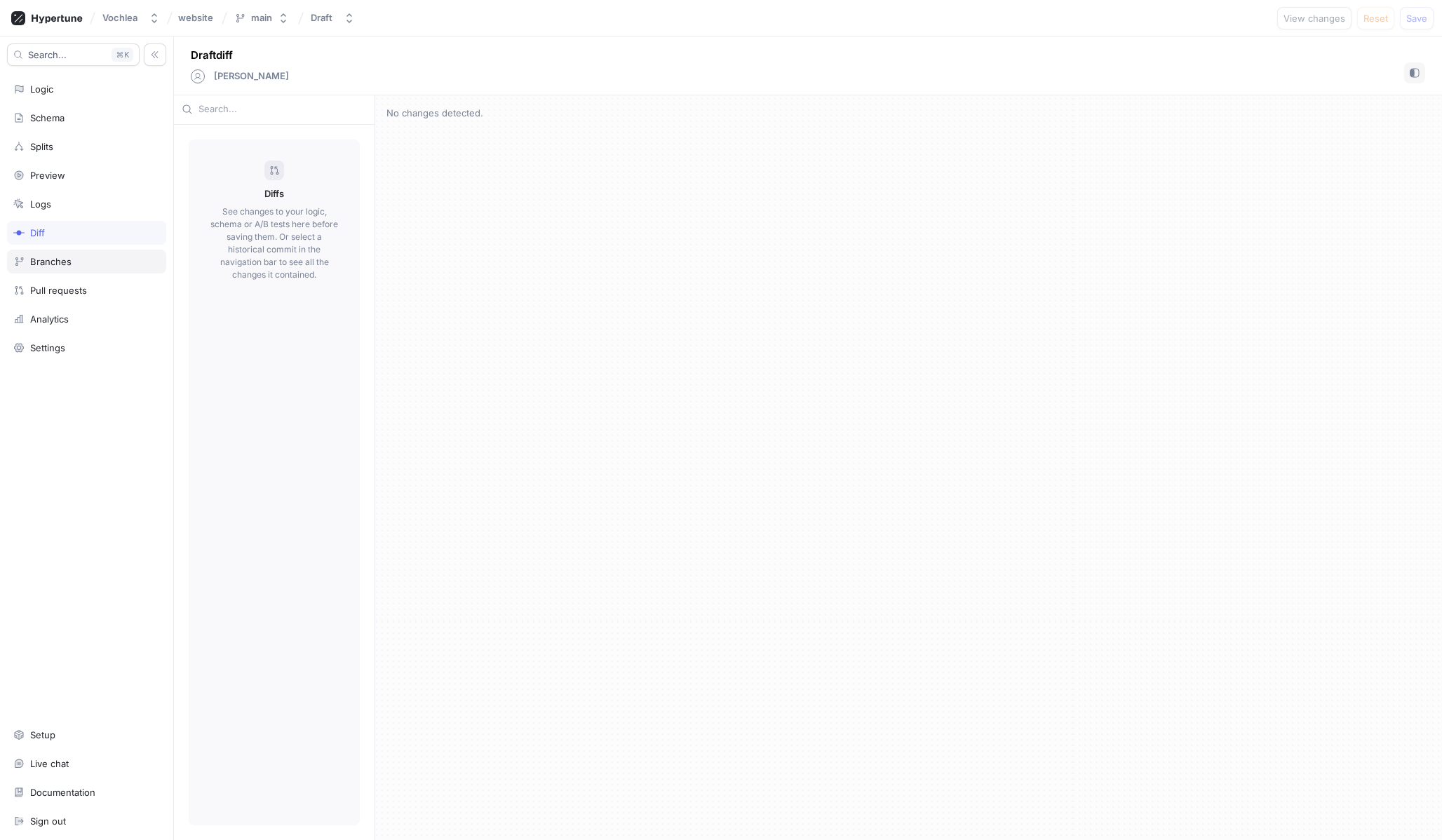
click at [95, 269] on div "Branches" at bounding box center [86, 262] width 159 height 24
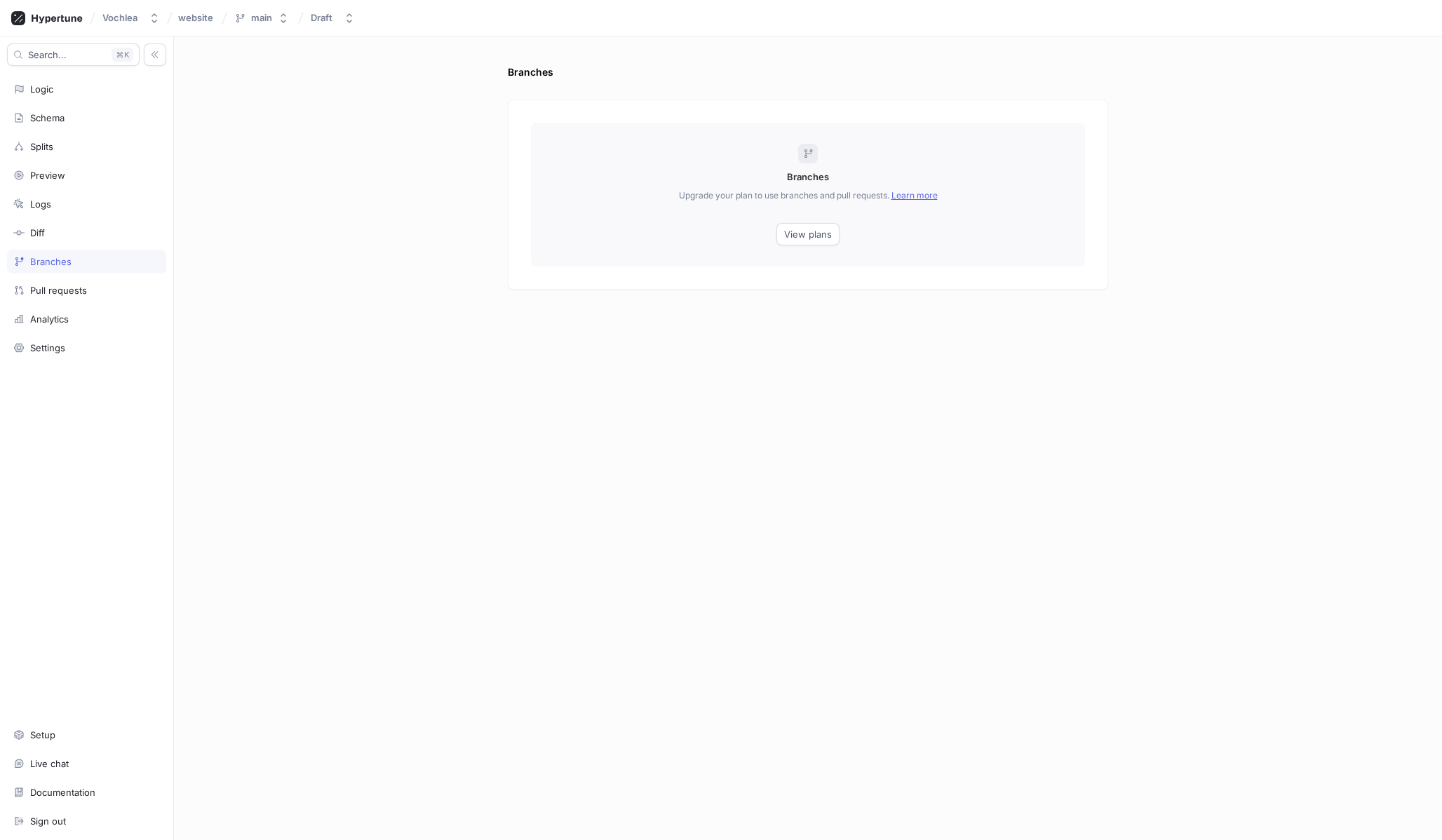
click at [116, 303] on div "Search... K Logic Schema Splits Preview Logs Diff Branches Pull requests Analyt…" at bounding box center [87, 438] width 174 height 803
click at [792, 244] on button "View plans" at bounding box center [808, 234] width 63 height 22
click at [126, 289] on div "Pull requests" at bounding box center [87, 290] width 147 height 11
click at [83, 322] on div "Analytics" at bounding box center [87, 318] width 147 height 11
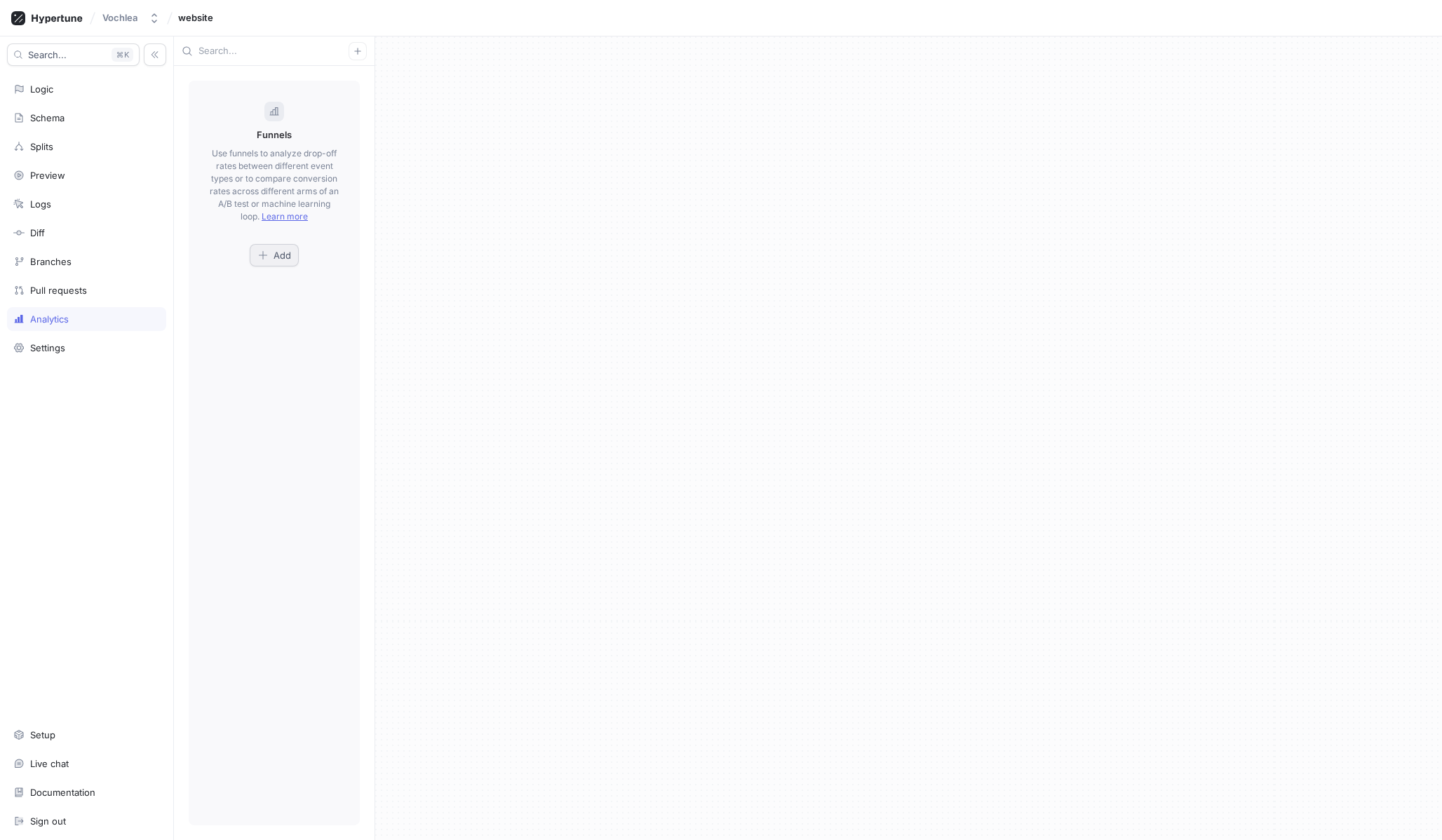
click at [277, 252] on span "Add" at bounding box center [282, 255] width 18 height 8
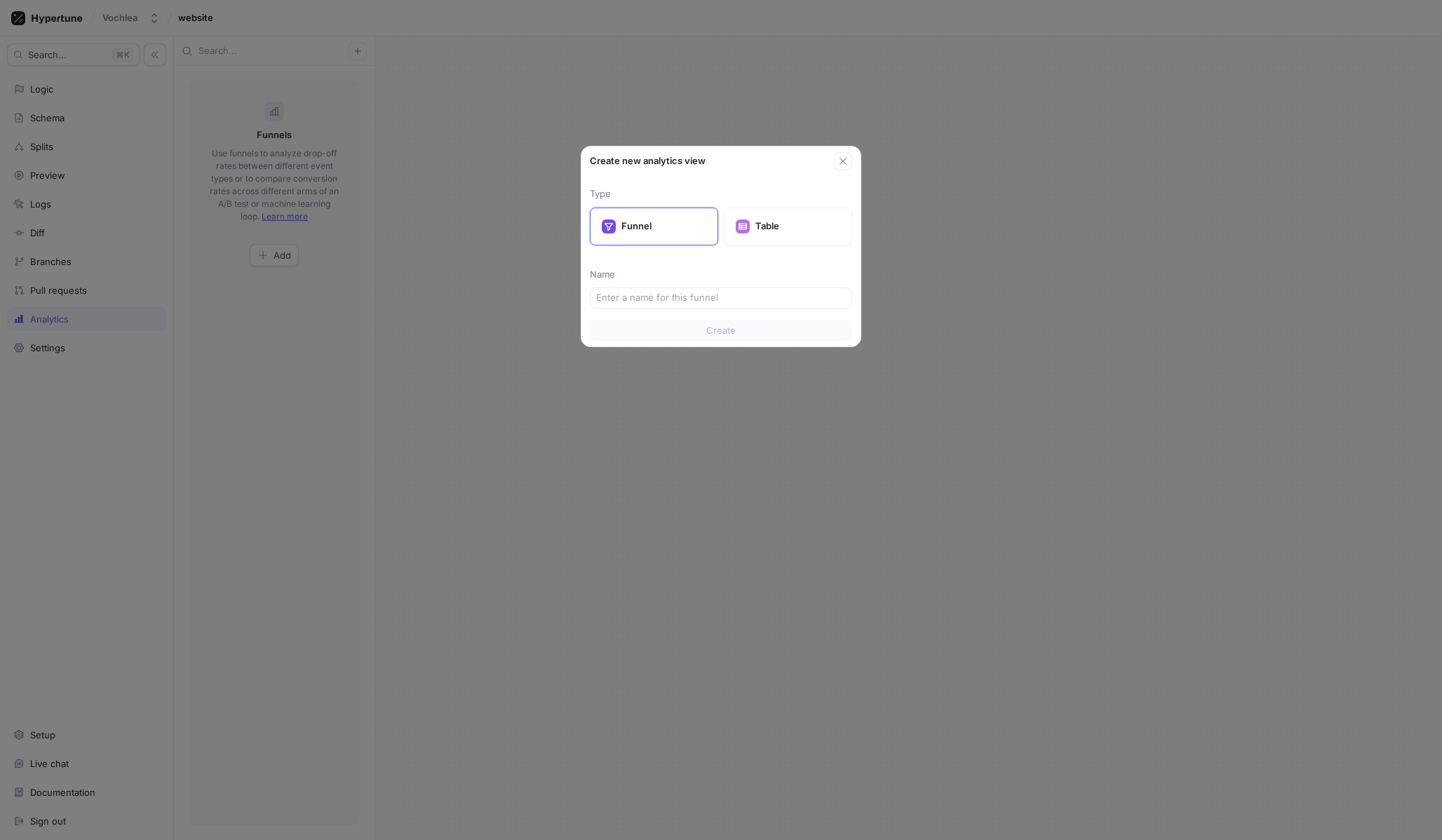
click at [433, 335] on div "Create new analytics view Type Funnel Table Name Create" at bounding box center [721, 420] width 1442 height 840
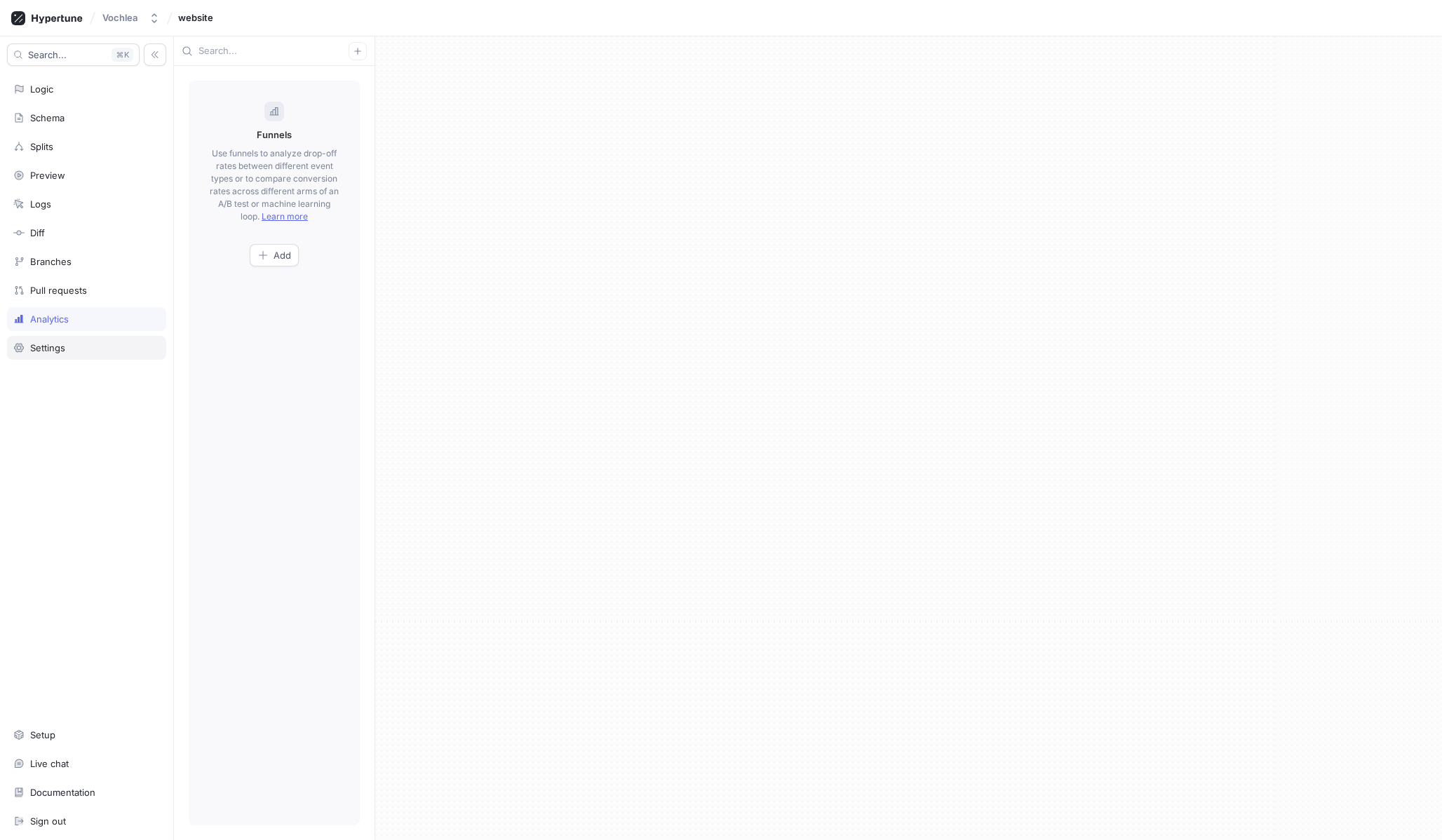
click at [108, 336] on div "Settings" at bounding box center [86, 348] width 159 height 24
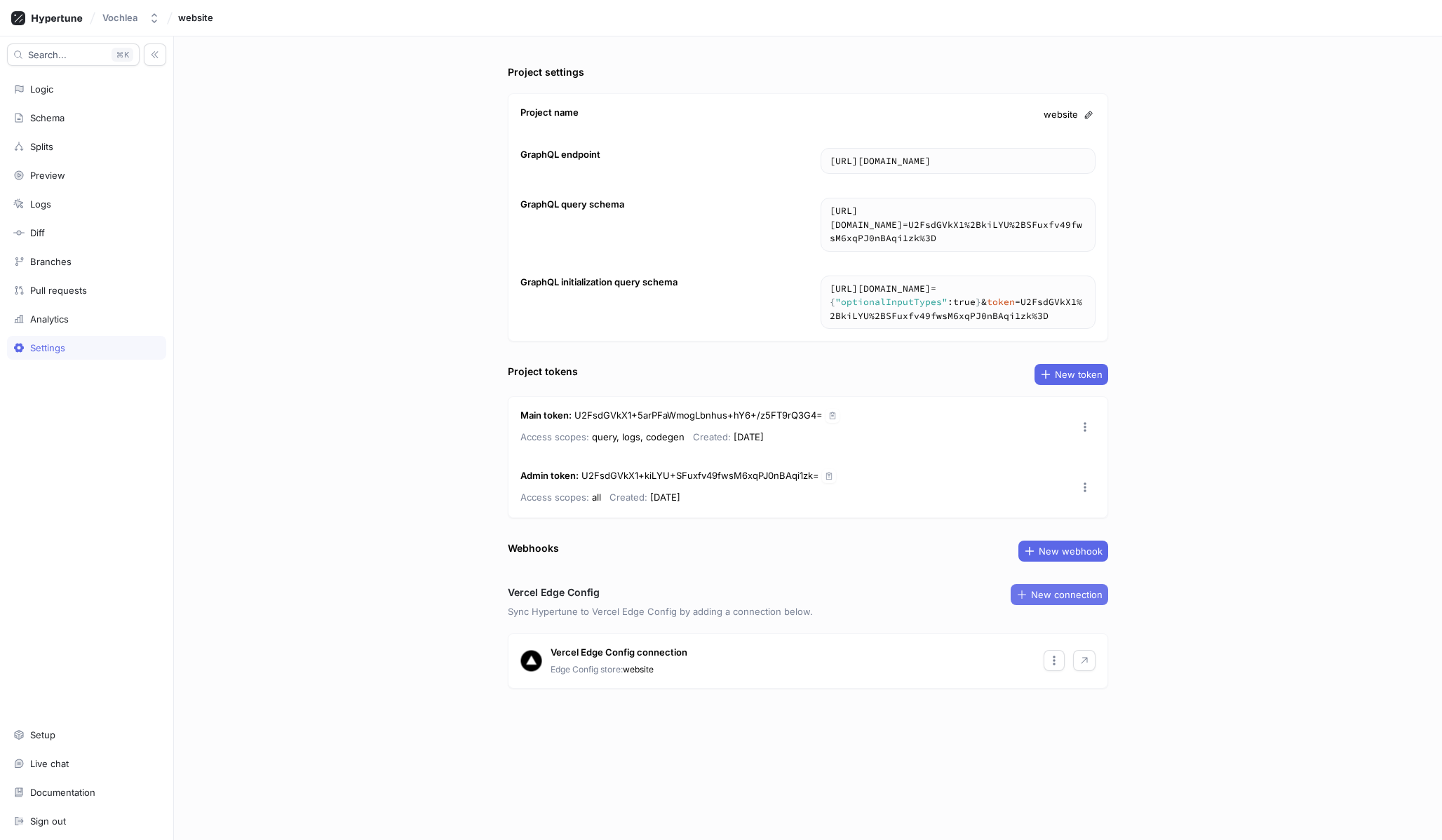
click at [1091, 592] on span "New connection" at bounding box center [1067, 594] width 72 height 8
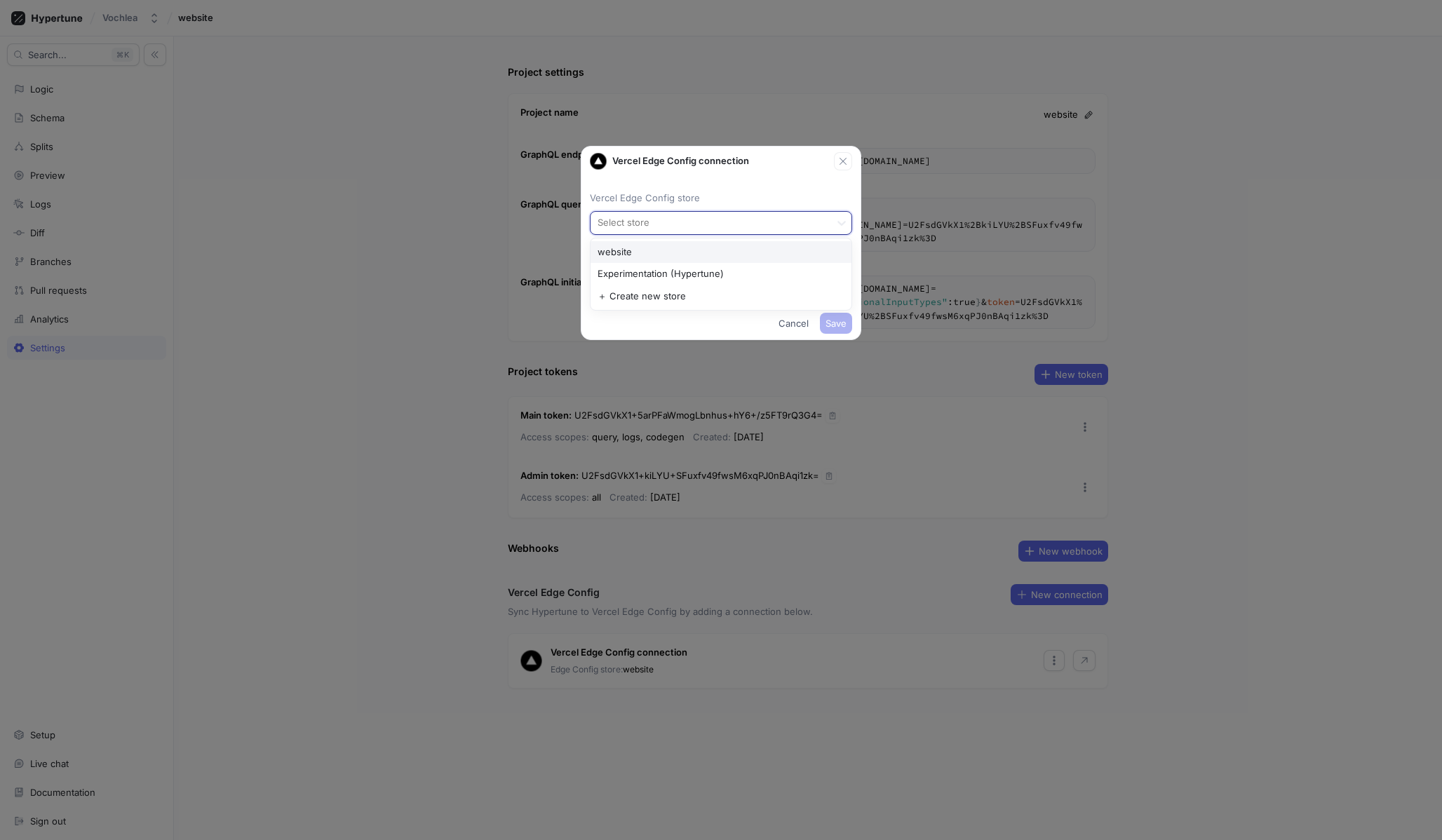
click at [725, 223] on div at bounding box center [710, 222] width 228 height 17
click at [713, 258] on div "website" at bounding box center [720, 252] width 261 height 22
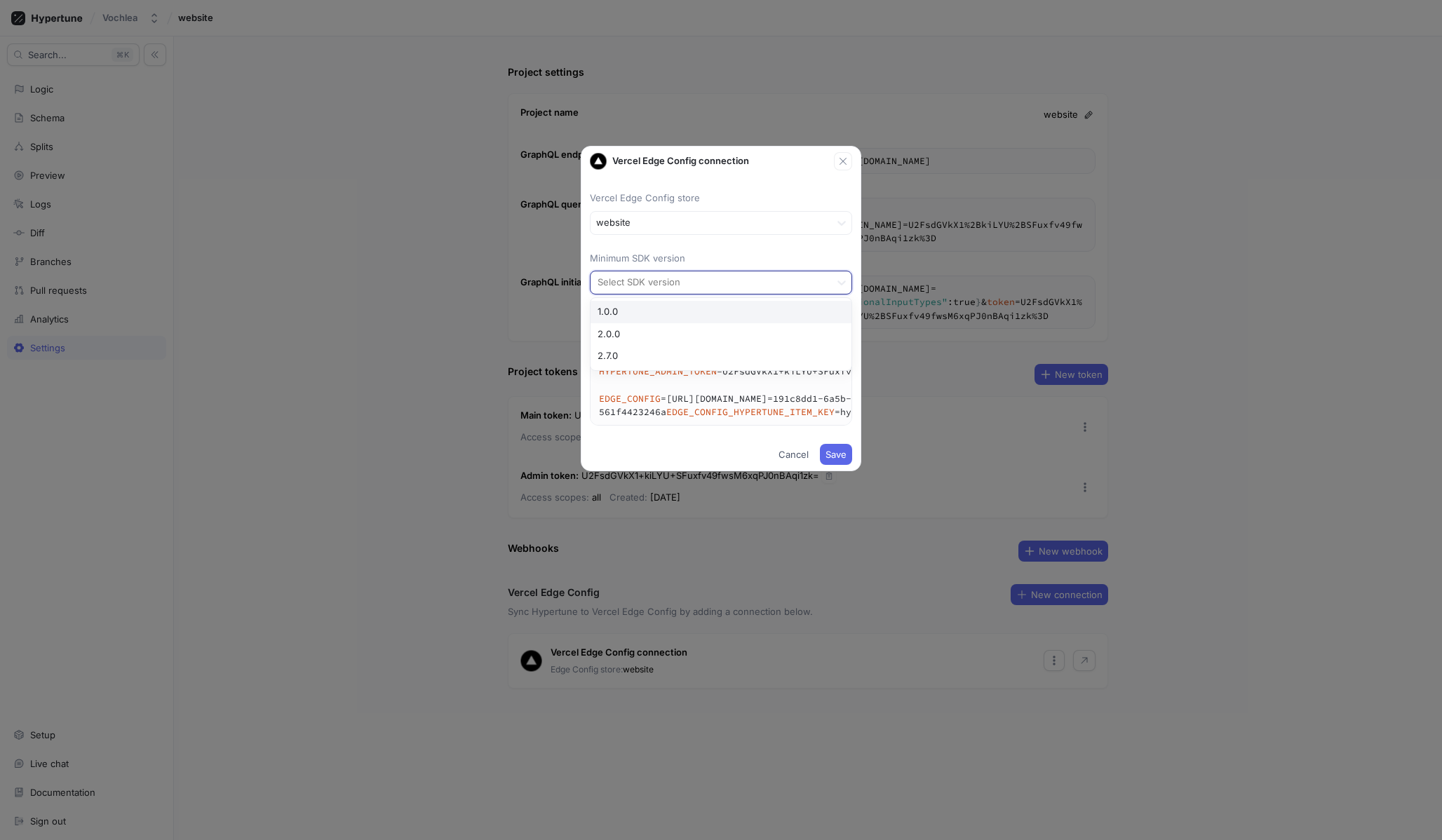
click at [711, 276] on div at bounding box center [710, 283] width 228 height 17
click at [804, 458] on span "Cancel" at bounding box center [794, 454] width 30 height 8
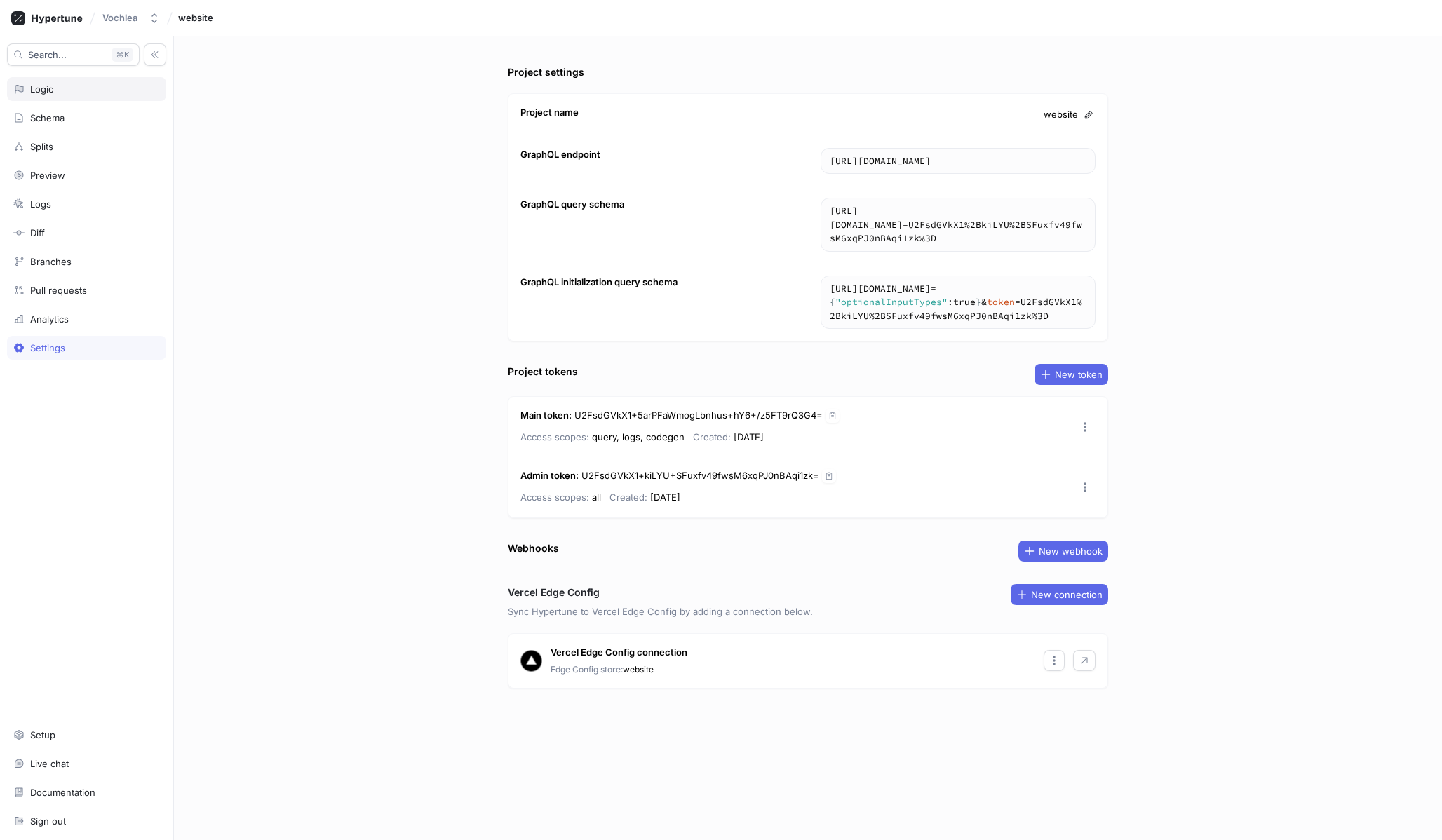
click at [58, 96] on div "Logic" at bounding box center [86, 89] width 159 height 24
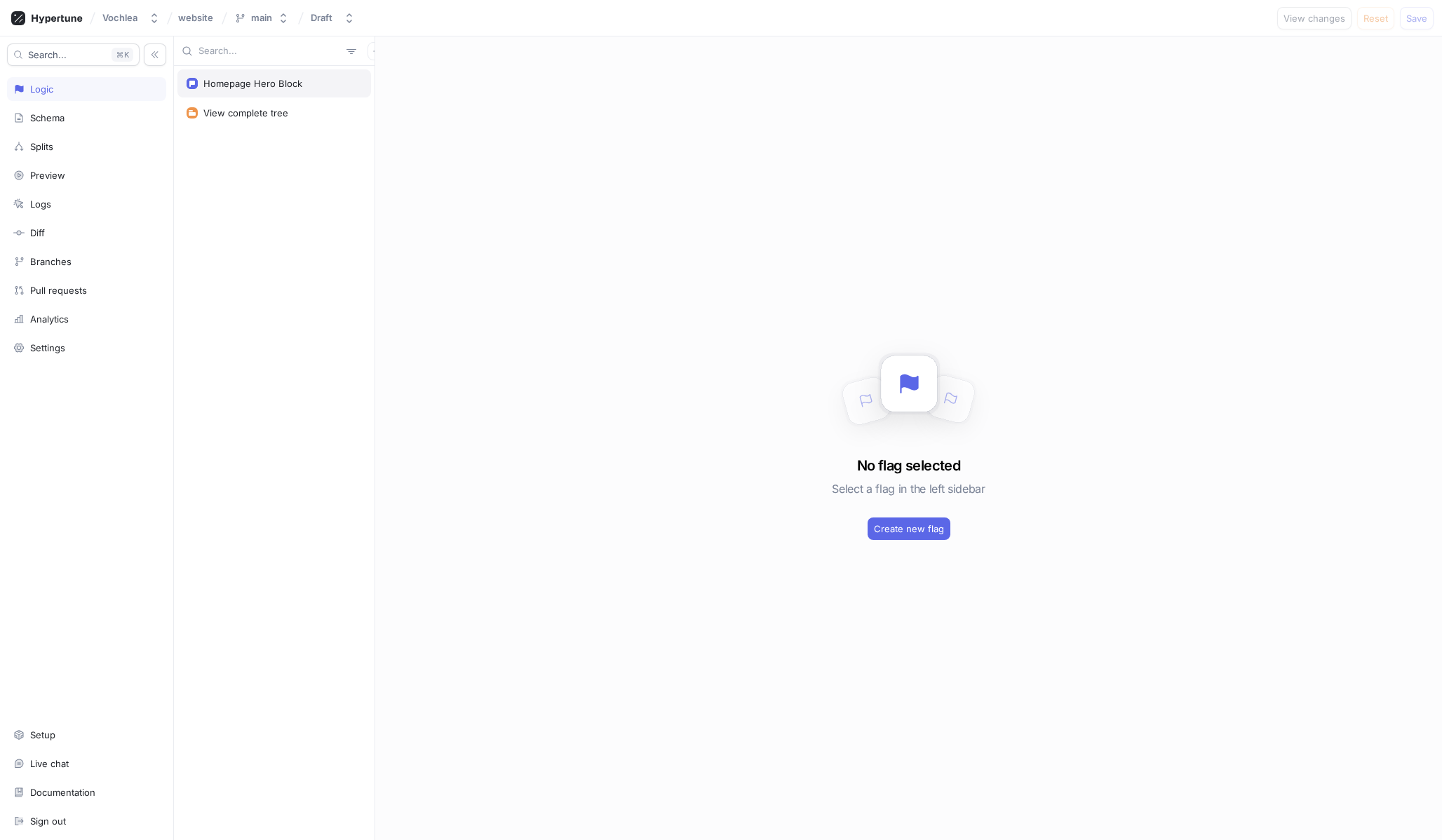
click at [202, 73] on div "Homepage Hero Block" at bounding box center [274, 83] width 193 height 28
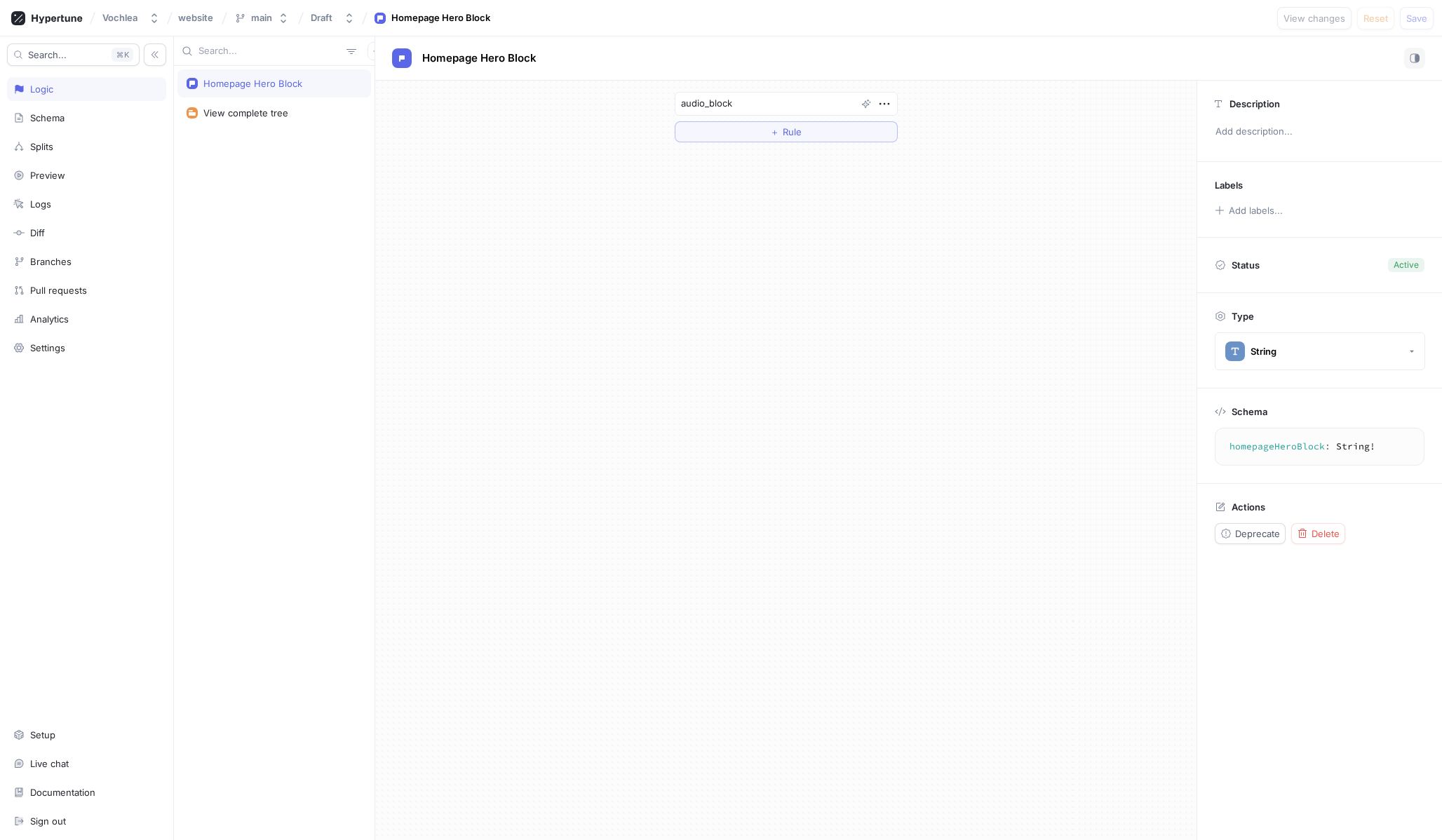
click at [221, 93] on div "Homepage Hero Block" at bounding box center [274, 83] width 193 height 28
click at [223, 106] on div "View complete tree" at bounding box center [274, 113] width 193 height 28
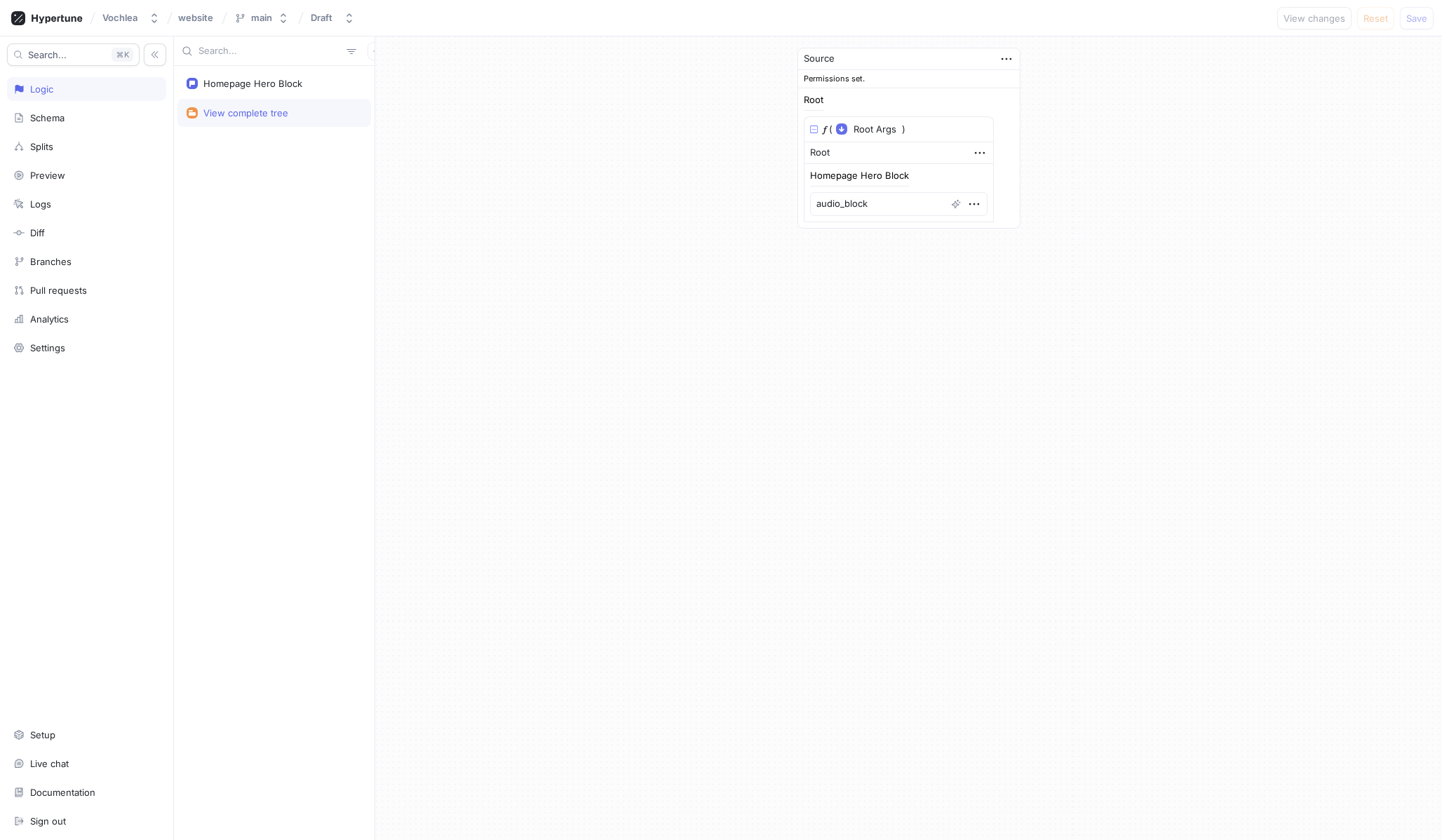
click at [303, 99] on div "View complete tree" at bounding box center [274, 113] width 193 height 28
click at [282, 89] on div "Homepage Hero Block" at bounding box center [274, 83] width 193 height 28
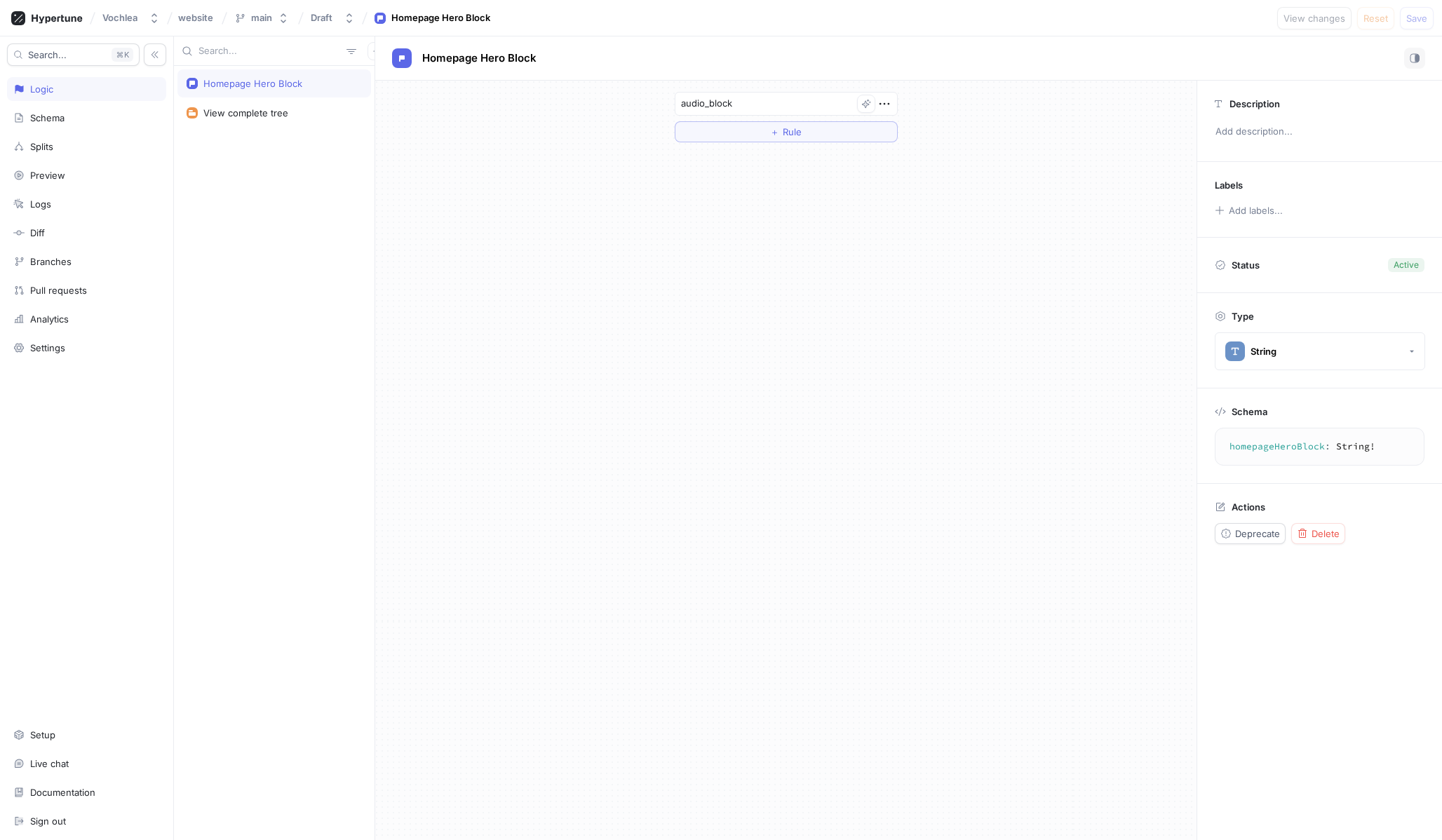
click at [873, 108] on button "button" at bounding box center [866, 104] width 18 height 18
click at [884, 99] on div at bounding box center [874, 103] width 35 height 16
click at [884, 103] on icon "button" at bounding box center [884, 104] width 10 height 2
click at [550, 179] on div "audio_block ＋ Rule" at bounding box center [785, 460] width 821 height 759
click at [60, 116] on div "Schema" at bounding box center [47, 118] width 34 height 11
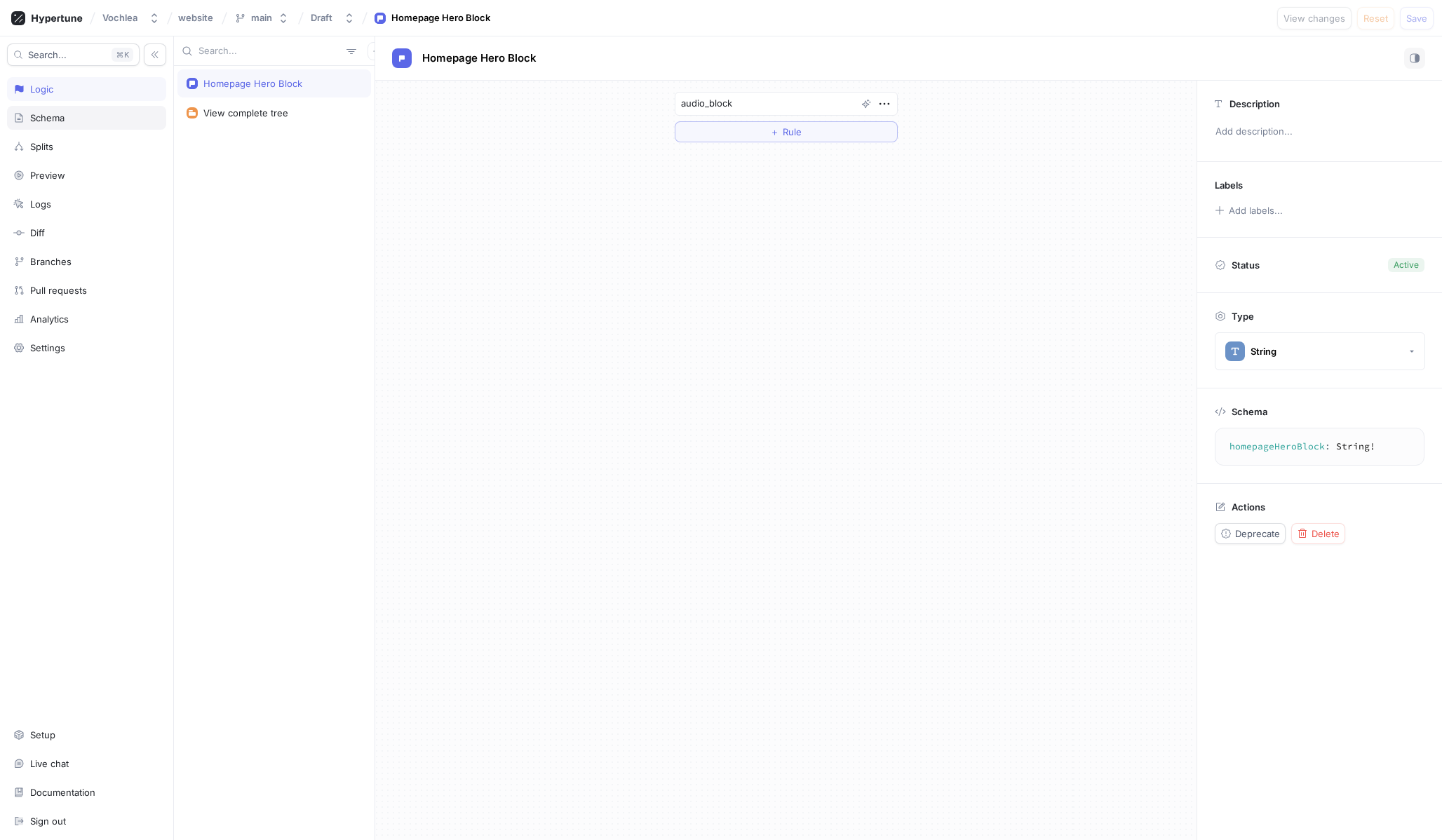
type textarea "x"
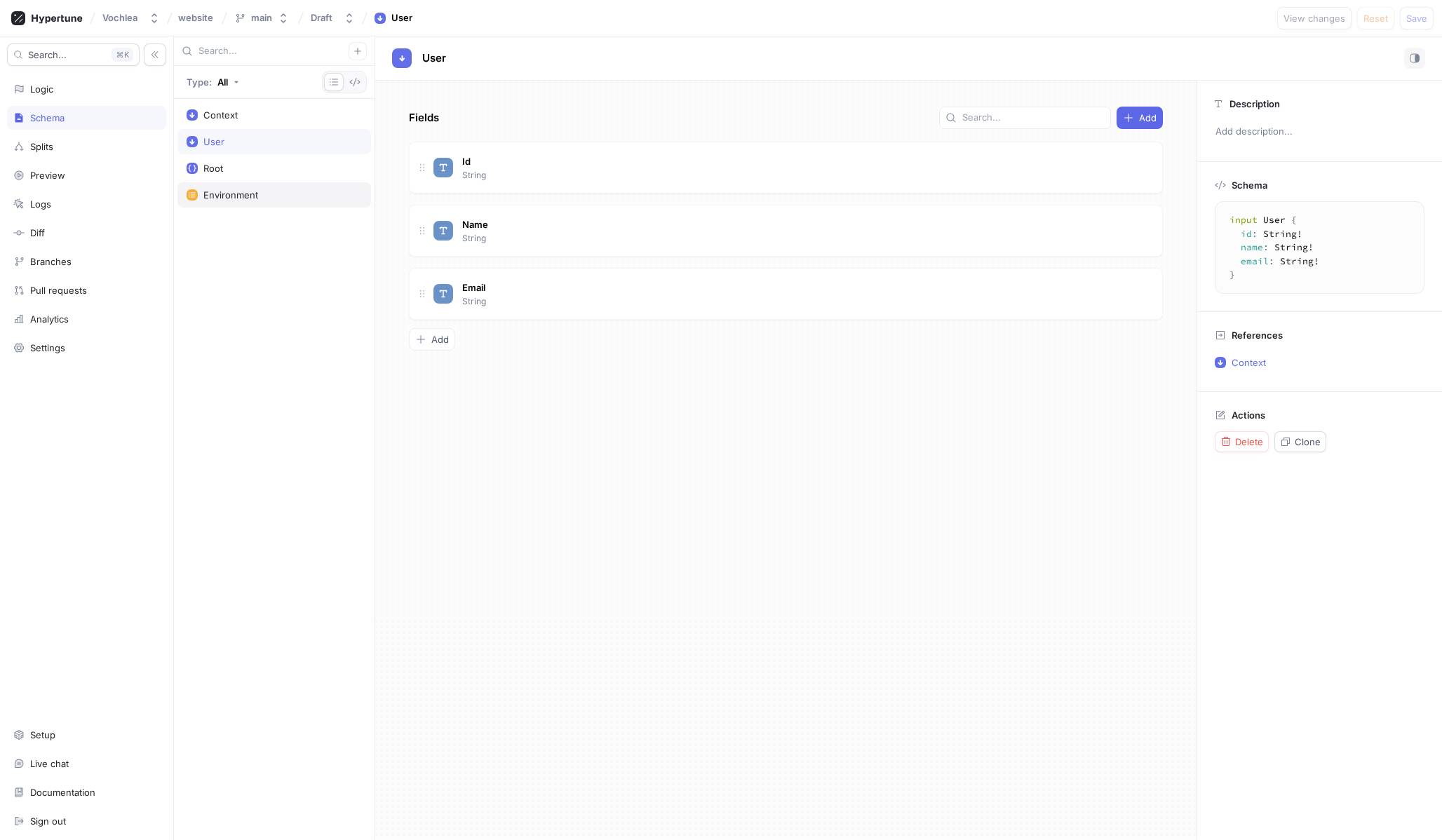
click at [207, 185] on div "Environment" at bounding box center [274, 195] width 193 height 25
type textarea "enum Environment { development, production, test }"
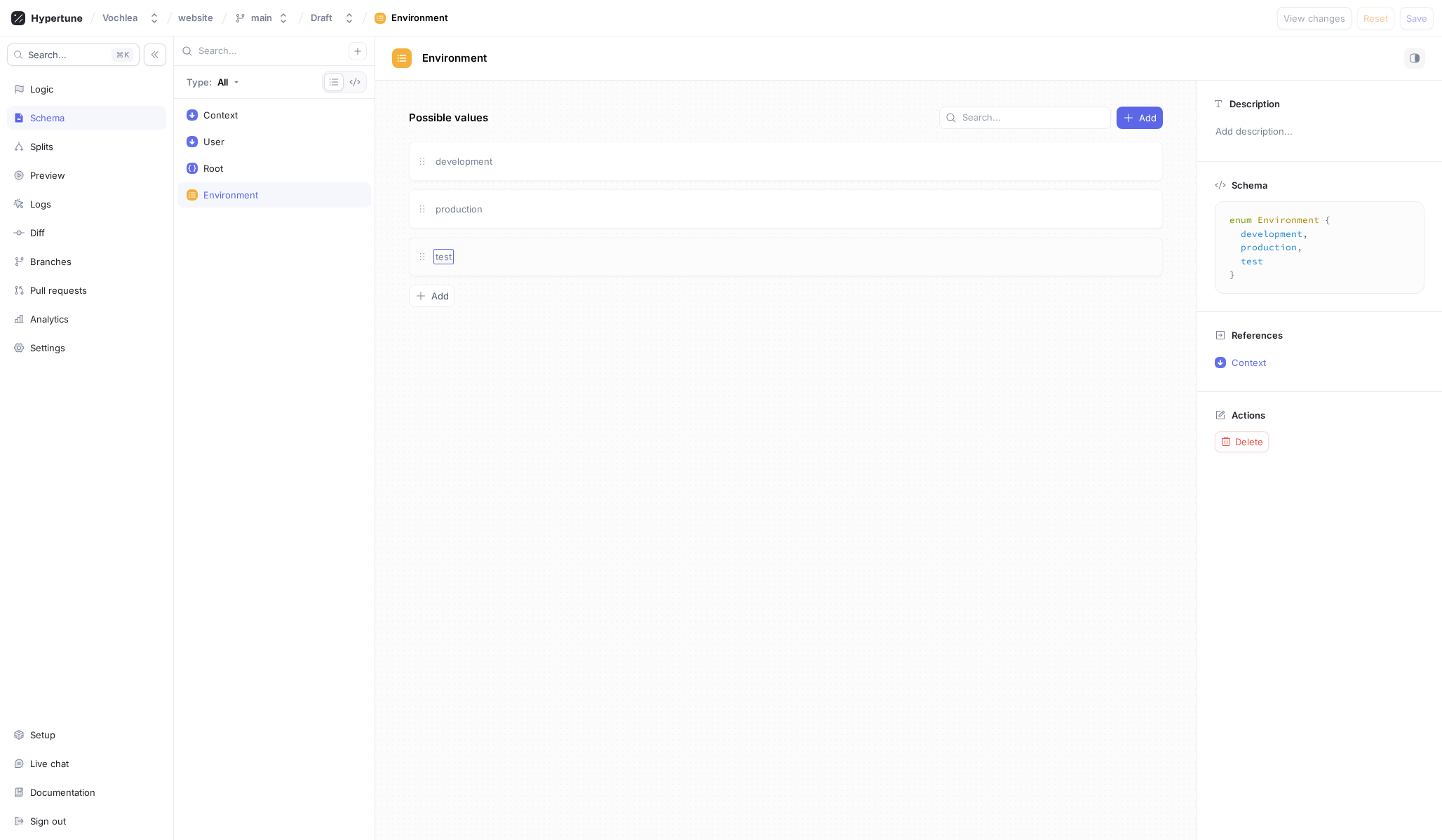
click at [453, 259] on div "test" at bounding box center [443, 257] width 20 height 16
click at [295, 235] on div "Context User Root Environment" at bounding box center [274, 469] width 201 height 741
click at [89, 144] on div "Splits" at bounding box center [87, 146] width 147 height 11
type textarea "x"
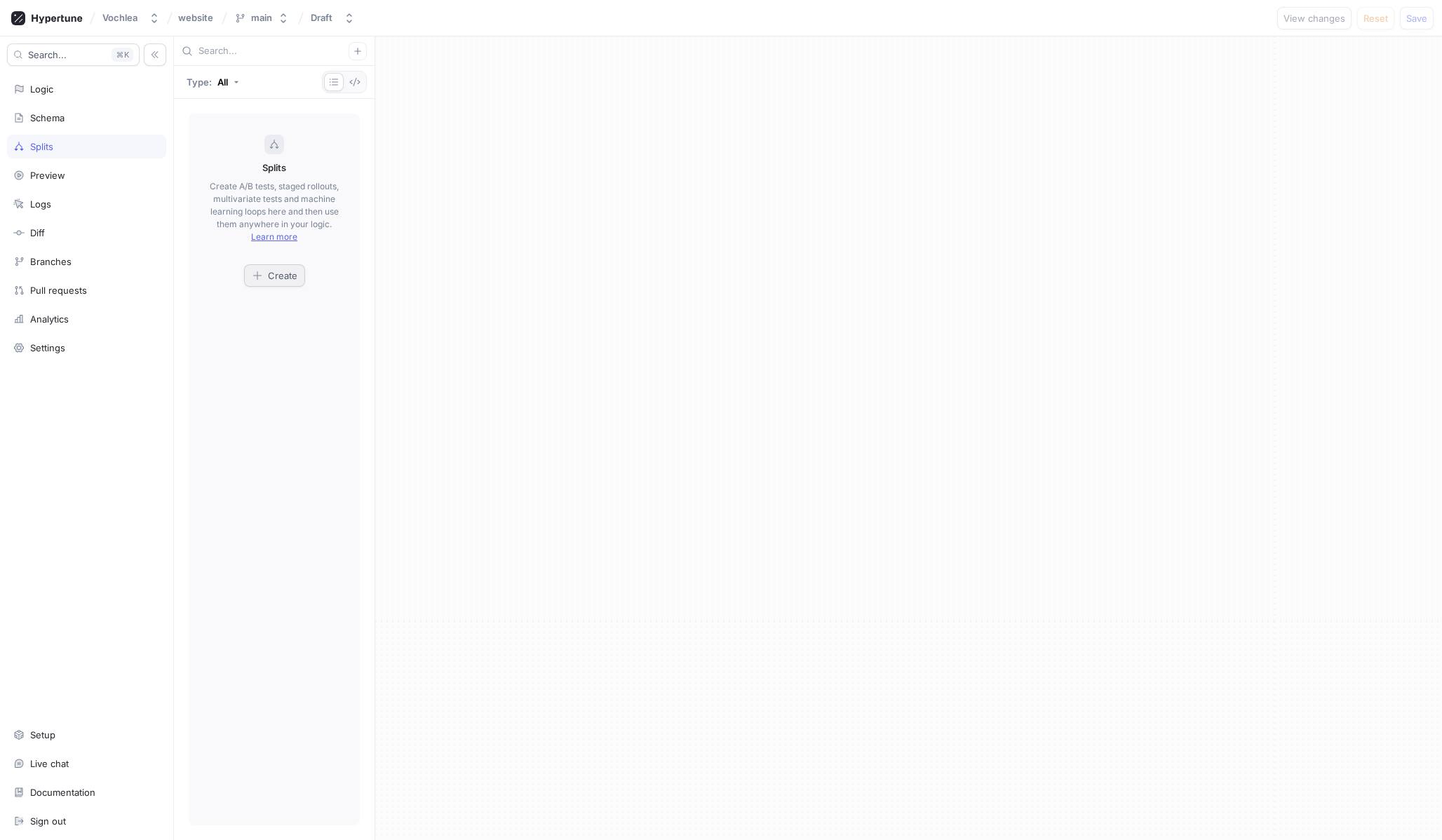
click at [281, 272] on span "Create" at bounding box center [282, 276] width 29 height 8
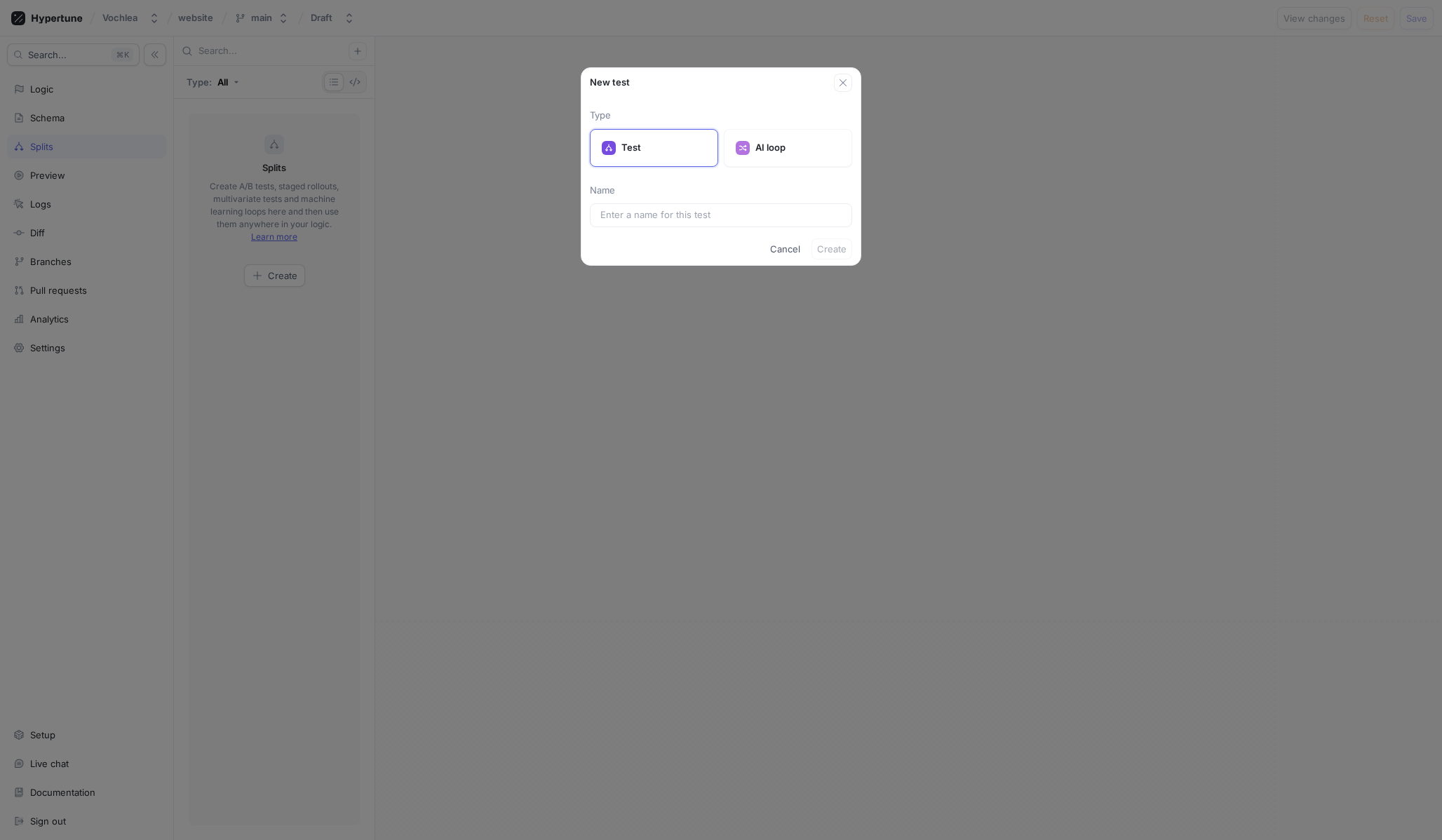
click at [772, 201] on div "Type Test AI loop Name" at bounding box center [721, 168] width 263 height 118
click at [754, 205] on div at bounding box center [721, 215] width 263 height 24
click at [754, 203] on div at bounding box center [721, 215] width 263 height 24
click at [740, 206] on div at bounding box center [721, 215] width 263 height 24
click at [730, 228] on div "Type Test AI loop Name" at bounding box center [721, 162] width 279 height 141
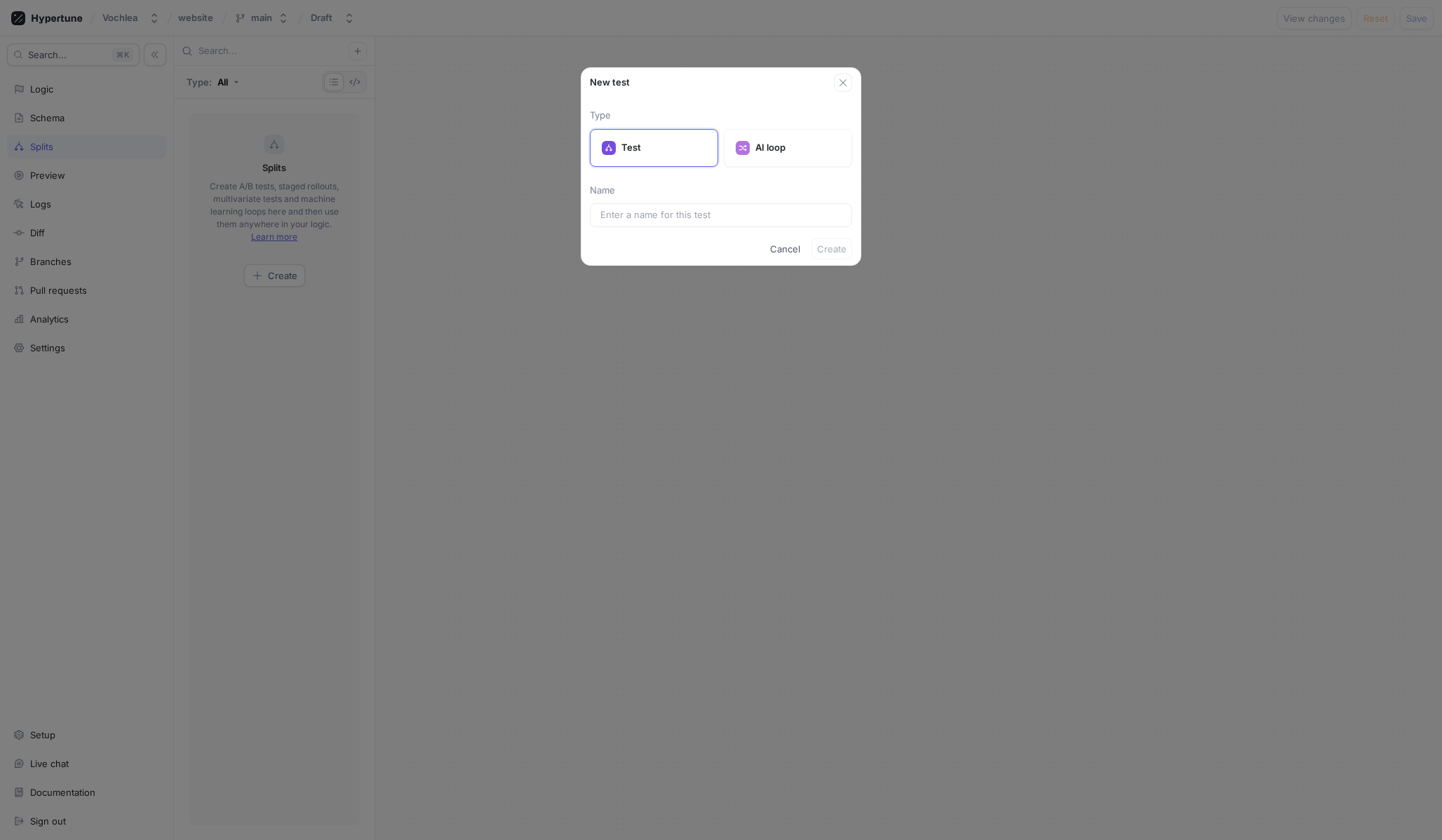
click at [736, 228] on div "Type Test AI loop Name" at bounding box center [721, 162] width 279 height 141
click at [730, 222] on div at bounding box center [721, 215] width 263 height 24
click at [707, 216] on input "text" at bounding box center [720, 215] width 241 height 14
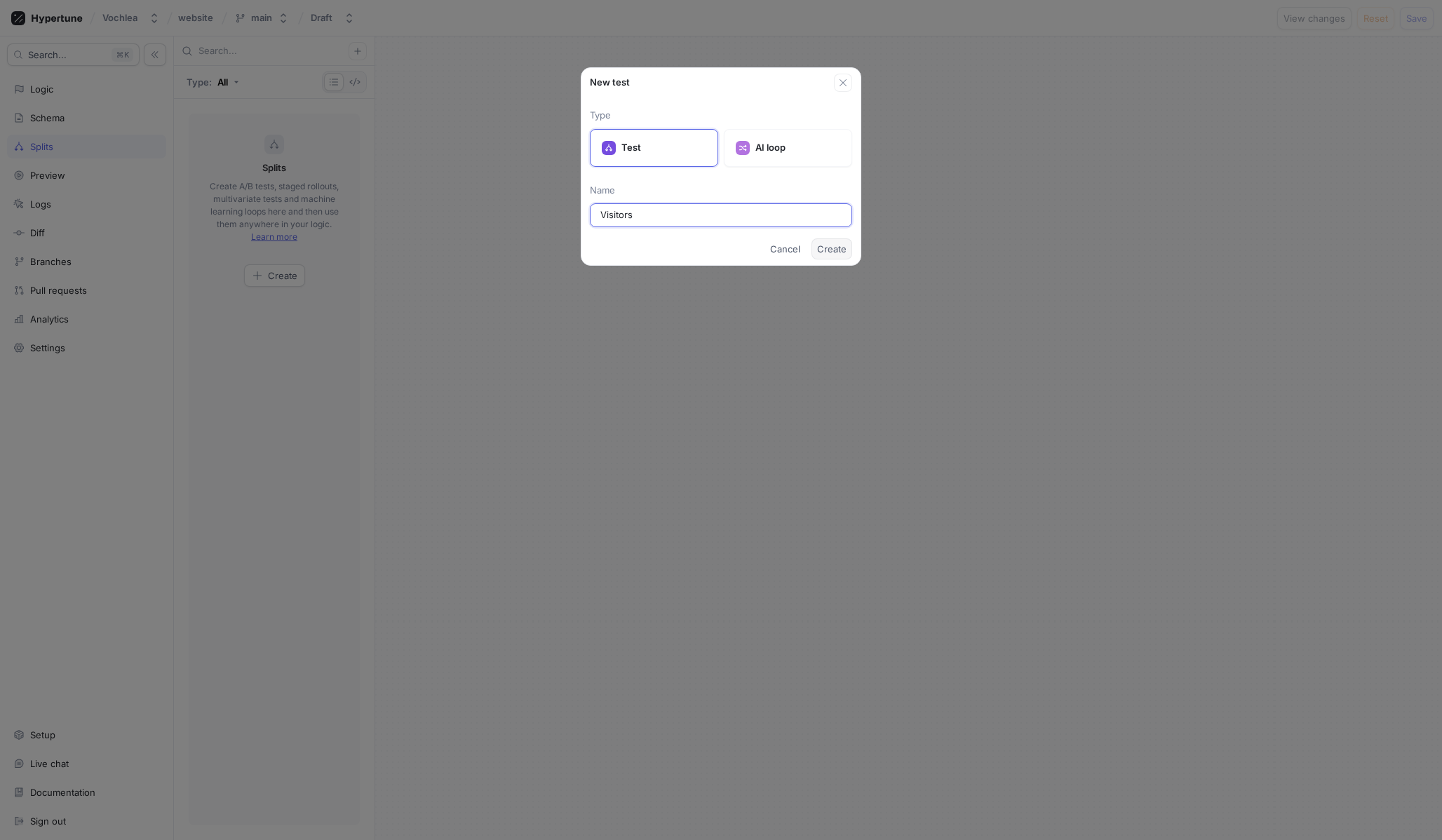
type input "Visitors"
click at [829, 242] on button "Create" at bounding box center [831, 248] width 41 height 21
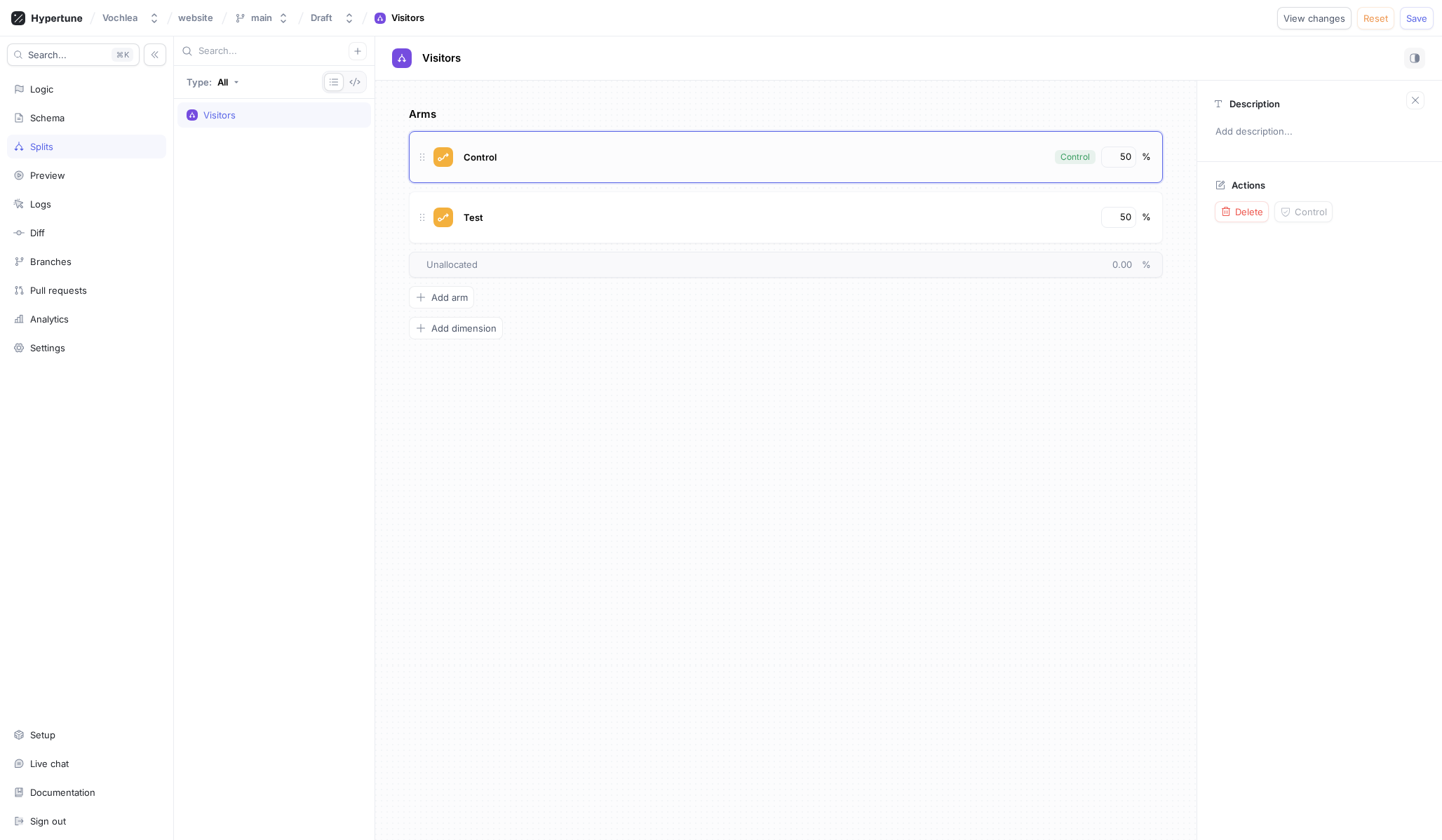
click at [632, 148] on div "Control" at bounding box center [754, 157] width 588 height 21
click at [562, 223] on div "Test" at bounding box center [777, 217] width 634 height 21
click at [458, 298] on span "Add arm" at bounding box center [449, 298] width 37 height 8
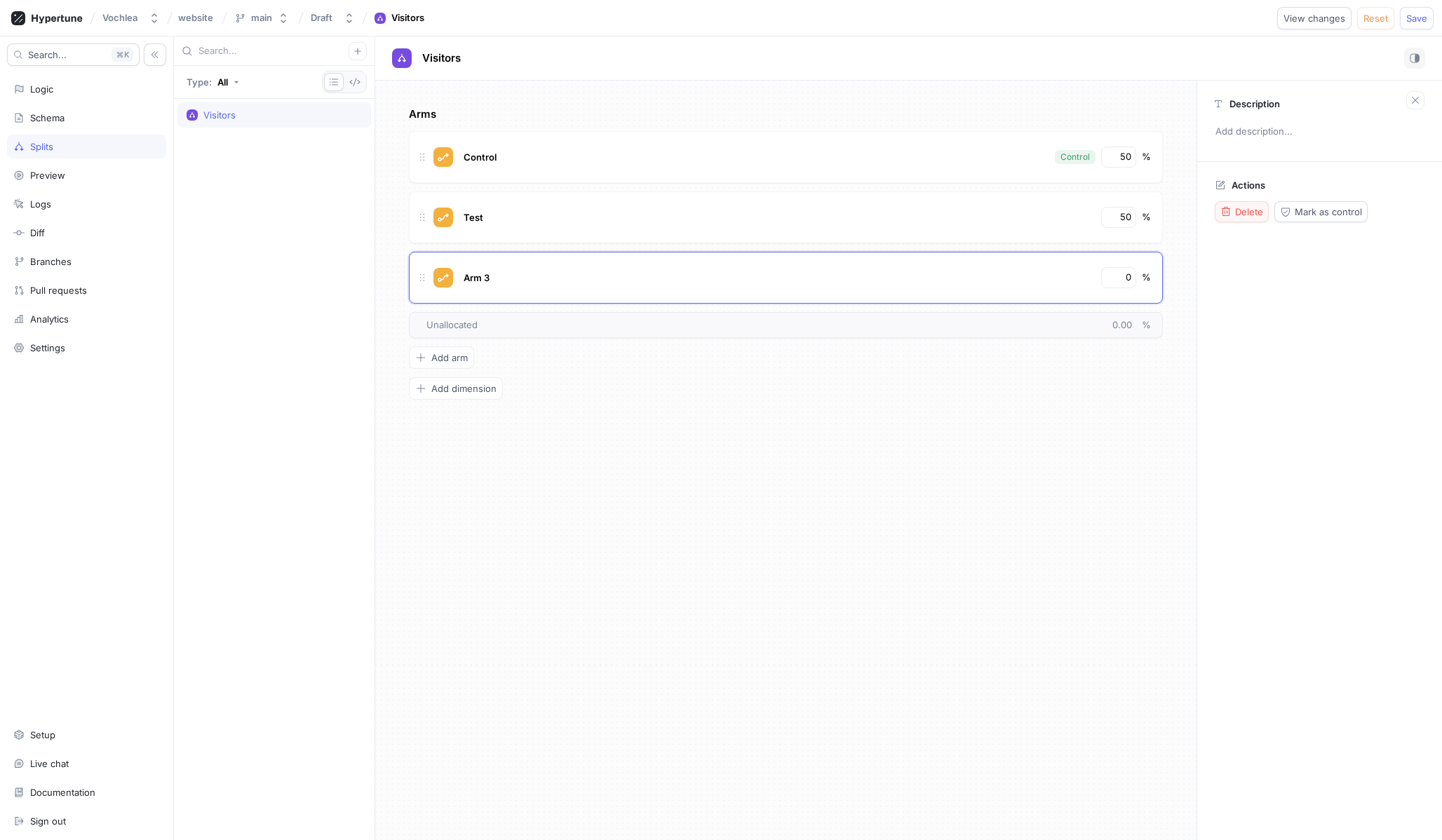
click at [1245, 209] on span "Delete" at bounding box center [1249, 212] width 28 height 8
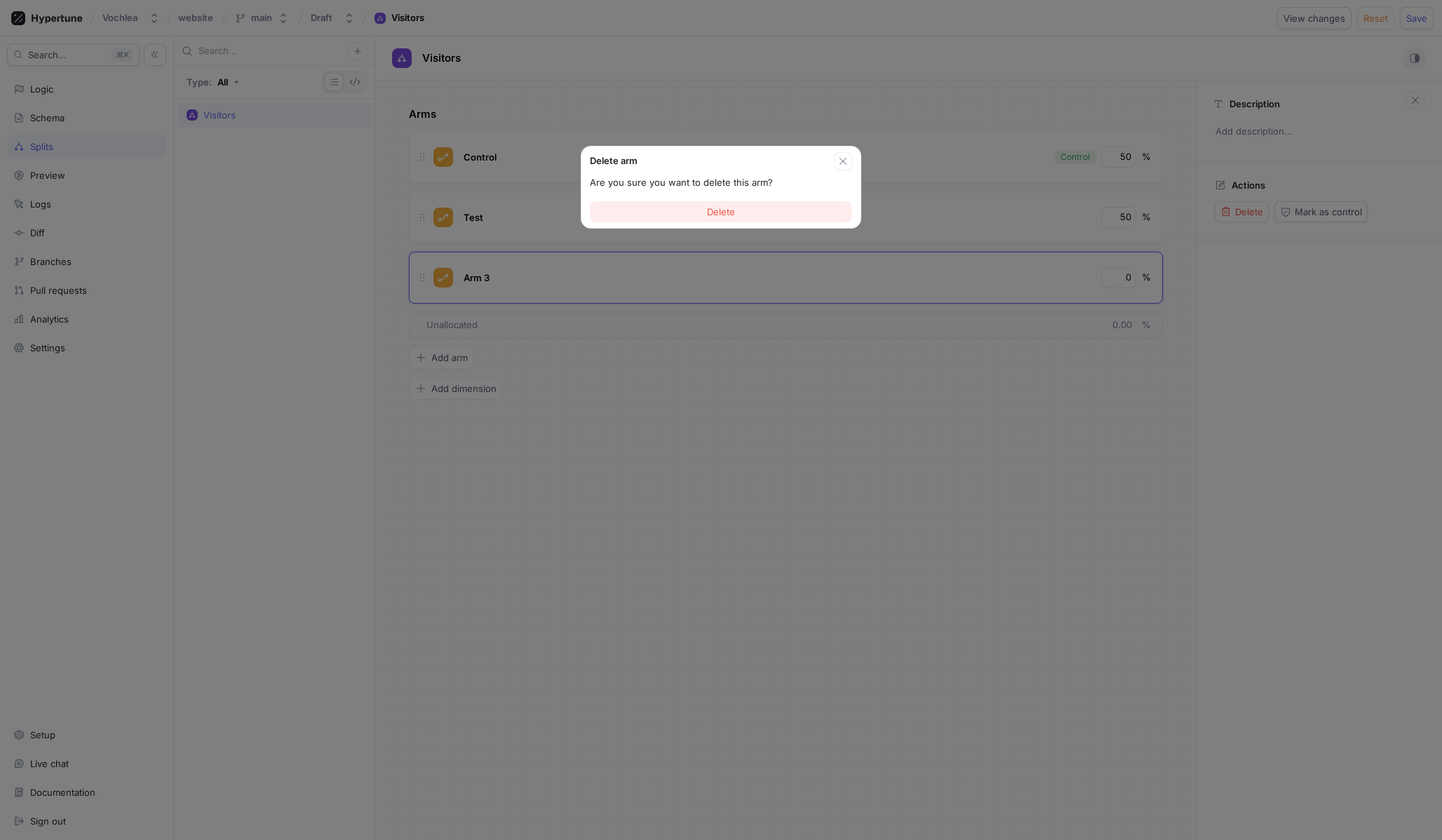
click at [709, 210] on span "Delete" at bounding box center [721, 212] width 28 height 8
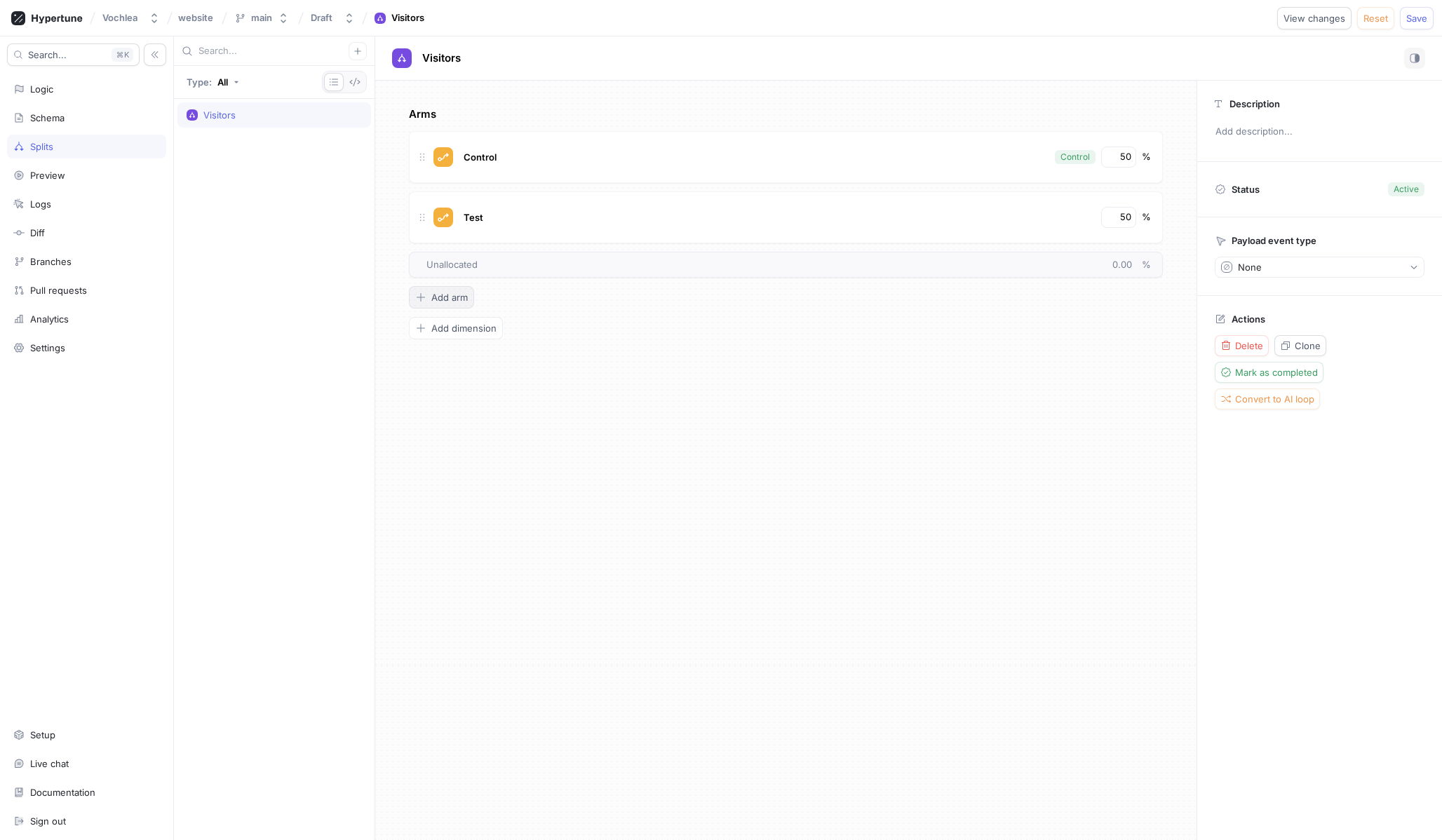
click at [465, 298] on span "Add arm" at bounding box center [449, 298] width 37 height 8
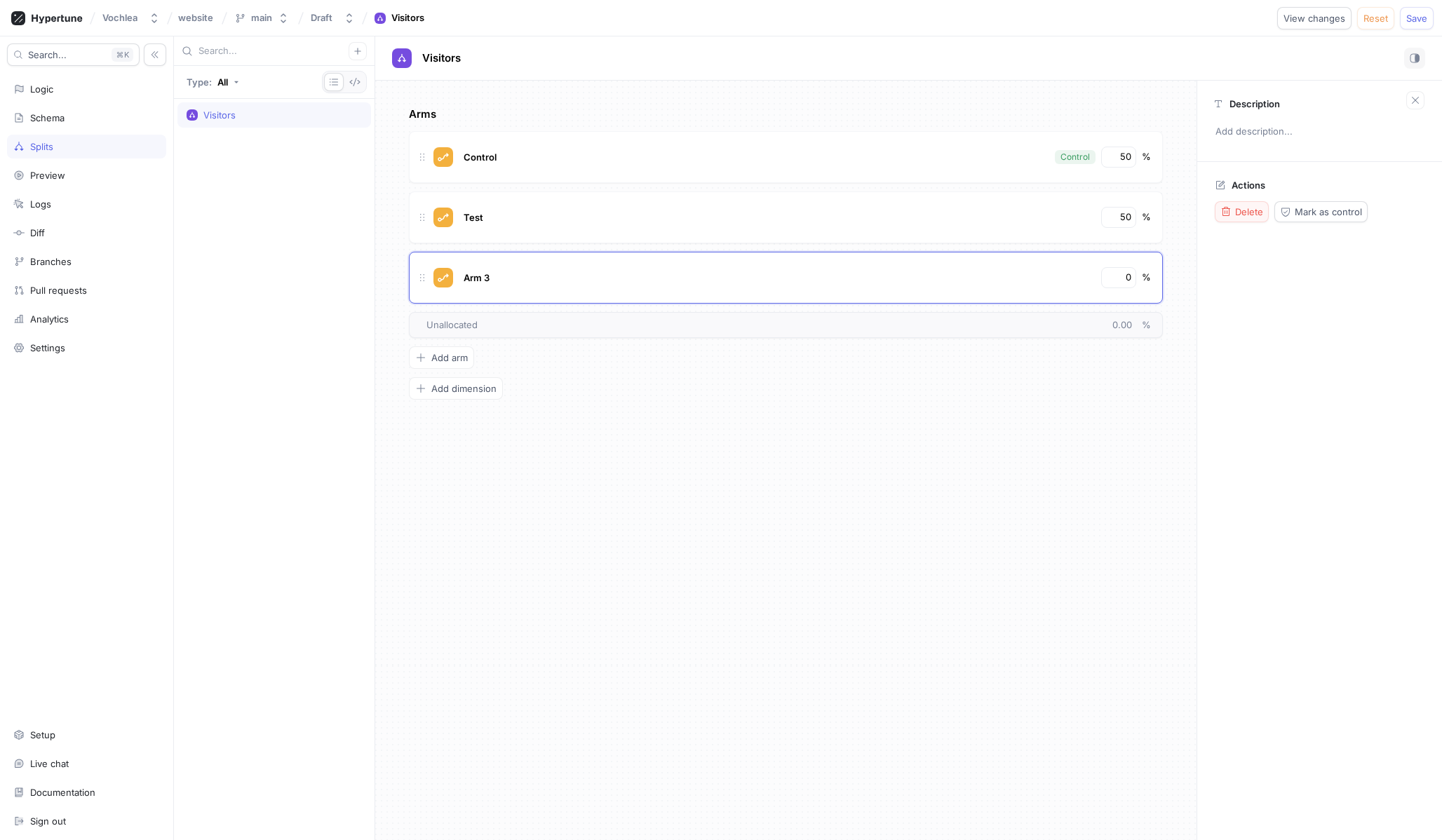
click at [1242, 219] on button "Delete" at bounding box center [1241, 211] width 54 height 21
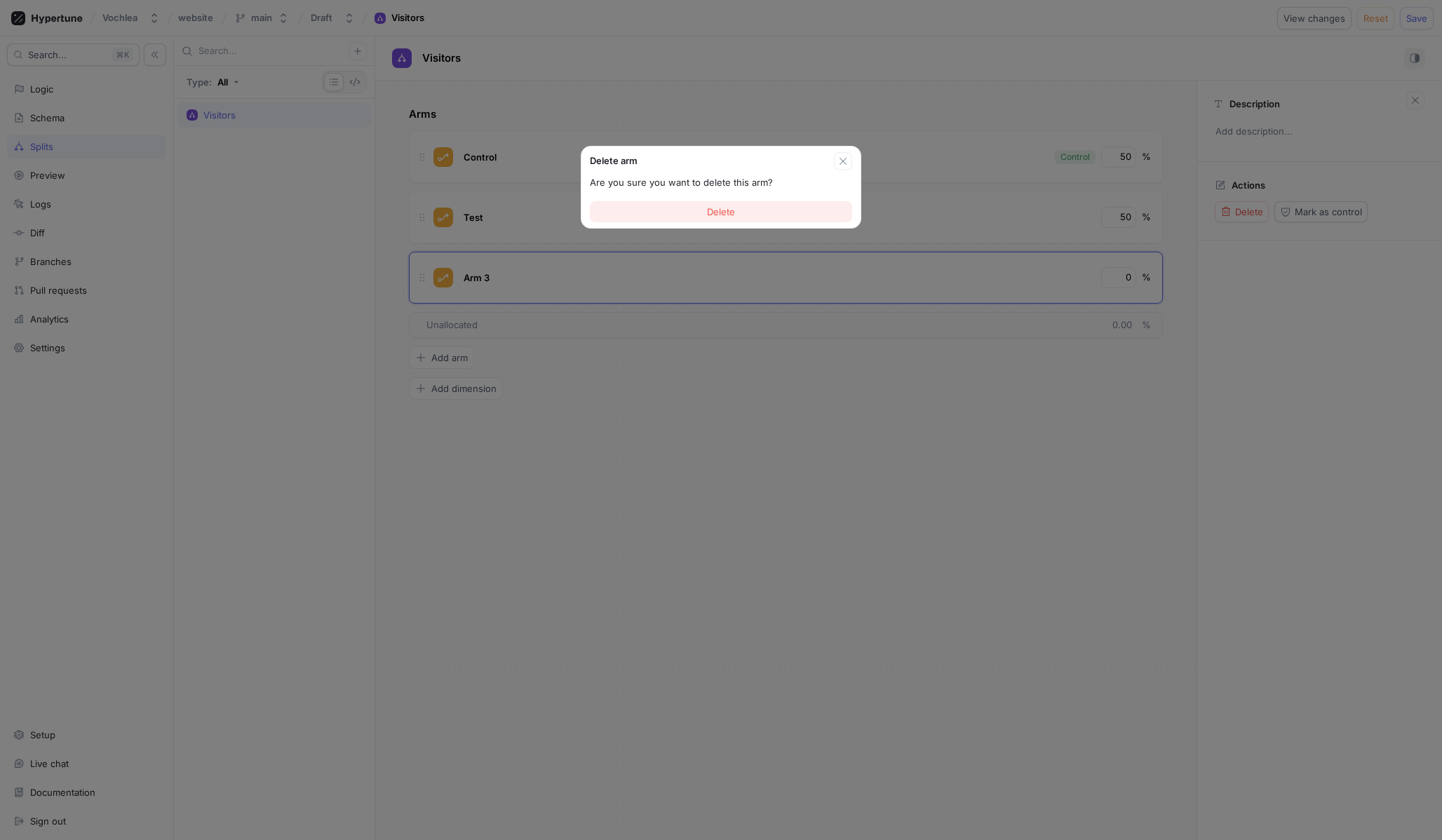
click at [765, 208] on button "Delete" at bounding box center [721, 211] width 263 height 21
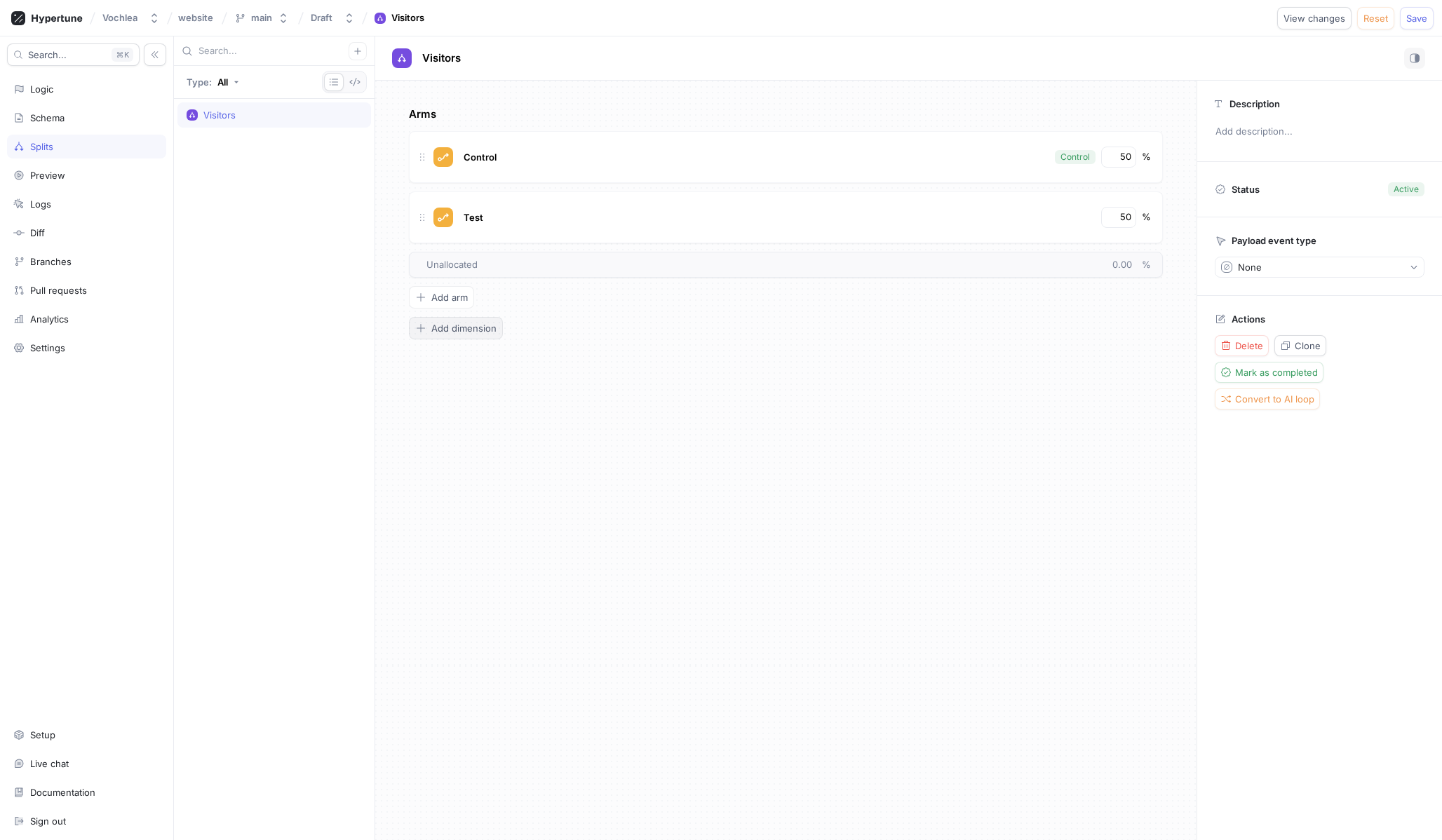
click at [472, 334] on button "Add dimension" at bounding box center [456, 328] width 94 height 22
type textarea "x"
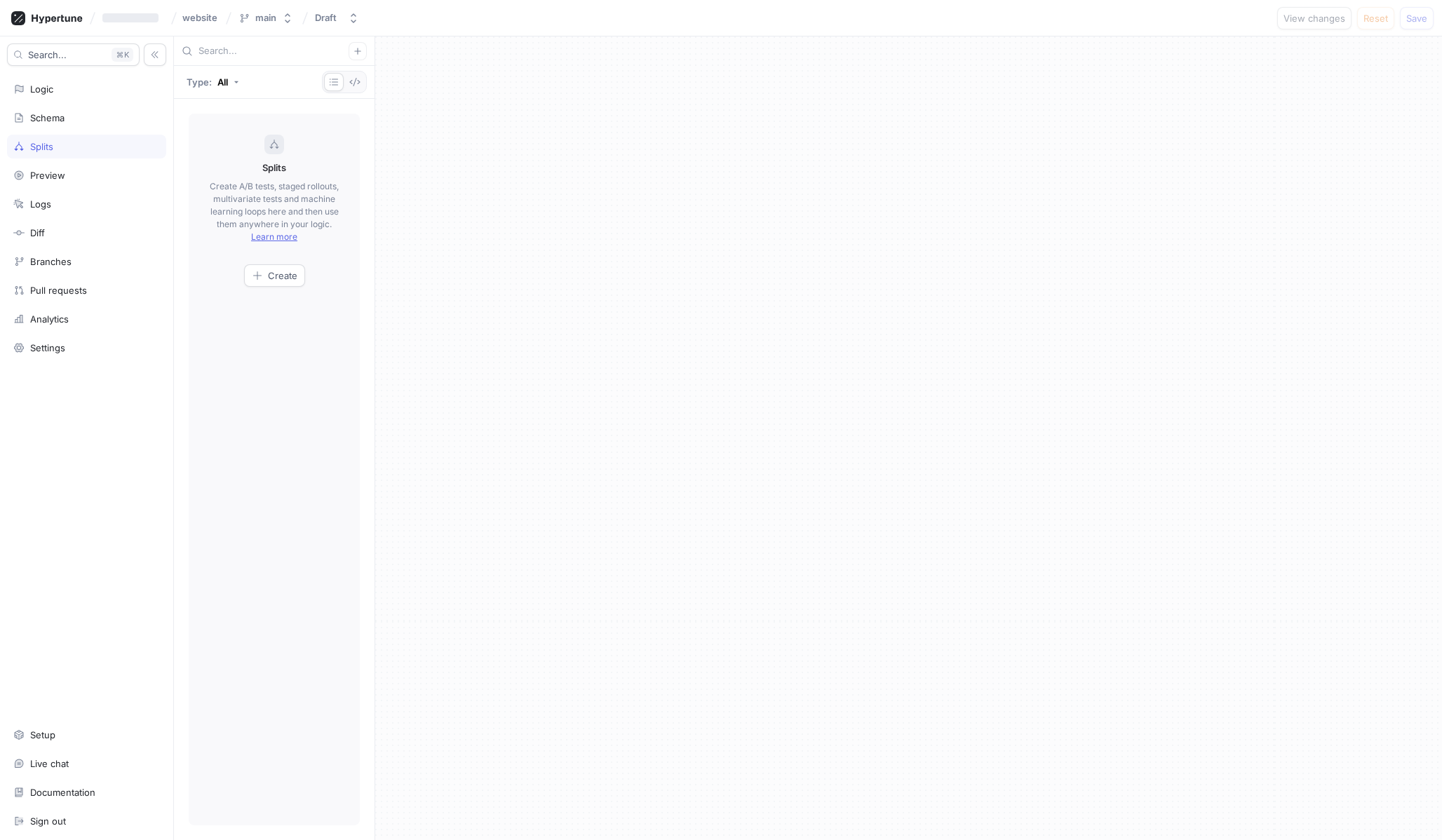
type textarea "x"
click at [275, 268] on button "Create" at bounding box center [274, 275] width 61 height 22
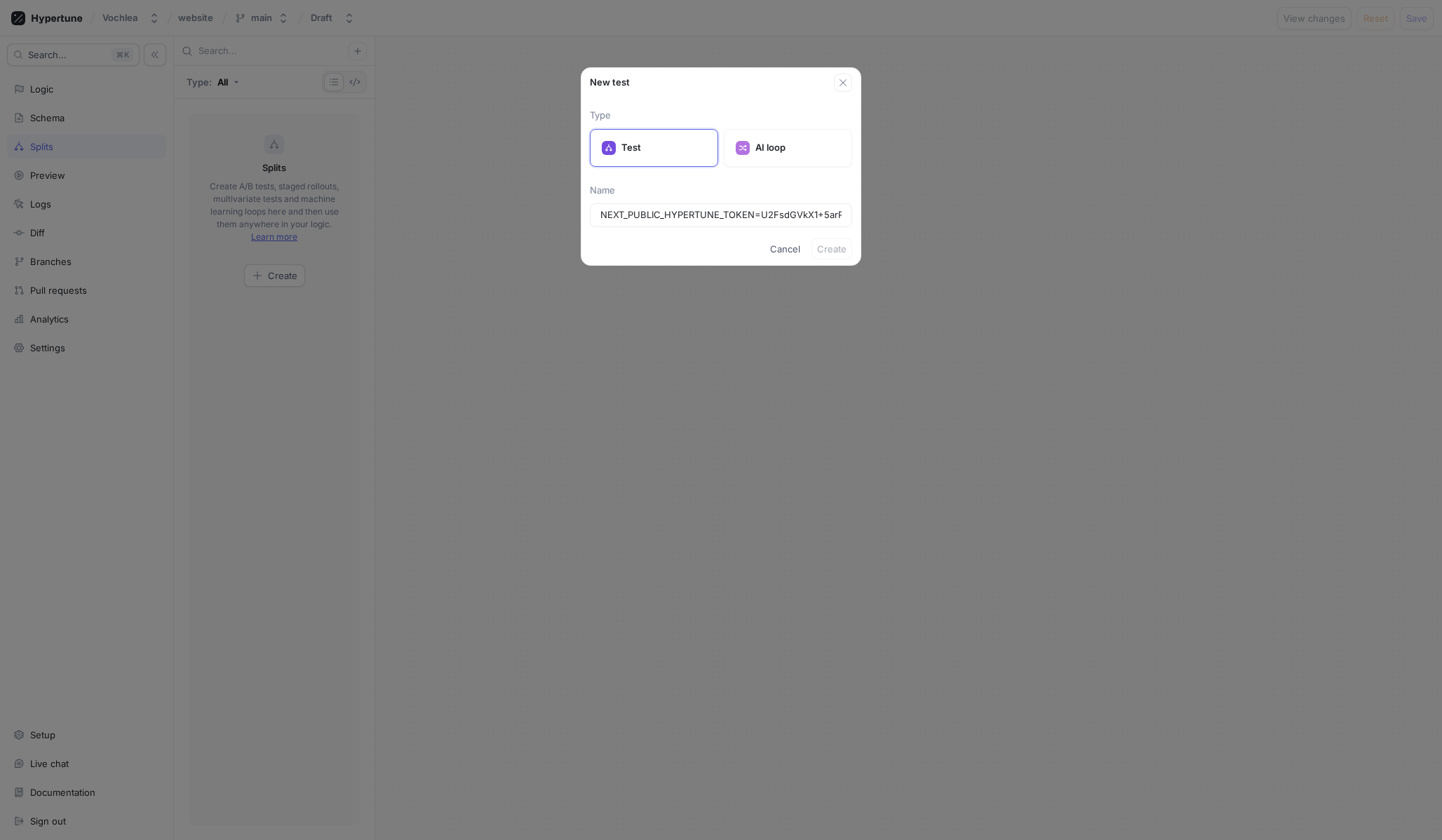
scroll to position [0, 1456]
type input "NEXT_PUBLIC_HYPERTUNE_TOKEN=U2FsdGVkX1+5arPFaWmogLbnhus+hY6+/z5FT9rQ3G4= HYPERT…"
click at [671, 208] on div "NEXT_PUBLIC_HYPERTUNE_TOKEN=U2FsdGVkX1+5arPFaWmogLbnhus+hY6+/z5FT9rQ3G4= HYPERT…" at bounding box center [721, 215] width 263 height 24
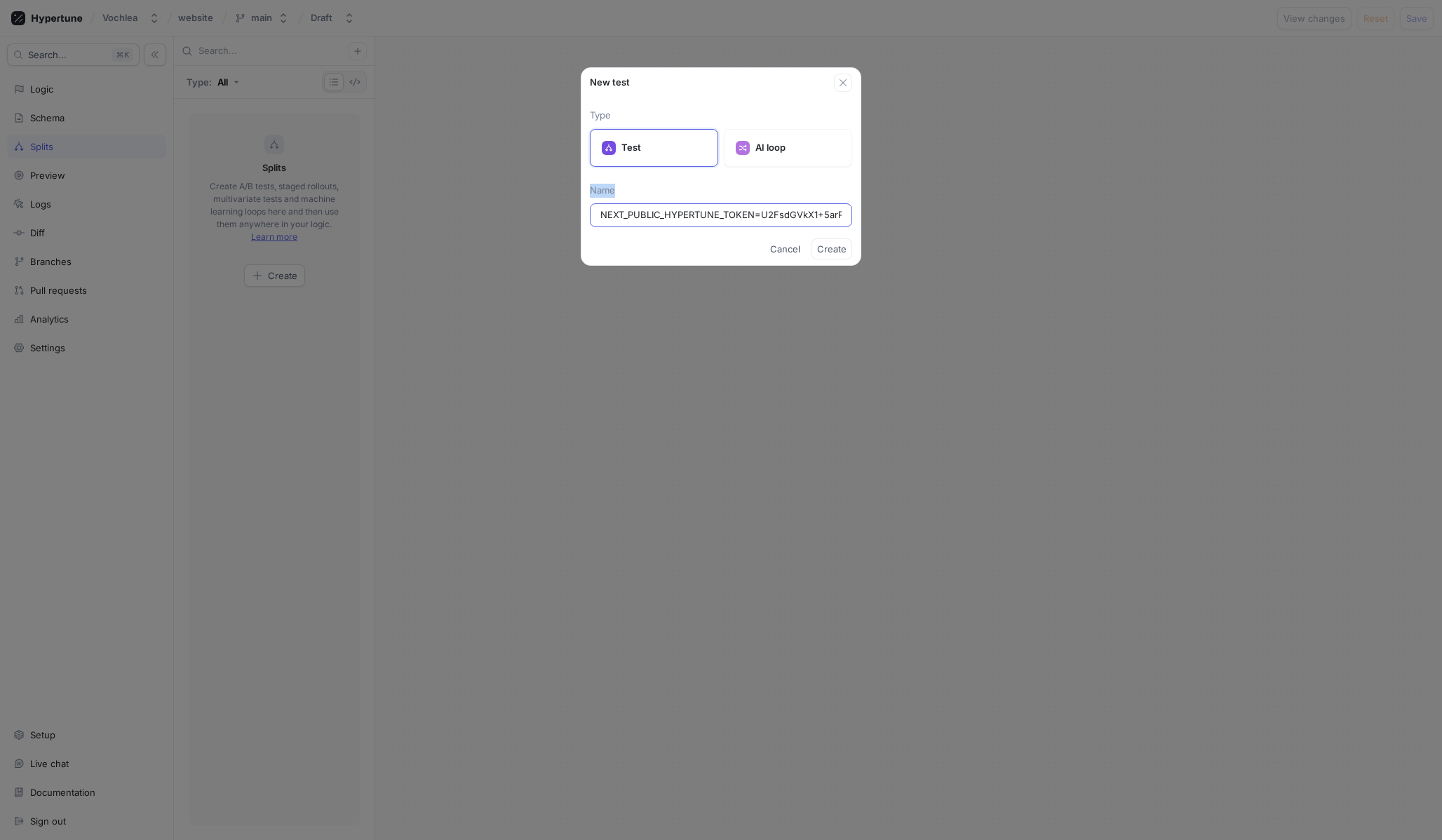
click at [671, 208] on div "NEXT_PUBLIC_HYPERTUNE_TOKEN=U2FsdGVkX1+5arPFaWmogLbnhus+hY6+/z5FT9rQ3G4= HYPERT…" at bounding box center [721, 215] width 263 height 24
click at [667, 223] on div "NEXT_PUBLIC_HYPERTUNE_TOKEN=U2FsdGVkX1+5arPFaWmogLbnhus+hY6+/z5FT9rQ3G4= HYPERT…" at bounding box center [721, 215] width 263 height 24
click at [667, 221] on input "NEXT_PUBLIC_HYPERTUNE_TOKEN=U2FsdGVkX1+5arPFaWmogLbnhus+hY6+/z5FT9rQ3G4= HYPERT…" at bounding box center [720, 215] width 241 height 14
type input "Visitors"
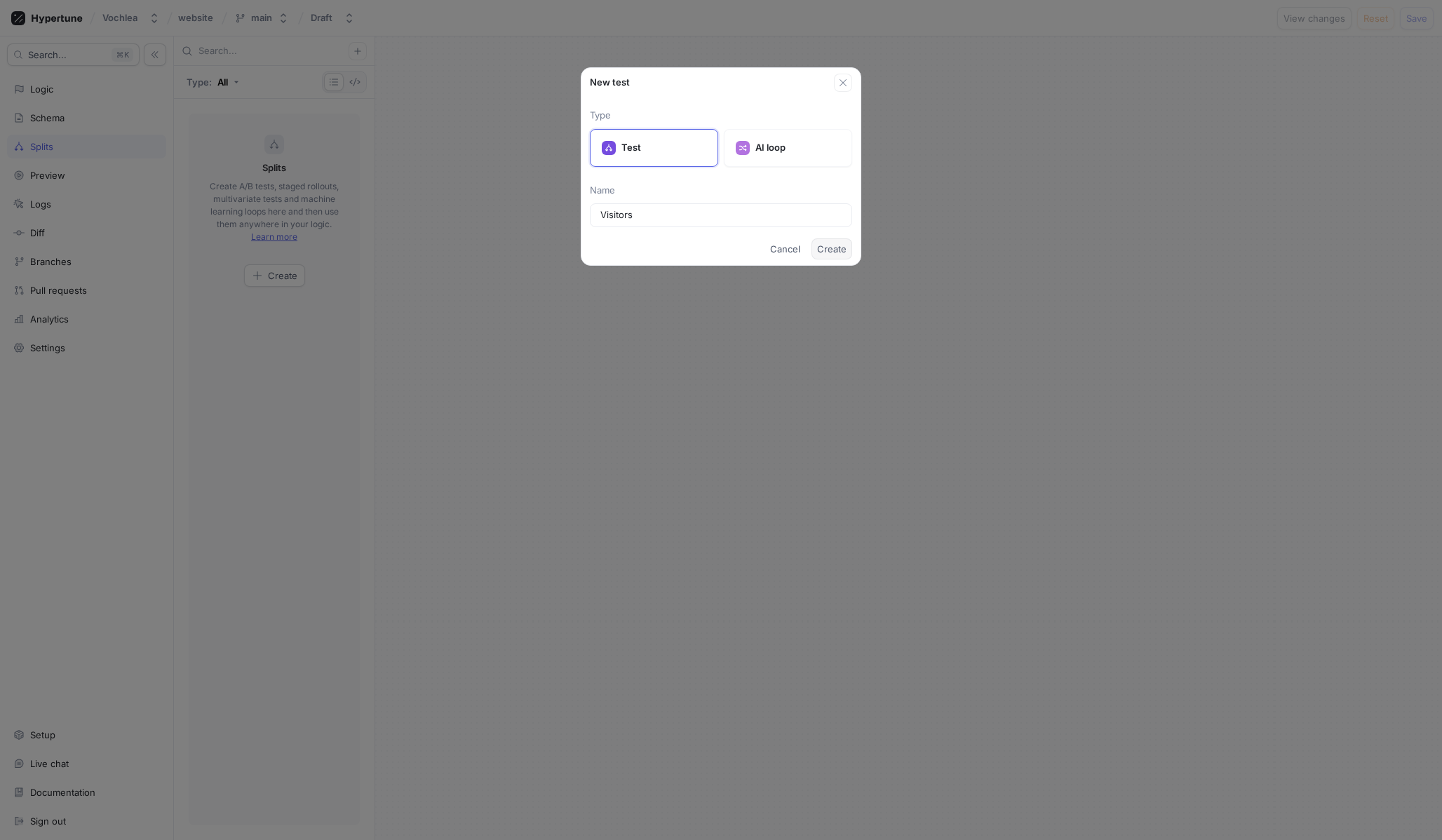
click at [830, 247] on span "Create" at bounding box center [831, 249] width 29 height 8
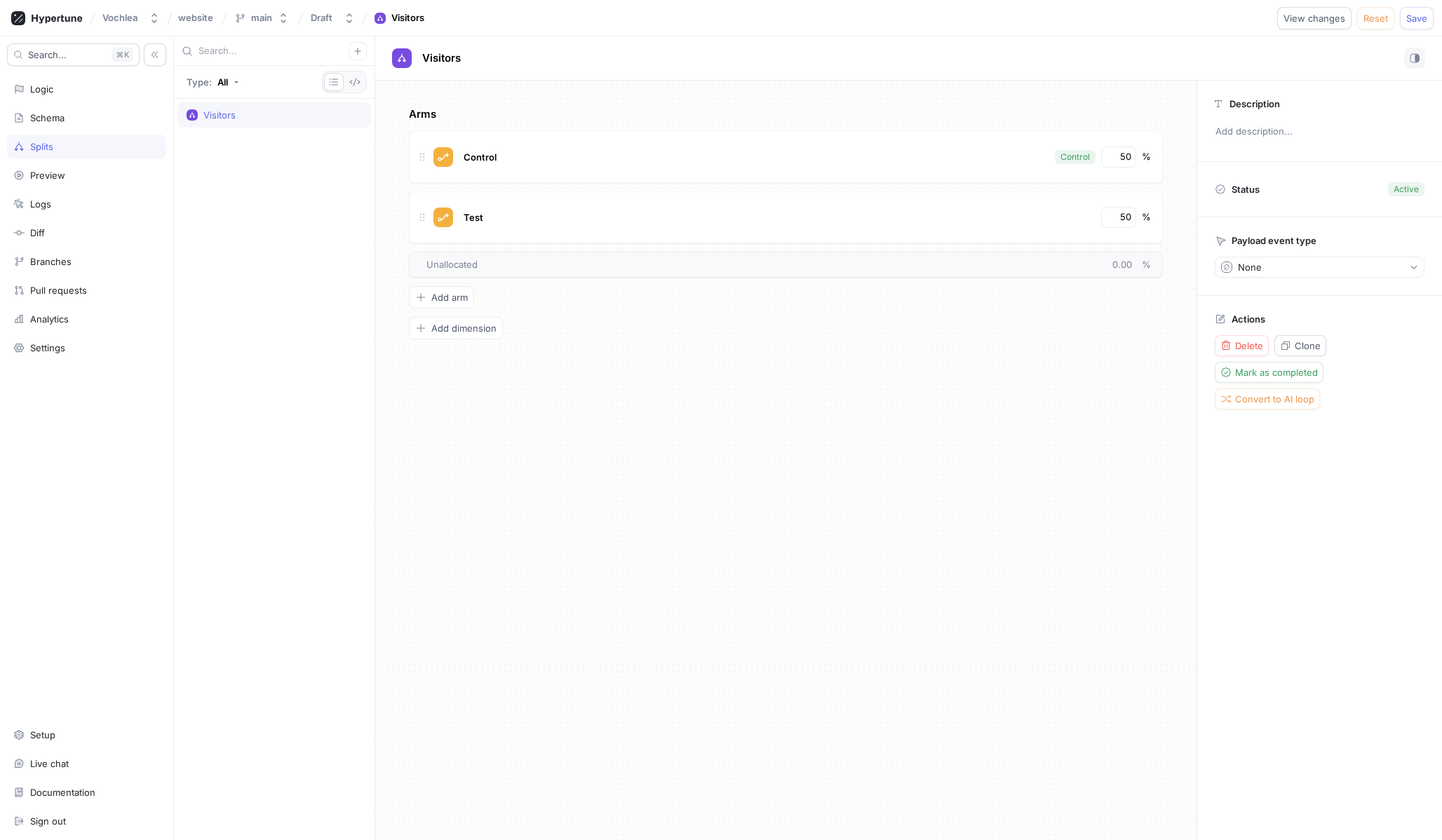
click at [1281, 278] on div "Payload event type None" at bounding box center [1319, 256] width 245 height 78
click at [1280, 273] on button "None" at bounding box center [1319, 267] width 210 height 21
click at [1274, 342] on span "＋ New Event Type" at bounding box center [1265, 342] width 83 height 12
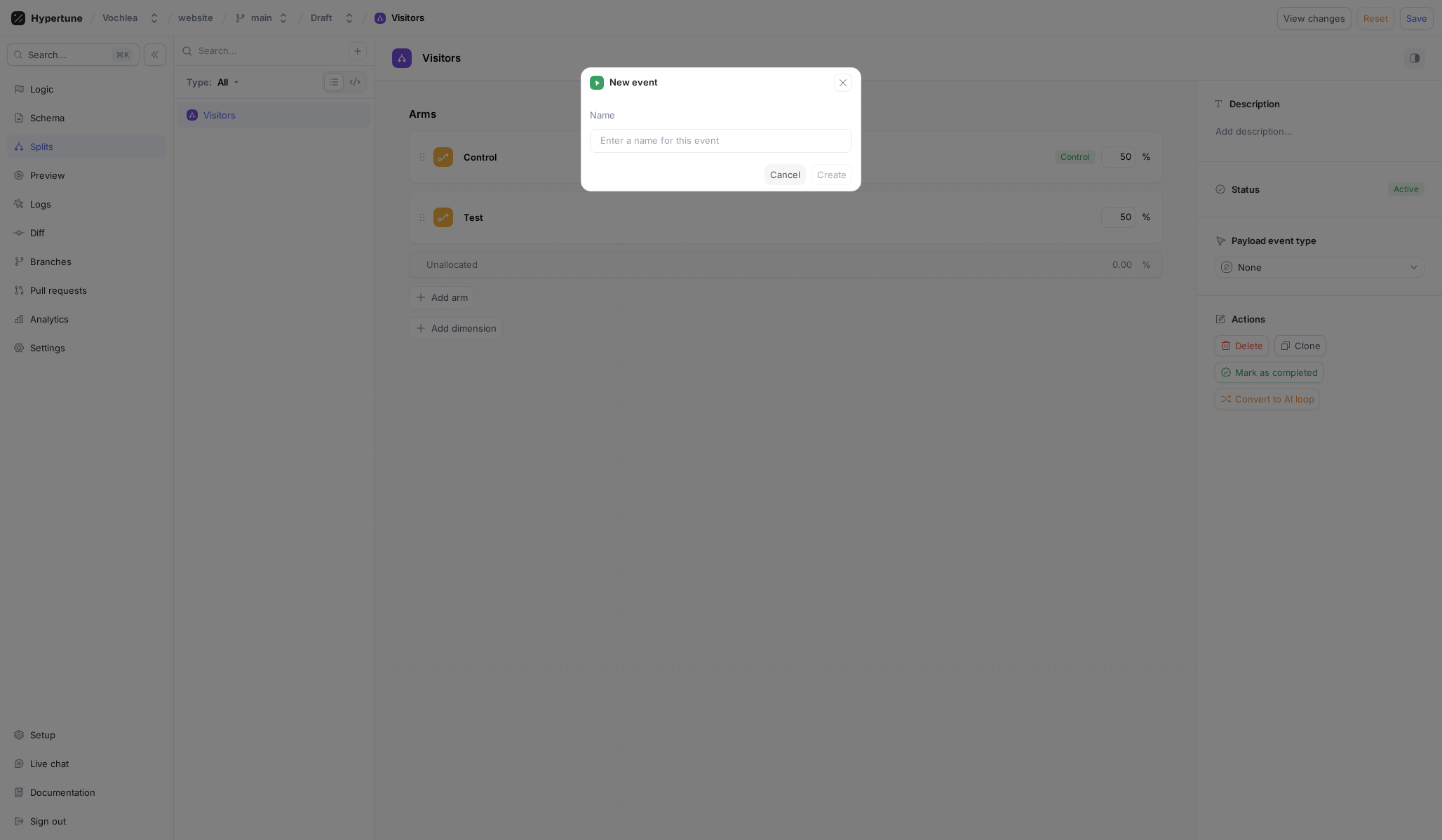
click at [771, 179] on button "Cancel" at bounding box center [785, 174] width 42 height 21
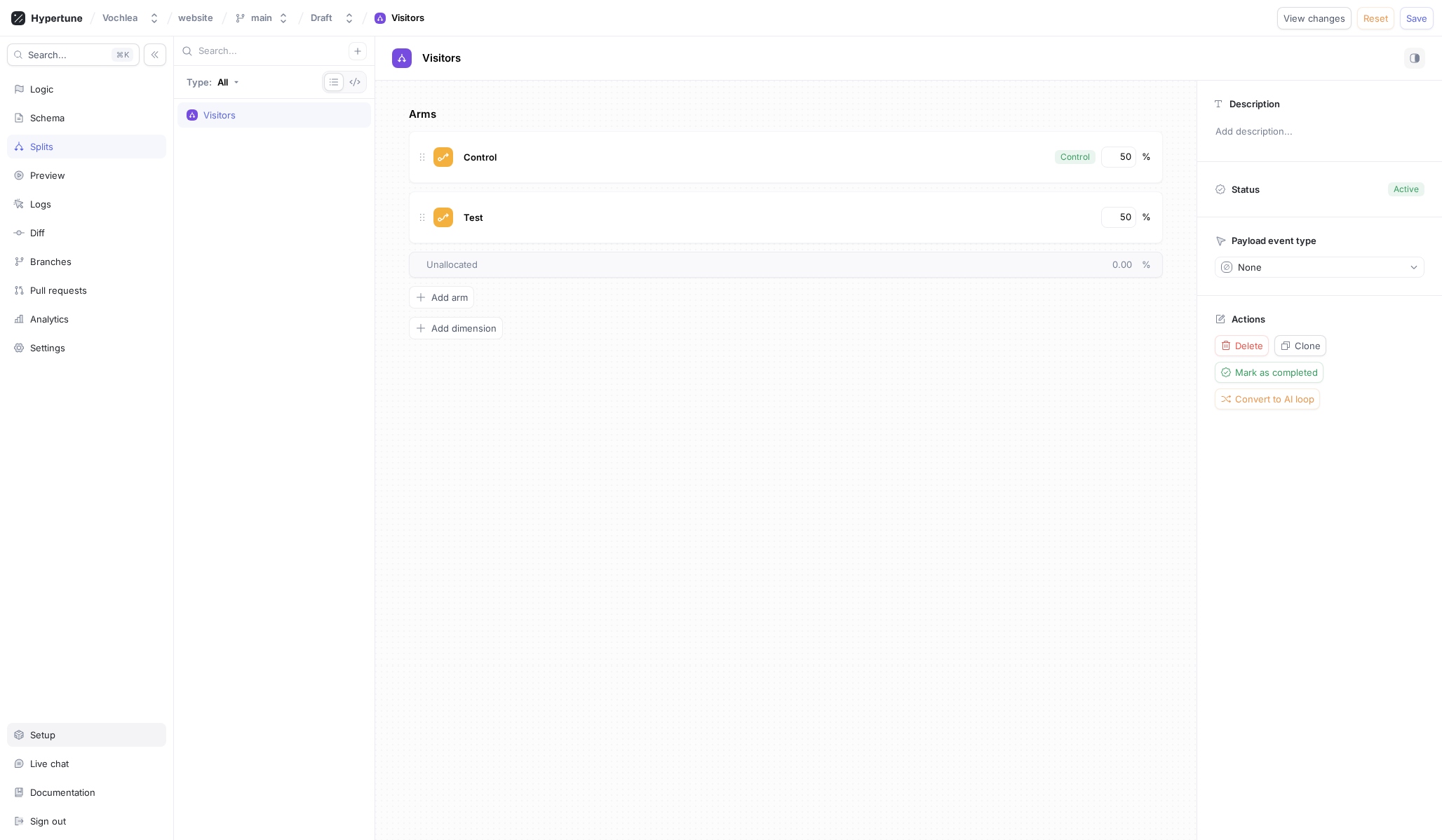
click at [78, 732] on div "Setup" at bounding box center [87, 734] width 147 height 11
type textarea "x"
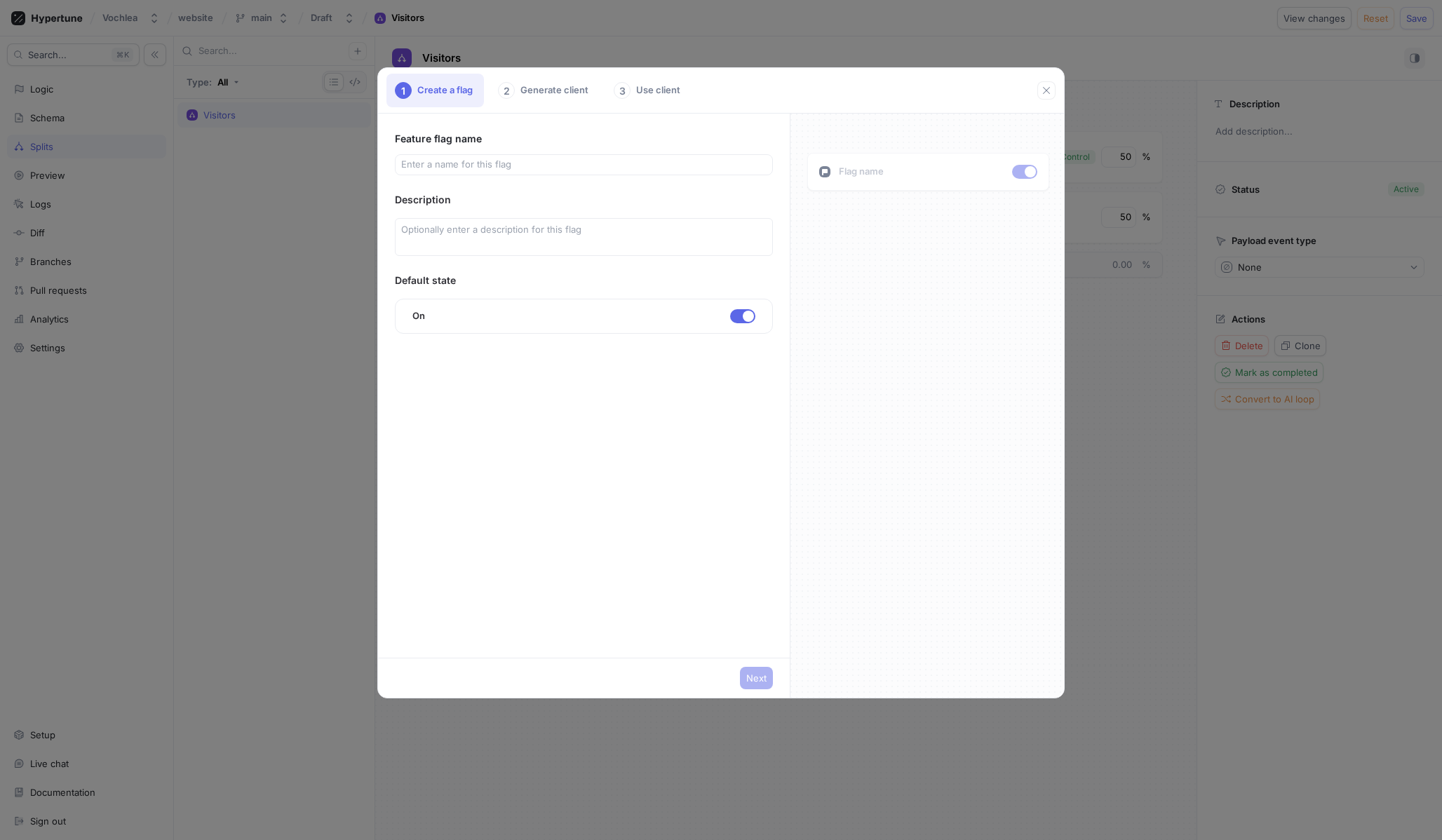
click at [547, 69] on div "1 Create a flag 2 Generate client 3 Use client" at bounding box center [721, 91] width 686 height 46
click at [547, 92] on div "2 Generate client" at bounding box center [544, 90] width 110 height 33
click at [486, 197] on div "Description" at bounding box center [584, 200] width 378 height 15
